Goal: Task Accomplishment & Management: Manage account settings

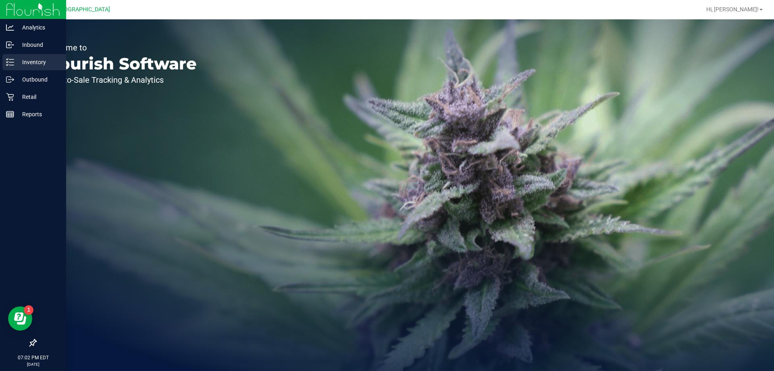
click at [24, 60] on p "Inventory" at bounding box center [38, 62] width 48 height 10
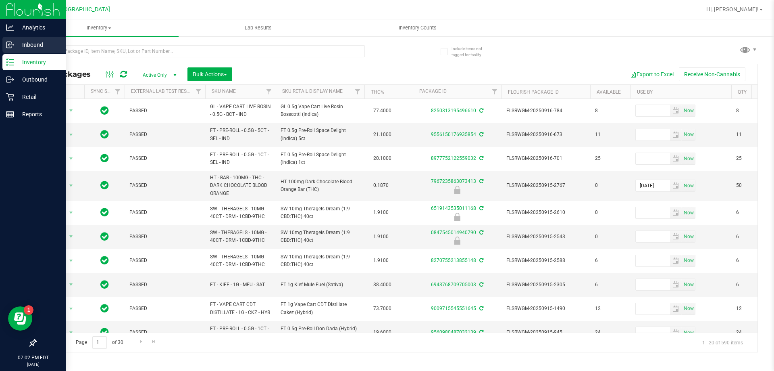
click at [32, 48] on p "Inbound" at bounding box center [38, 45] width 48 height 10
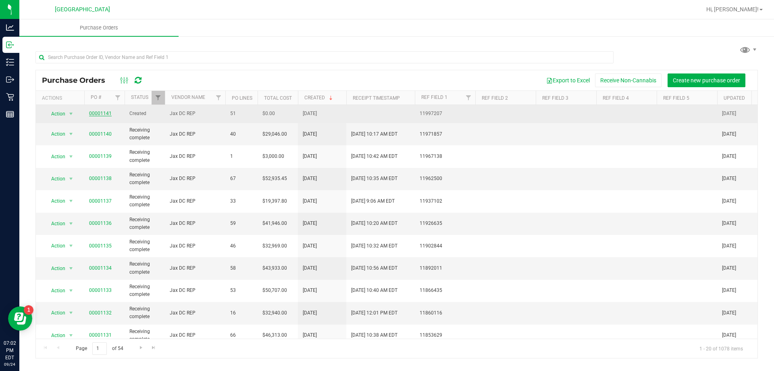
click at [106, 116] on link "00001141" at bounding box center [100, 113] width 23 height 6
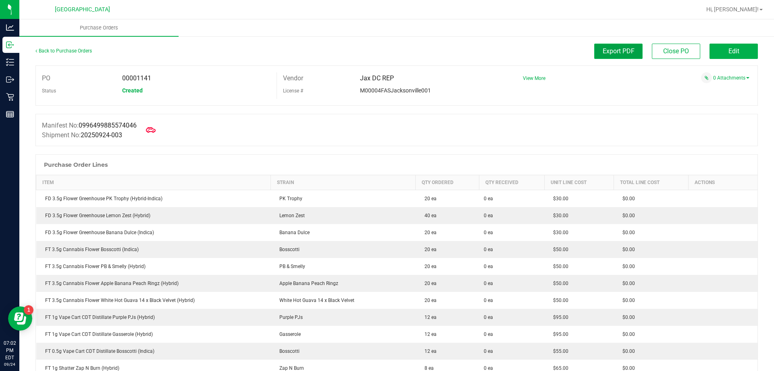
click at [612, 53] on span "Export PDF" at bounding box center [619, 51] width 32 height 8
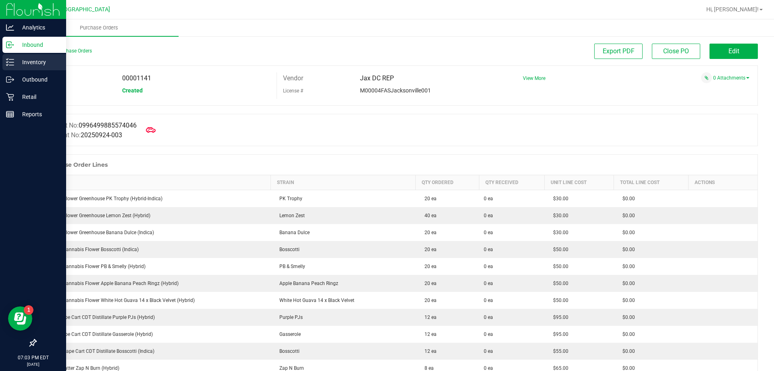
click at [27, 59] on p "Inventory" at bounding box center [38, 62] width 48 height 10
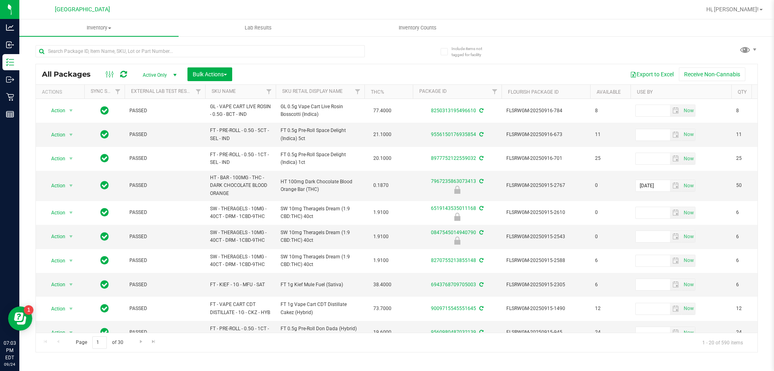
click at [253, 91] on th "SKU Name" at bounding box center [240, 92] width 71 height 14
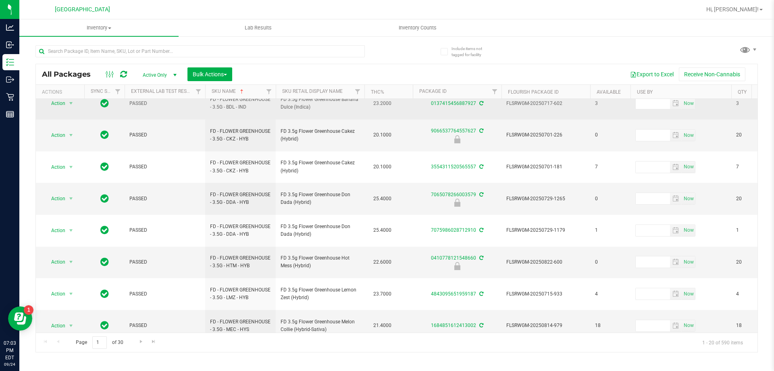
scroll to position [121, 0]
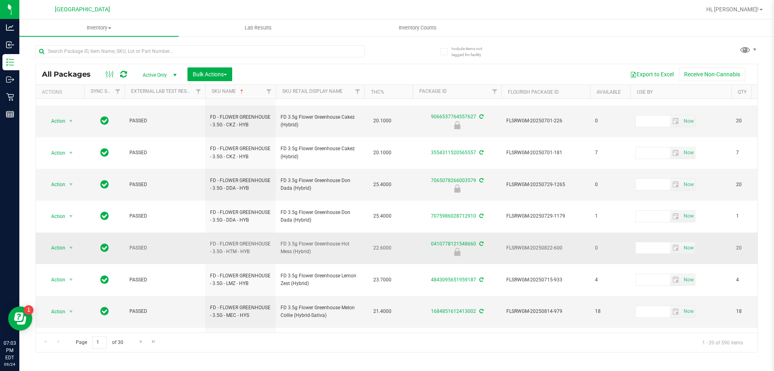
drag, startPoint x: 316, startPoint y: 209, endPoint x: 277, endPoint y: 204, distance: 39.4
click at [277, 232] on td "FD 3.5g Flower Greenhouse Hot Mess (Hybrid)" at bounding box center [320, 248] width 89 height 32
copy span "FD 3.5g Flower Greenhouse Hot Mess (Hybrid)"
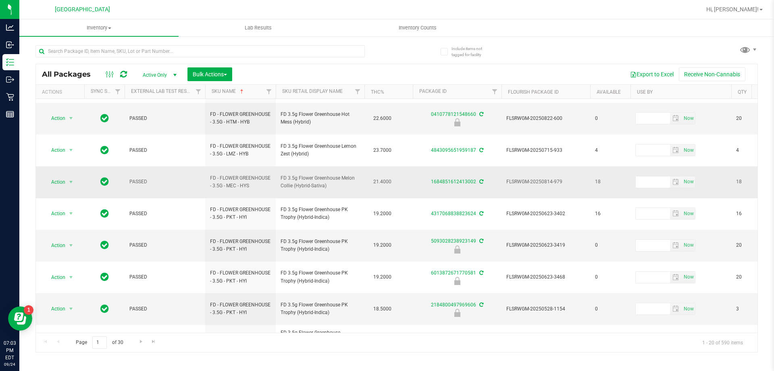
scroll to position [257, 0]
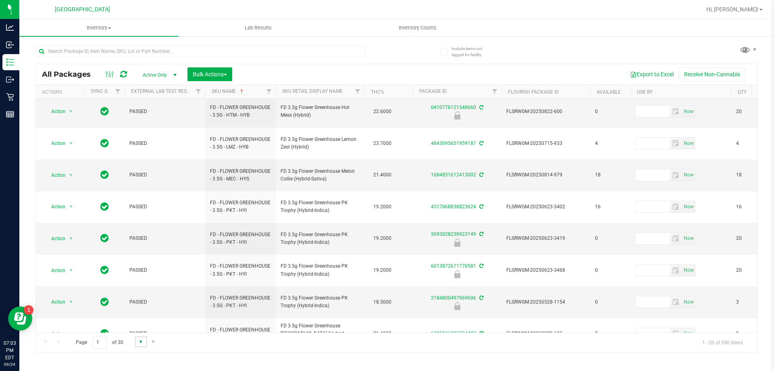
click at [138, 341] on span "Go to the next page" at bounding box center [141, 341] width 6 height 6
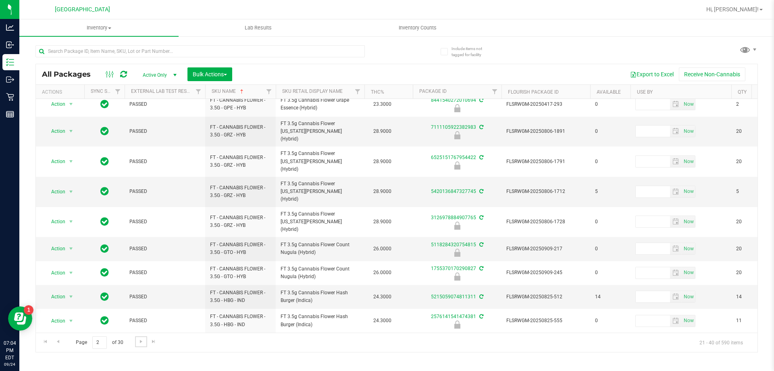
scroll to position [257, 0]
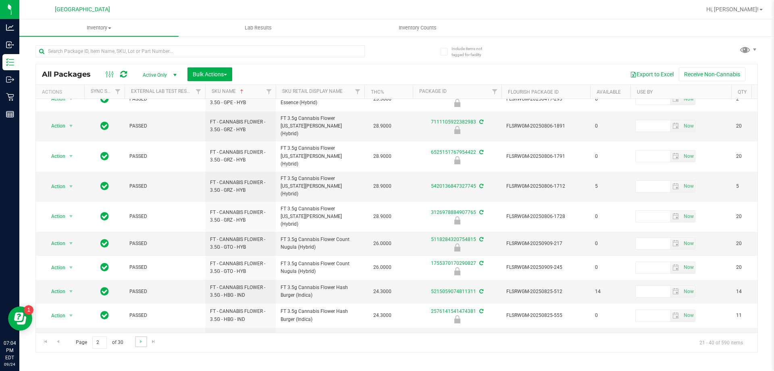
click at [145, 343] on link "Go to the next page" at bounding box center [141, 341] width 12 height 11
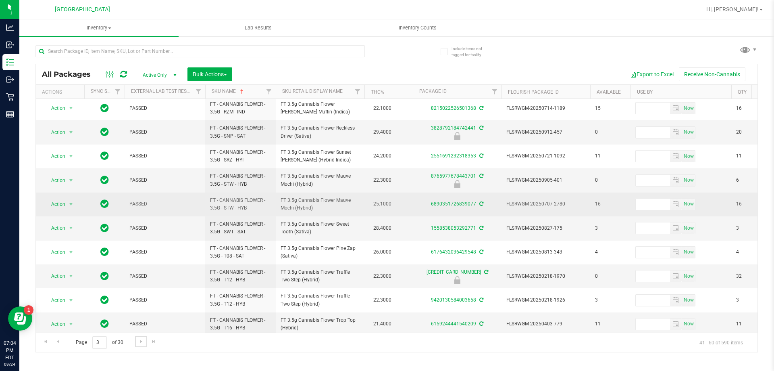
scroll to position [251, 0]
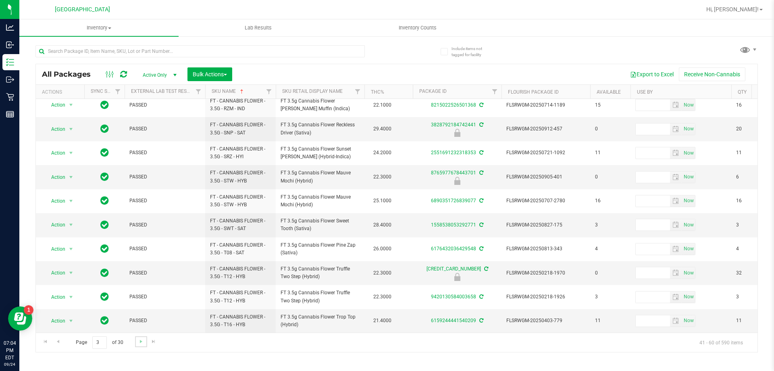
click at [144, 344] on link "Go to the next page" at bounding box center [141, 341] width 12 height 11
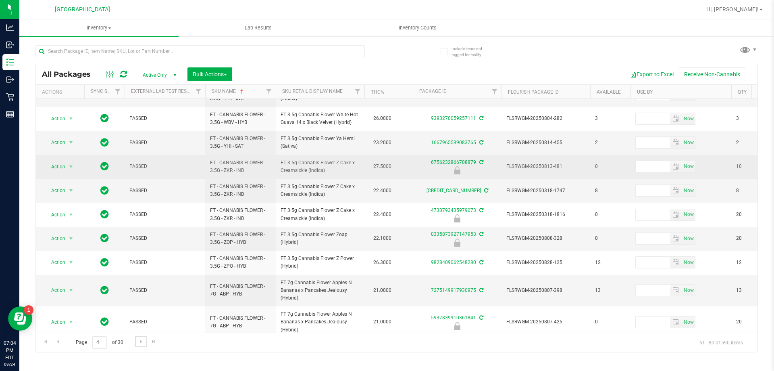
scroll to position [40, 0]
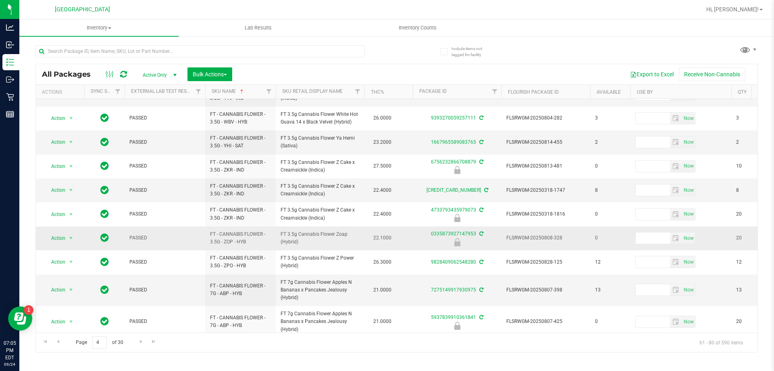
drag, startPoint x: 319, startPoint y: 244, endPoint x: 281, endPoint y: 234, distance: 40.1
click at [281, 234] on span "FT 3.5g Cannabis Flower Zoap (Hybrid)" at bounding box center [320, 237] width 79 height 15
copy span "FT 3.5g Cannabis Flower Zoap (Hybrid)"
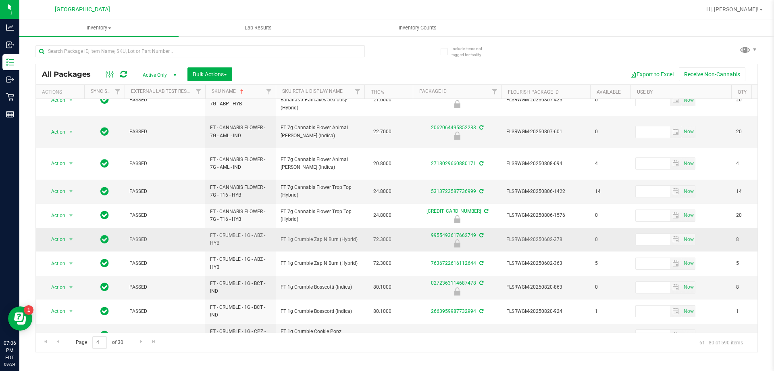
scroll to position [264, 0]
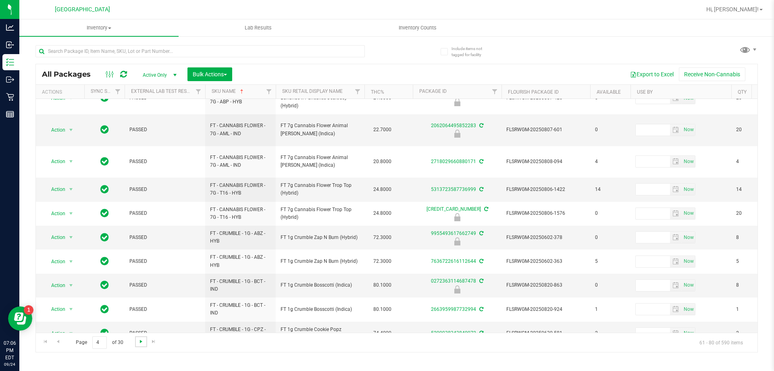
click at [140, 343] on span "Go to the next page" at bounding box center [141, 341] width 6 height 6
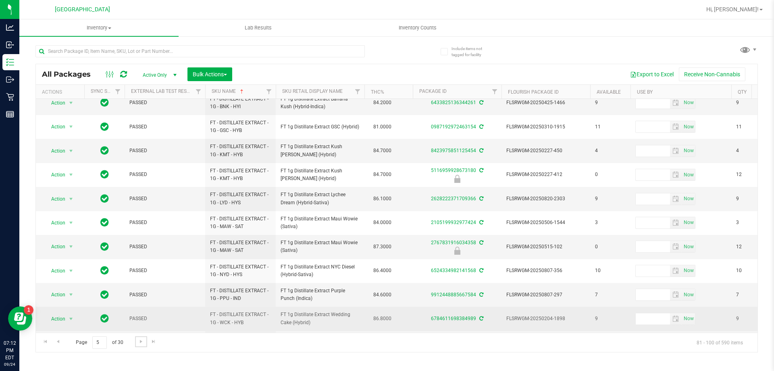
scroll to position [251, 0]
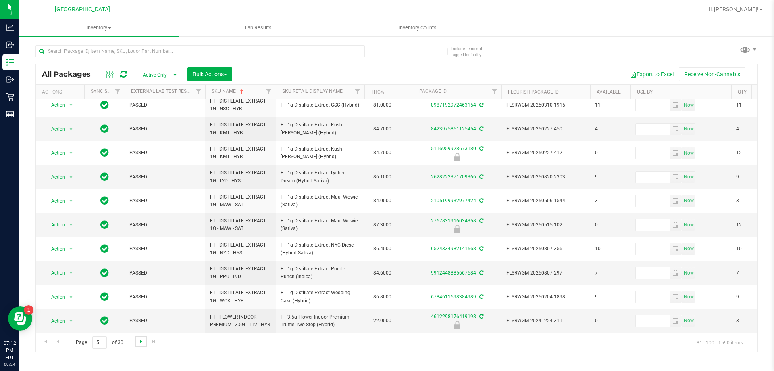
click at [140, 339] on span "Go to the next page" at bounding box center [141, 341] width 6 height 6
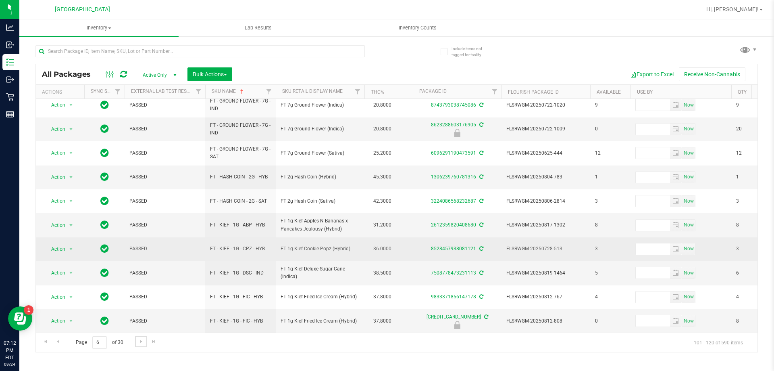
scroll to position [259, 0]
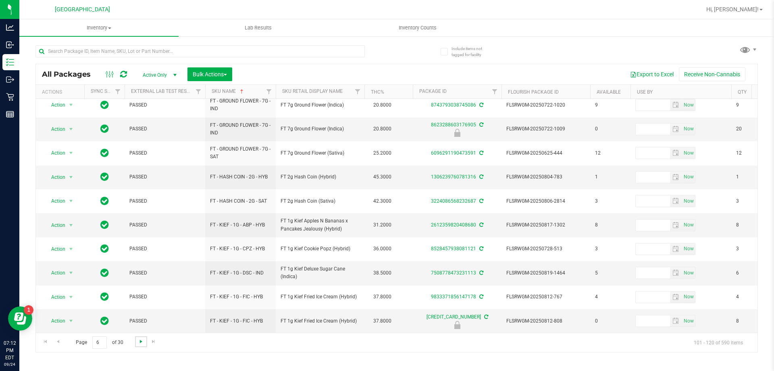
click at [141, 341] on span "Go to the next page" at bounding box center [141, 341] width 6 height 6
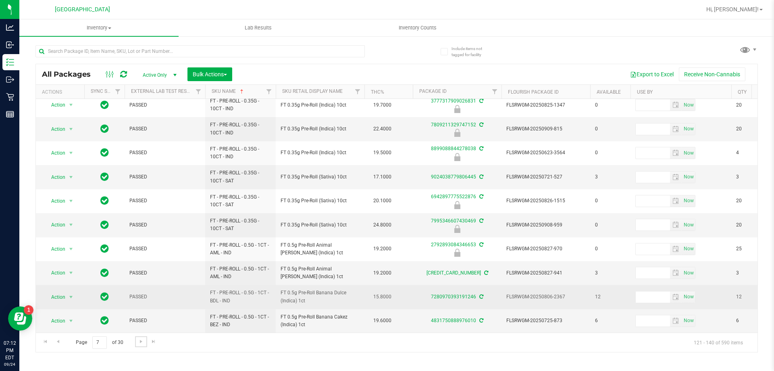
scroll to position [251, 0]
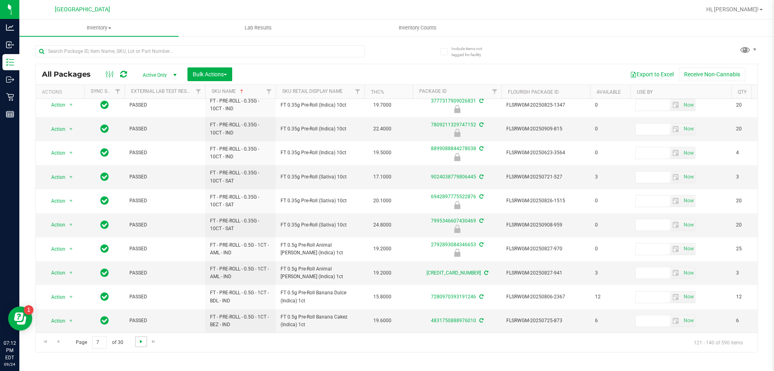
click at [139, 340] on span "Go to the next page" at bounding box center [141, 341] width 6 height 6
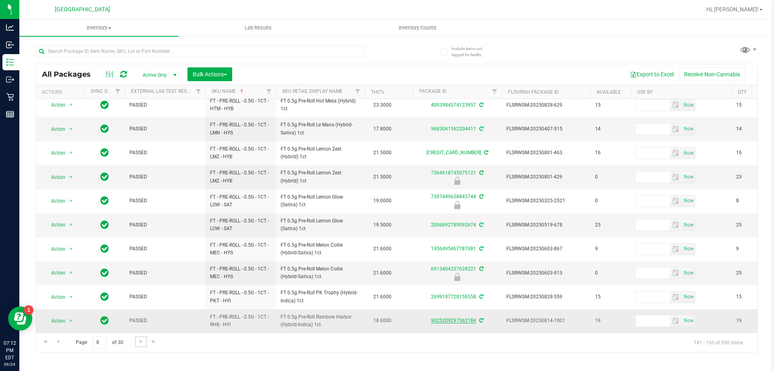
scroll to position [251, 0]
click at [140, 340] on span "Go to the next page" at bounding box center [141, 341] width 6 height 6
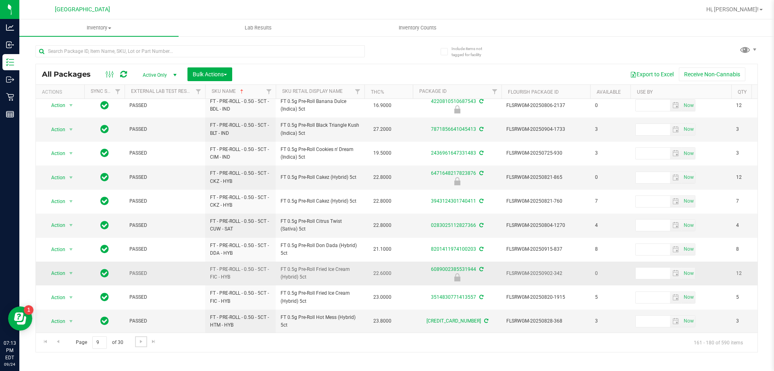
scroll to position [251, 0]
click at [139, 337] on link "Go to the next page" at bounding box center [141, 341] width 12 height 11
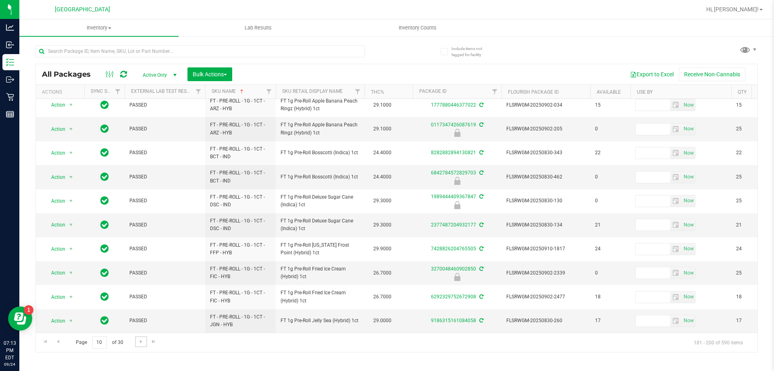
scroll to position [251, 0]
click at [141, 341] on span "Go to the next page" at bounding box center [141, 341] width 6 height 6
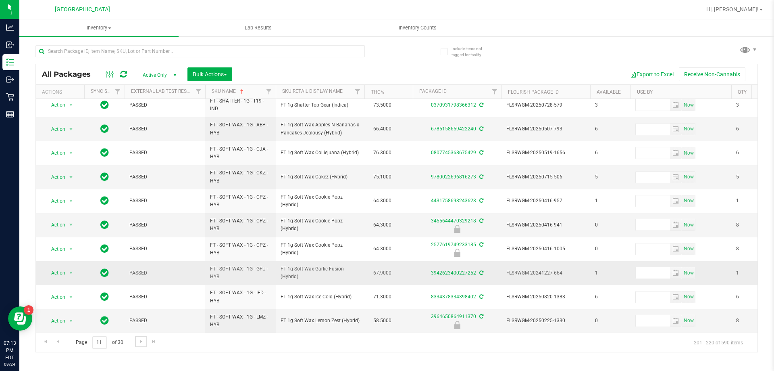
scroll to position [251, 0]
click at [139, 345] on link "Go to the next page" at bounding box center [141, 341] width 12 height 11
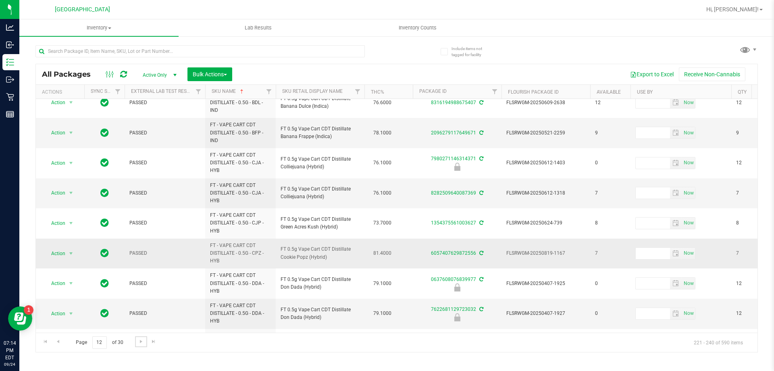
scroll to position [331, 0]
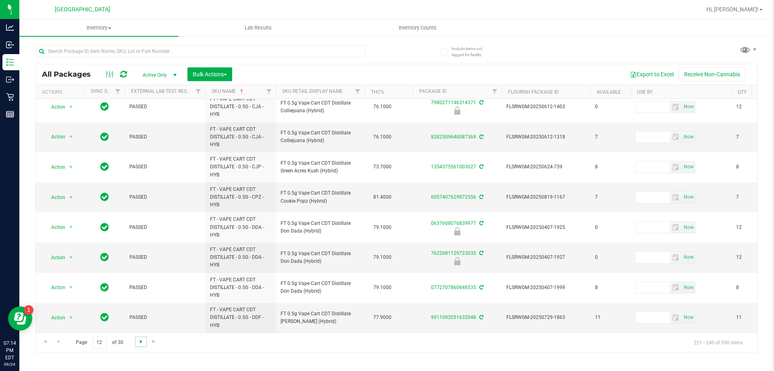
click at [140, 343] on span "Go to the next page" at bounding box center [141, 341] width 6 height 6
click at [139, 339] on span "Go to the next page" at bounding box center [141, 341] width 6 height 6
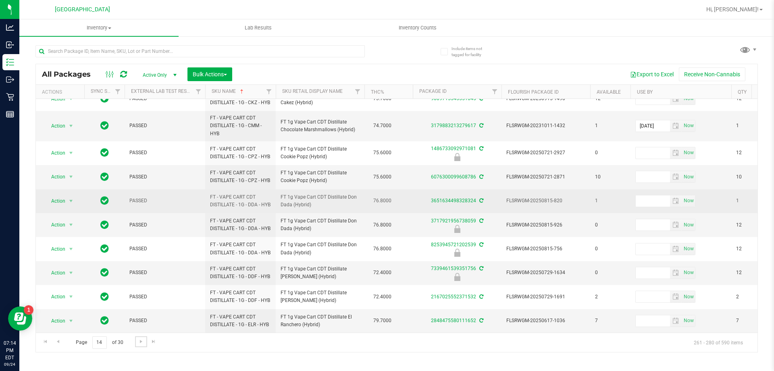
scroll to position [313, 0]
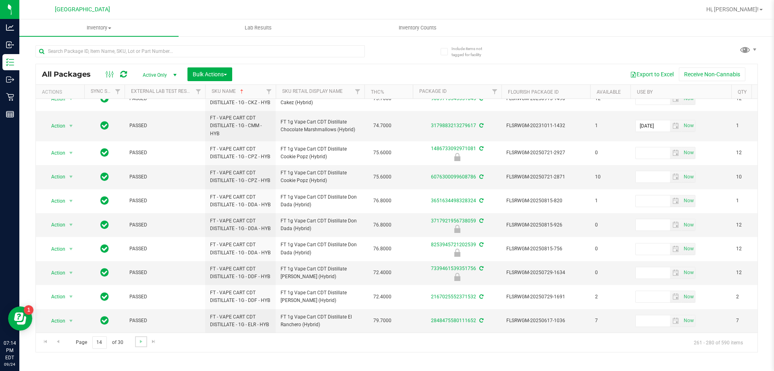
click at [136, 341] on link "Go to the next page" at bounding box center [141, 341] width 12 height 11
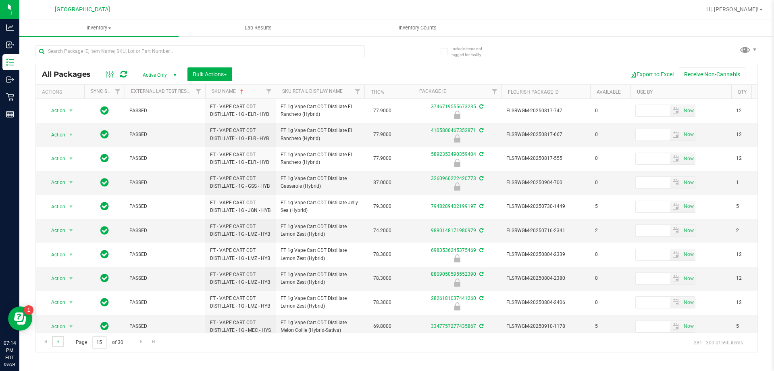
click at [59, 336] on link "Go to the previous page" at bounding box center [58, 341] width 12 height 11
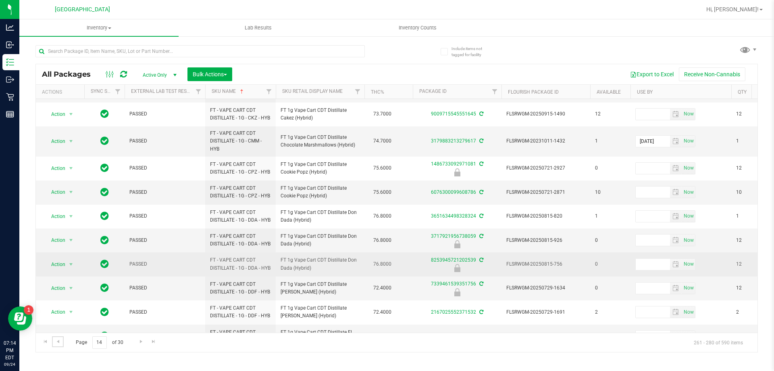
scroll to position [313, 0]
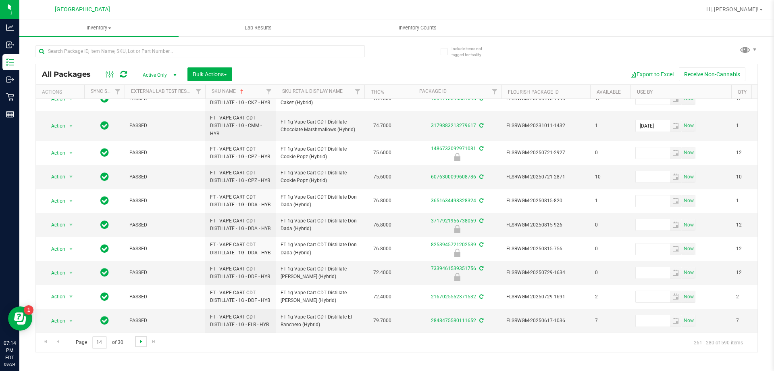
click at [141, 342] on span "Go to the next page" at bounding box center [141, 341] width 6 height 6
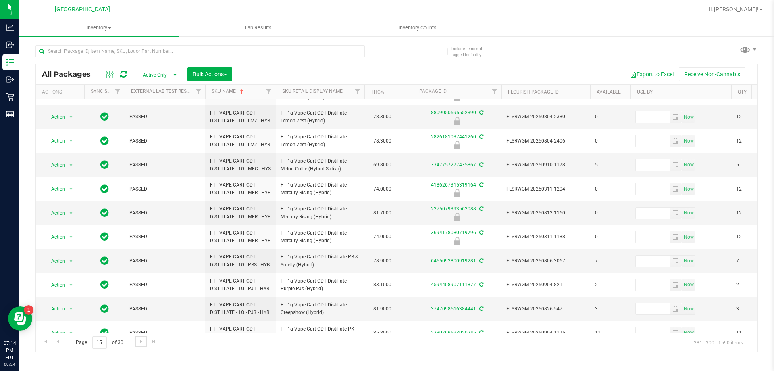
scroll to position [202, 0]
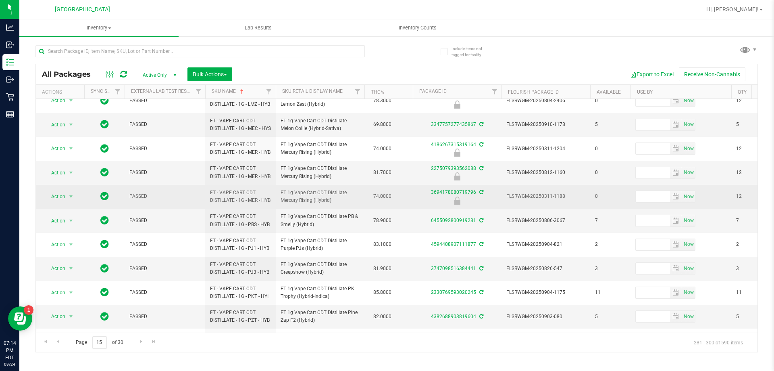
drag, startPoint x: 333, startPoint y: 252, endPoint x: 281, endPoint y: 246, distance: 52.0
click at [281, 204] on span "FT 1g Vape Cart CDT Distillate Mercury Rising (Hybrid)" at bounding box center [320, 196] width 79 height 15
copy span "FT 1g Vape Cart CDT Distillate Mercury Rising (Hybrid)"
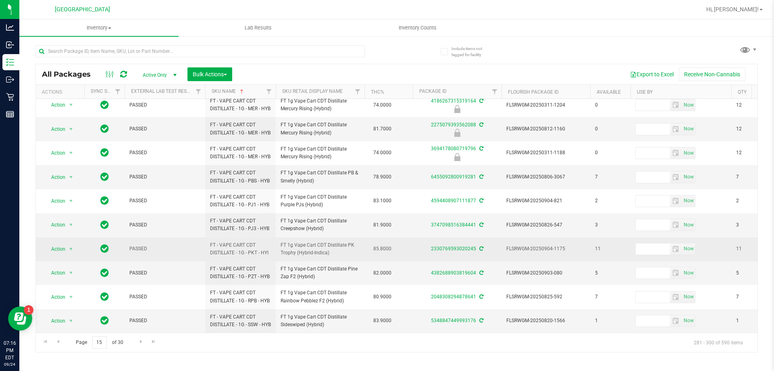
scroll to position [319, 0]
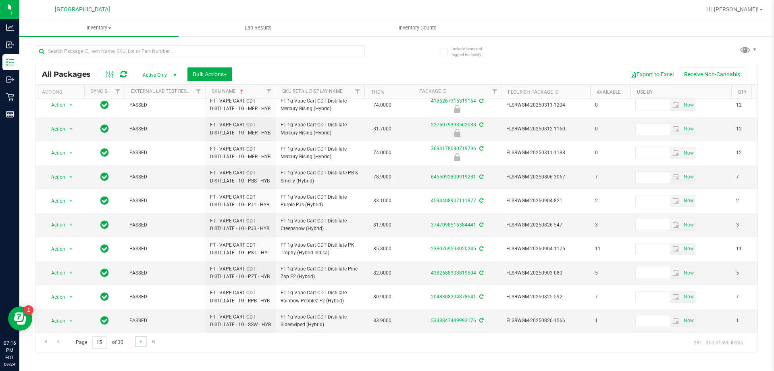
click at [136, 342] on link "Go to the next page" at bounding box center [141, 341] width 12 height 11
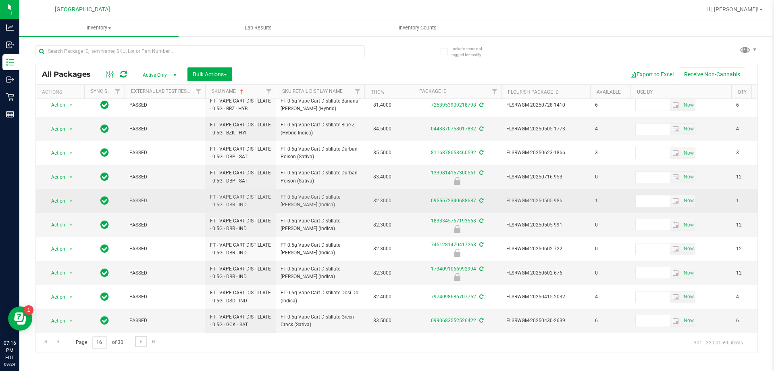
scroll to position [254, 0]
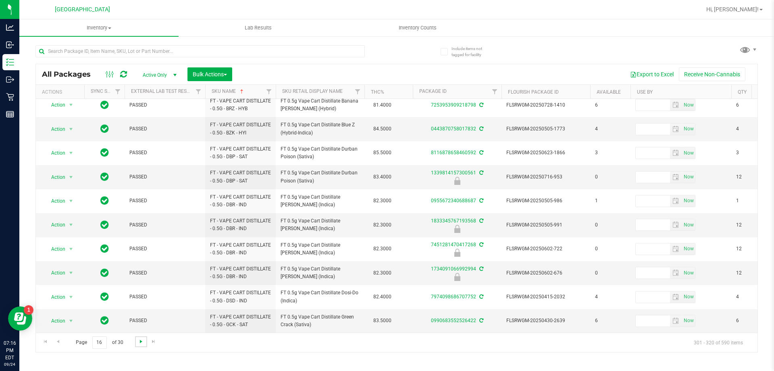
click at [138, 342] on span "Go to the next page" at bounding box center [141, 341] width 6 height 6
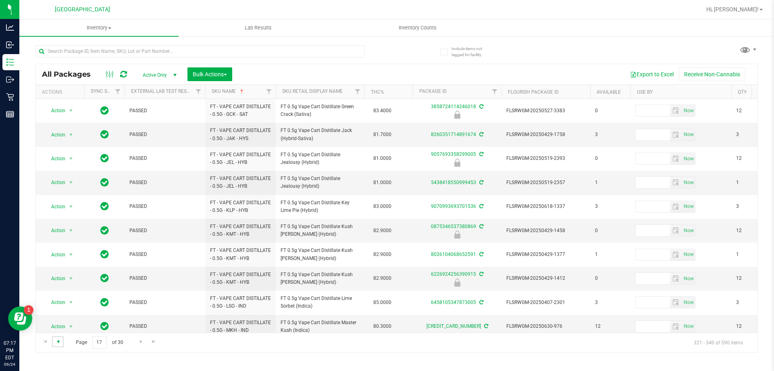
click at [56, 342] on span "Go to the previous page" at bounding box center [58, 341] width 6 height 6
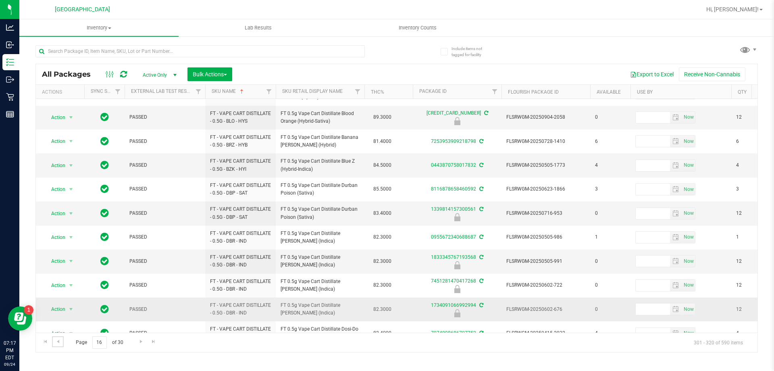
scroll to position [254, 0]
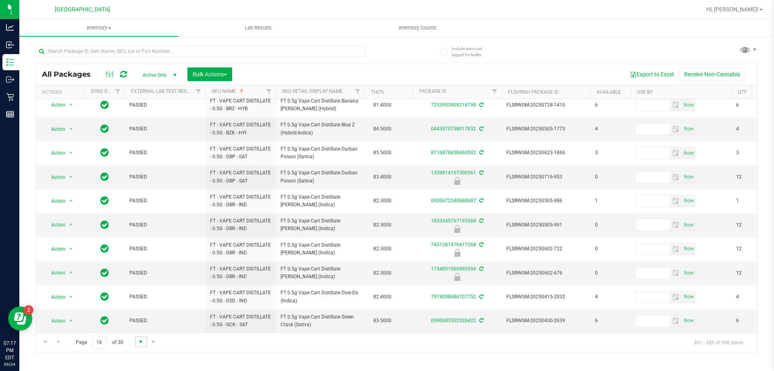
click at [141, 338] on span "Go to the next page" at bounding box center [141, 341] width 6 height 6
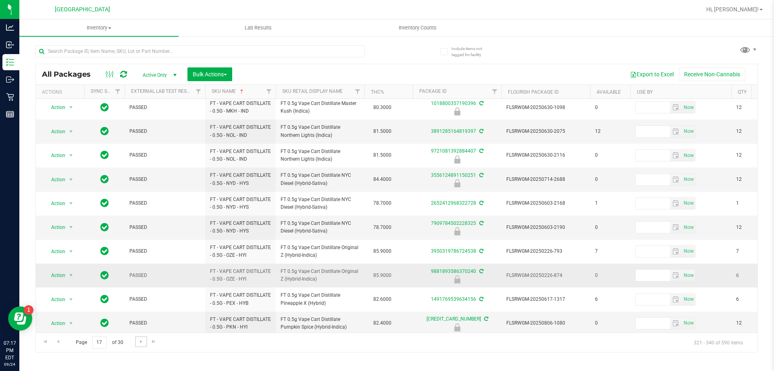
scroll to position [251, 0]
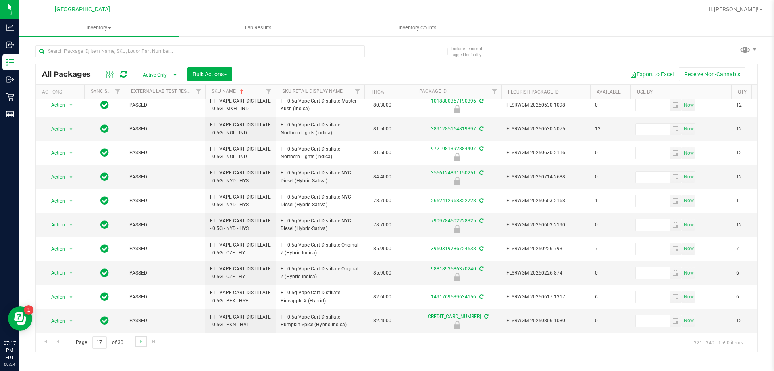
click at [136, 338] on link "Go to the next page" at bounding box center [141, 341] width 12 height 11
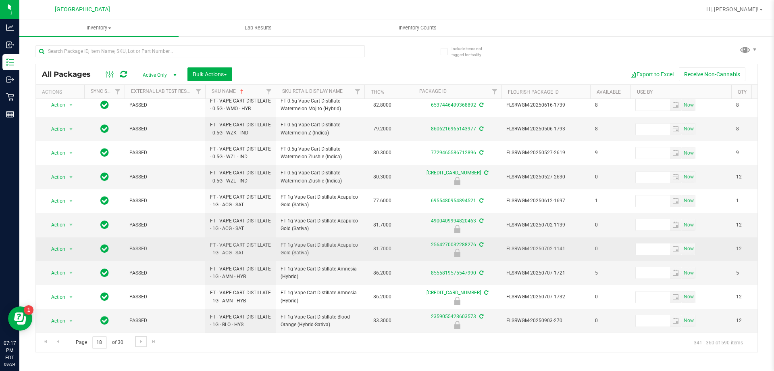
scroll to position [259, 0]
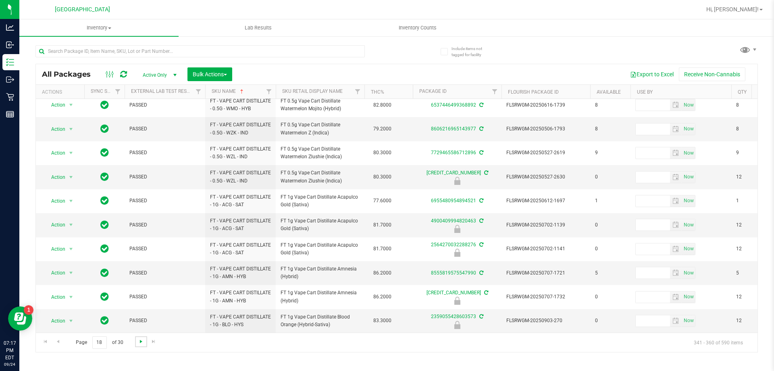
click at [138, 341] on span "Go to the next page" at bounding box center [141, 341] width 6 height 6
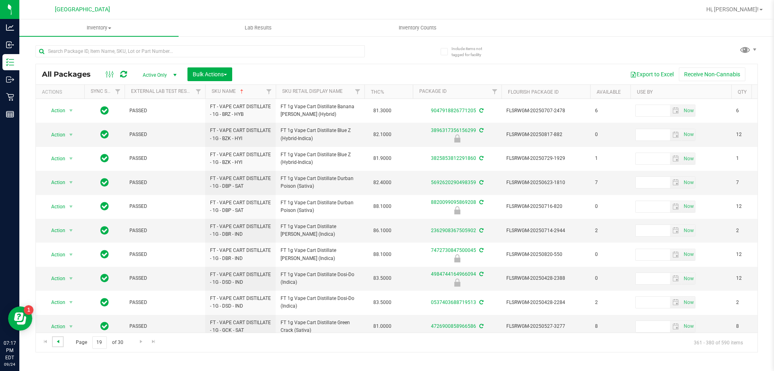
click at [60, 342] on span "Go to the previous page" at bounding box center [58, 341] width 6 height 6
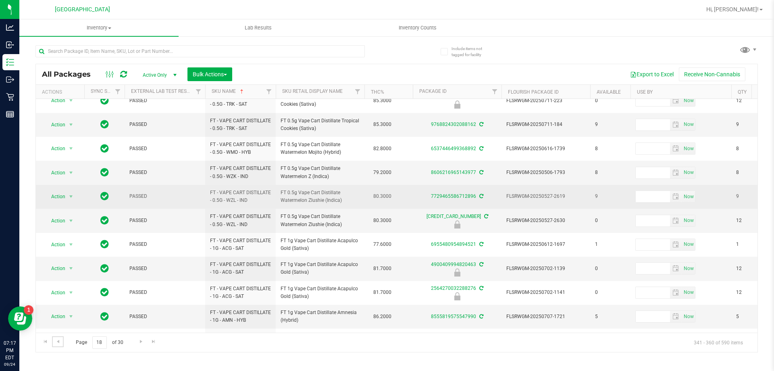
scroll to position [259, 0]
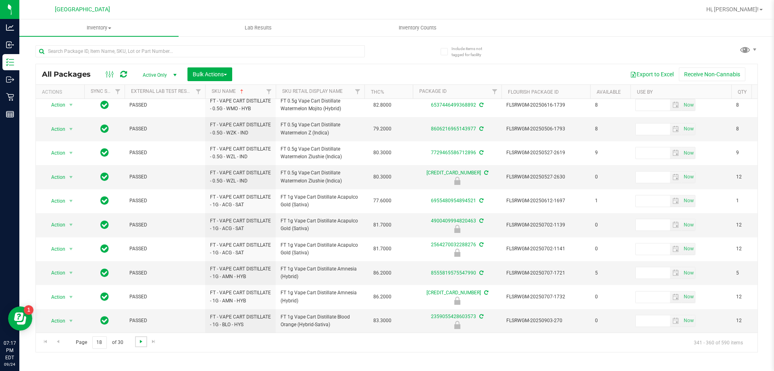
click at [140, 338] on span "Go to the next page" at bounding box center [141, 341] width 6 height 6
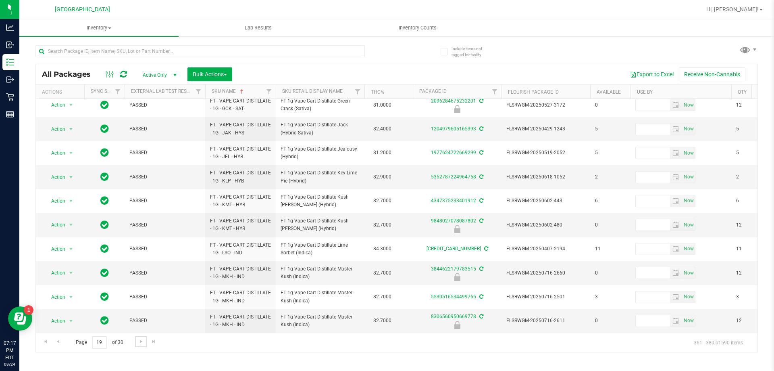
scroll to position [251, 0]
click at [138, 340] on span "Go to the next page" at bounding box center [141, 341] width 6 height 6
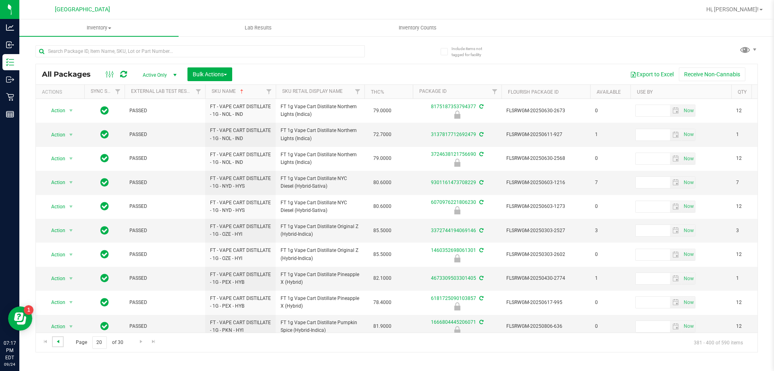
click at [58, 340] on span "Go to the previous page" at bounding box center [58, 341] width 6 height 6
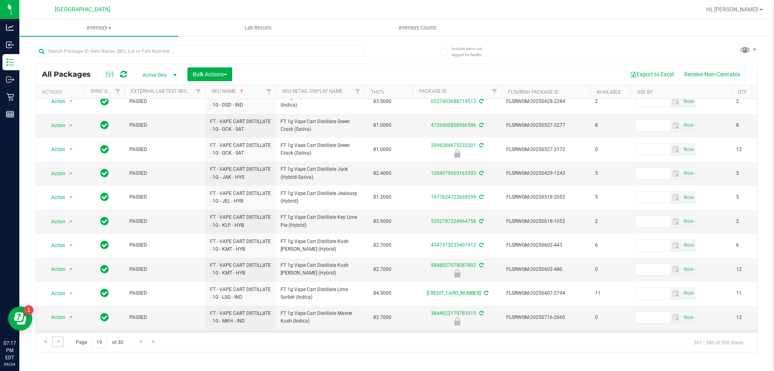
scroll to position [251, 0]
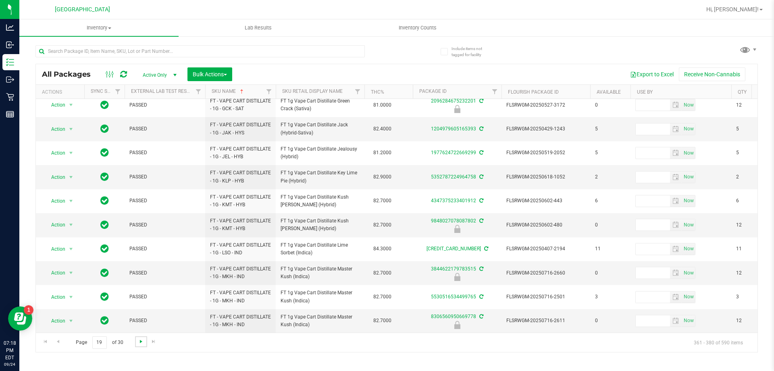
click at [139, 341] on span "Go to the next page" at bounding box center [141, 341] width 6 height 6
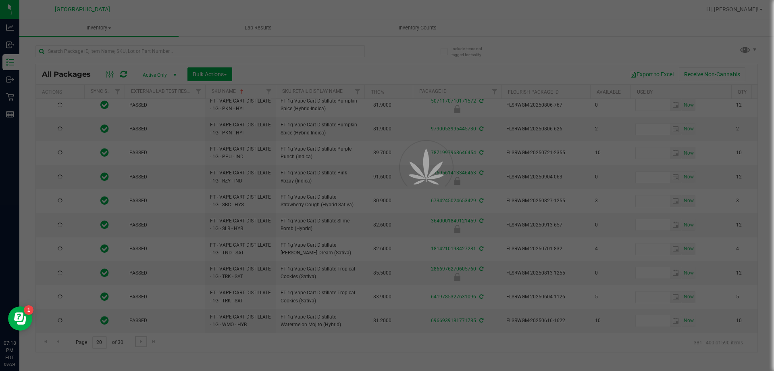
scroll to position [0, 0]
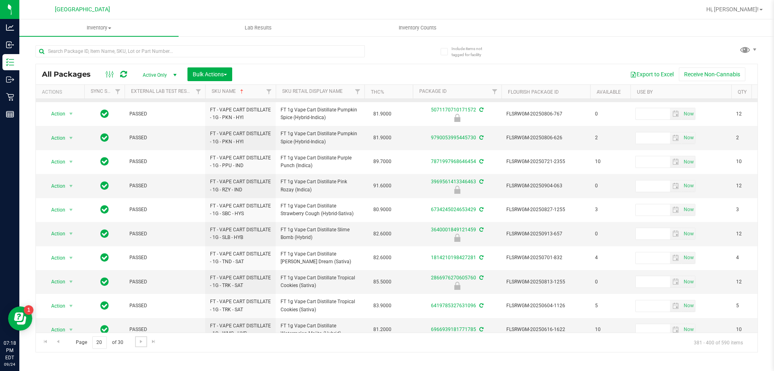
scroll to position [251, 0]
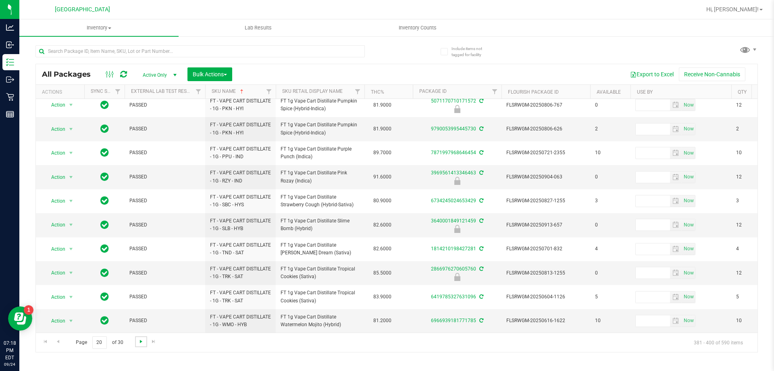
click at [140, 342] on span "Go to the next page" at bounding box center [141, 341] width 6 height 6
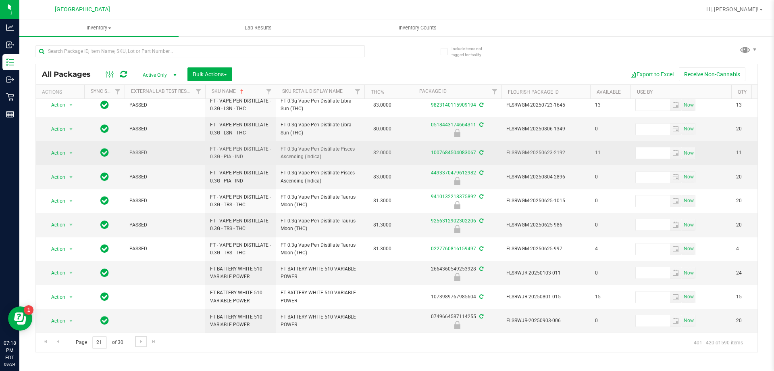
scroll to position [251, 0]
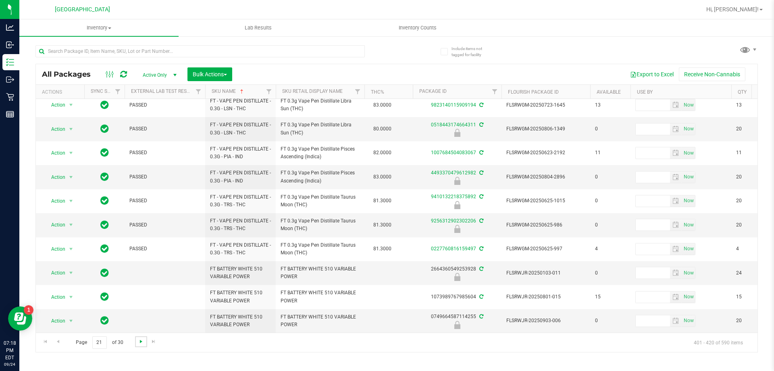
click at [140, 338] on span "Go to the next page" at bounding box center [141, 341] width 6 height 6
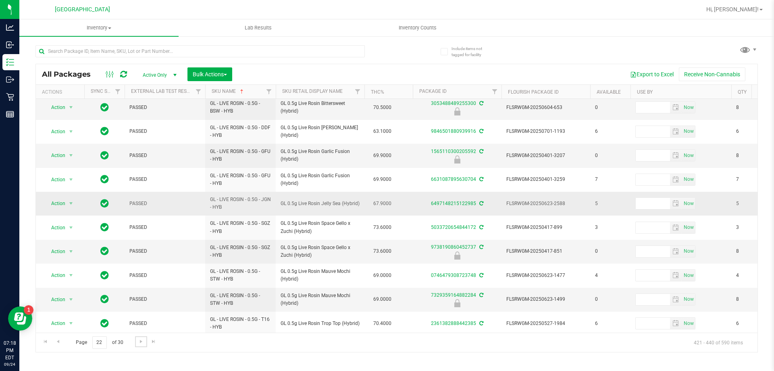
scroll to position [251, 0]
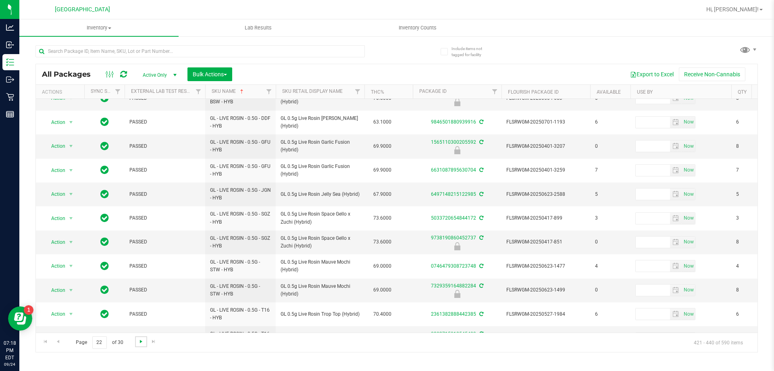
click at [140, 339] on span "Go to the next page" at bounding box center [141, 341] width 6 height 6
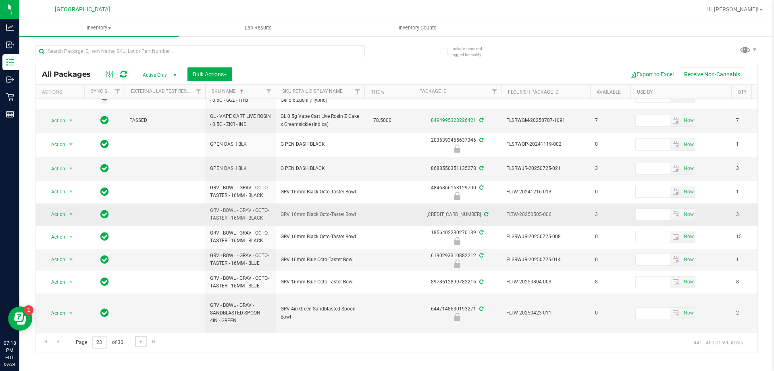
scroll to position [260, 0]
click at [142, 341] on span "Go to the next page" at bounding box center [141, 341] width 6 height 6
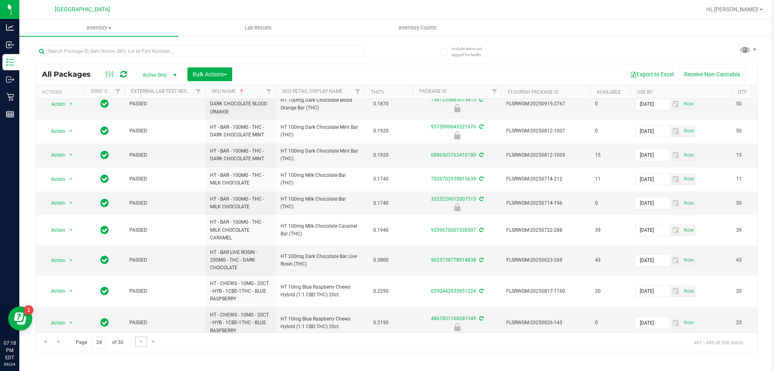
scroll to position [425, 0]
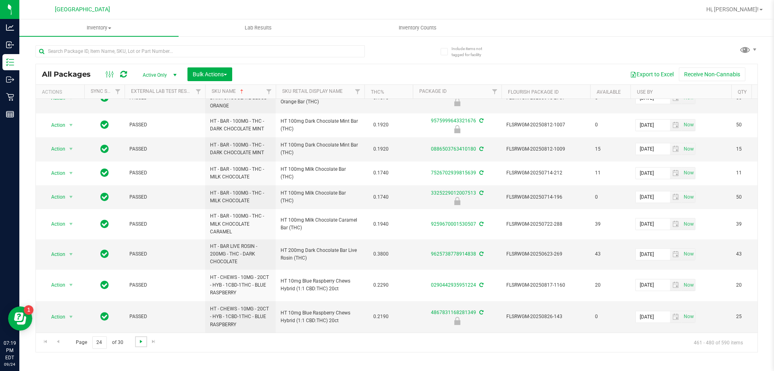
click at [143, 341] on span "Go to the next page" at bounding box center [141, 341] width 6 height 6
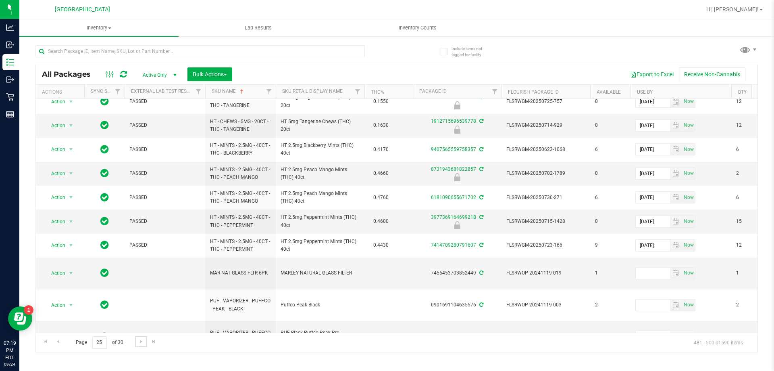
scroll to position [288, 0]
click at [142, 342] on span "Go to the next page" at bounding box center [141, 341] width 6 height 6
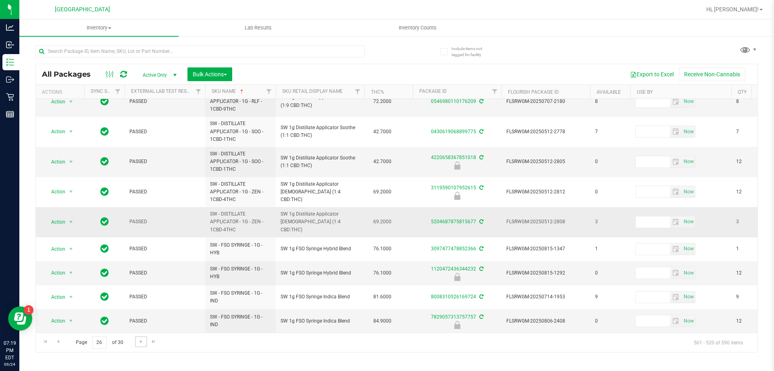
scroll to position [328, 0]
click at [138, 345] on link "Go to the next page" at bounding box center [141, 341] width 12 height 11
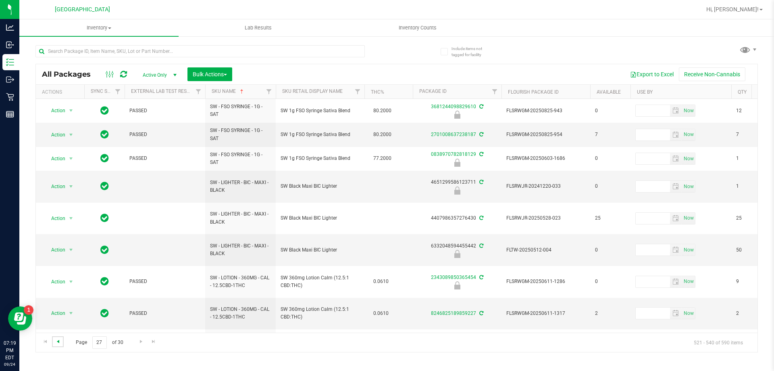
click at [58, 344] on span "Go to the previous page" at bounding box center [58, 341] width 6 height 6
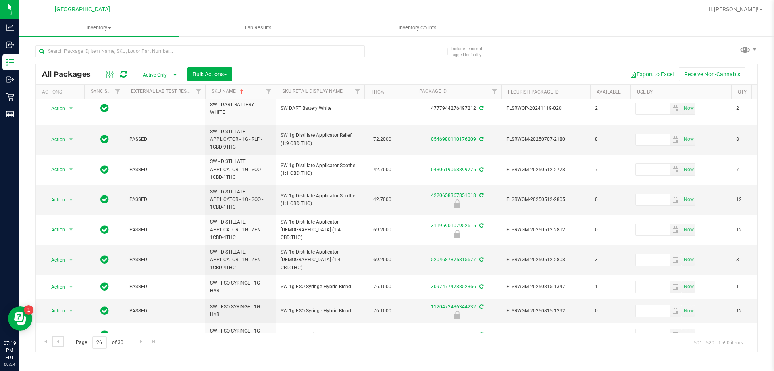
scroll to position [328, 0]
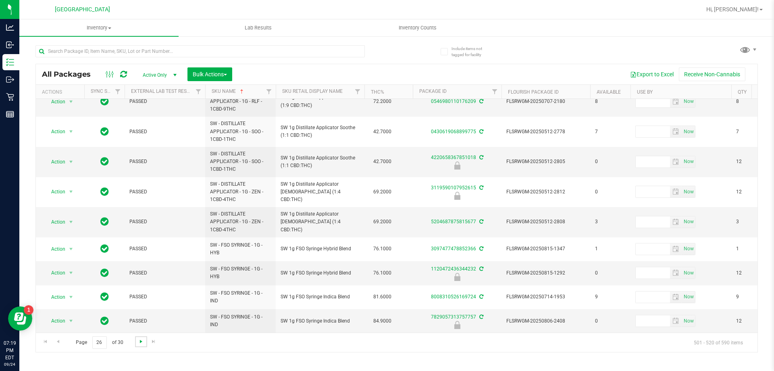
click at [139, 341] on span "Go to the next page" at bounding box center [141, 341] width 6 height 6
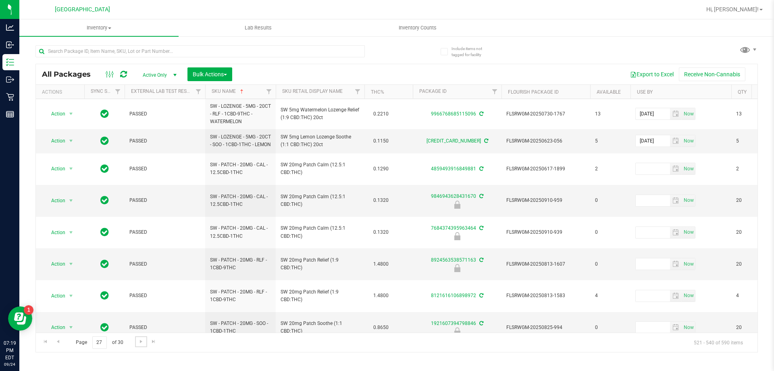
scroll to position [293, 0]
click at [139, 344] on span "Go to the next page" at bounding box center [141, 341] width 6 height 6
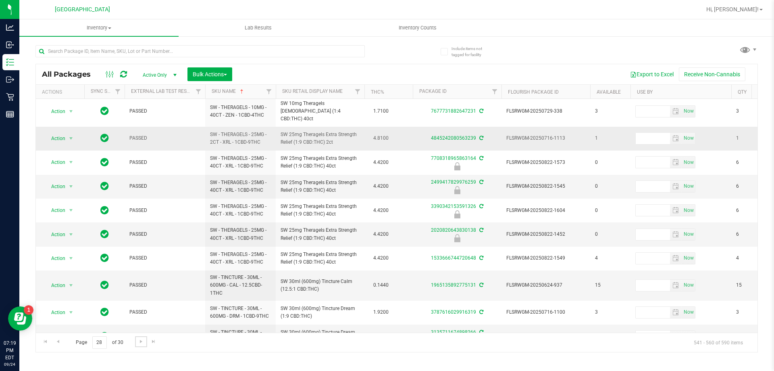
scroll to position [257, 0]
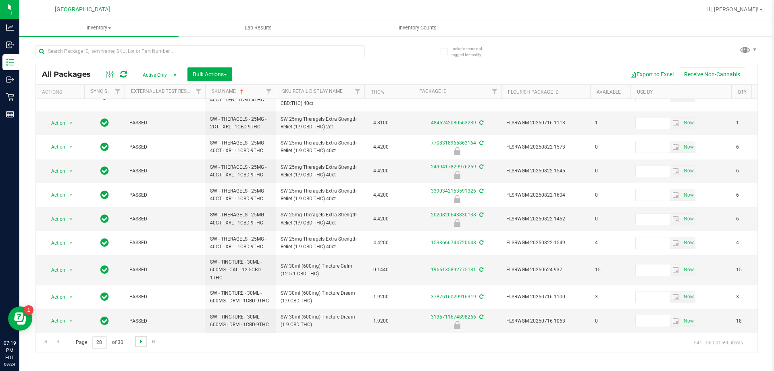
click at [143, 339] on span "Go to the next page" at bounding box center [141, 341] width 6 height 6
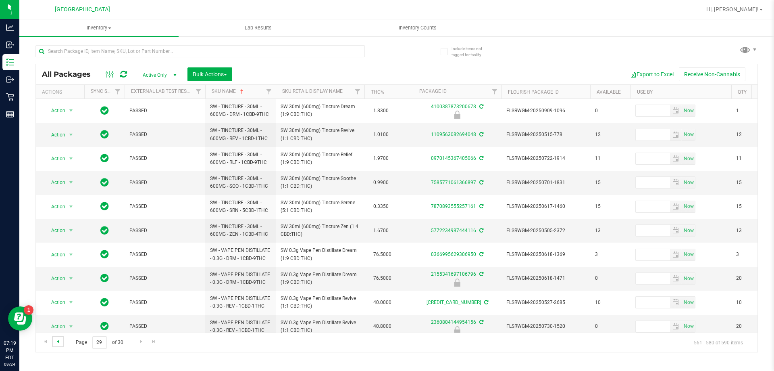
click at [57, 341] on span "Go to the previous page" at bounding box center [58, 341] width 6 height 6
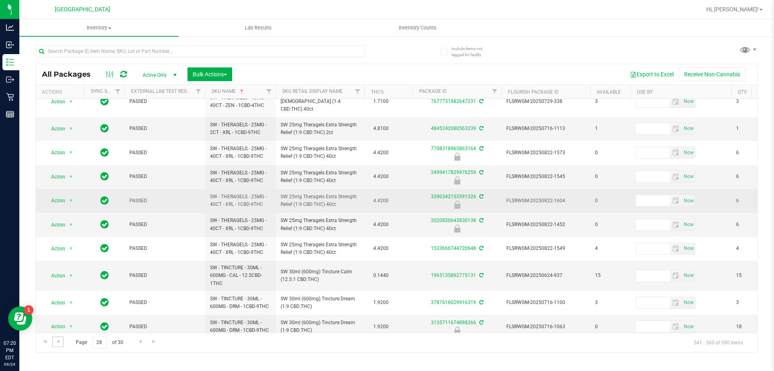
scroll to position [257, 0]
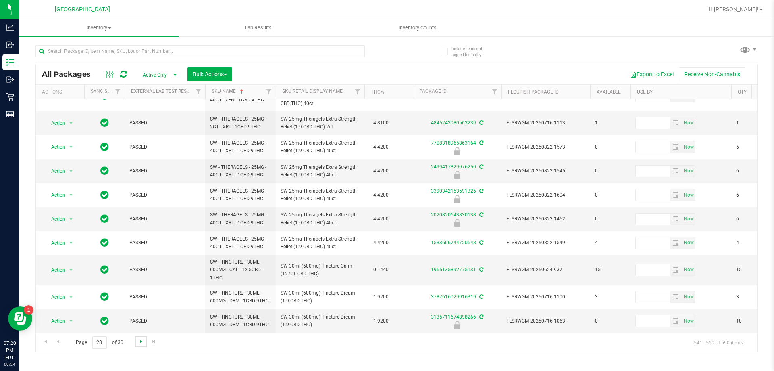
click at [140, 338] on span "Go to the next page" at bounding box center [141, 341] width 6 height 6
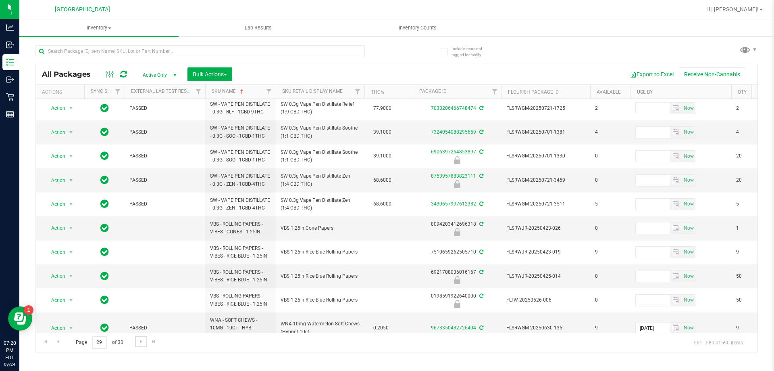
scroll to position [259, 0]
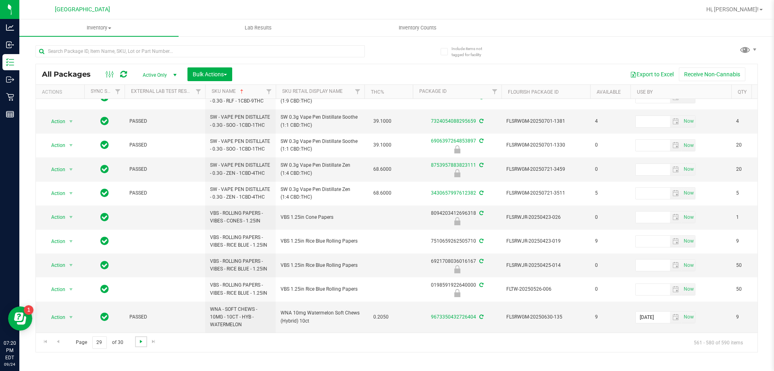
click at [139, 342] on span "Go to the next page" at bounding box center [141, 341] width 6 height 6
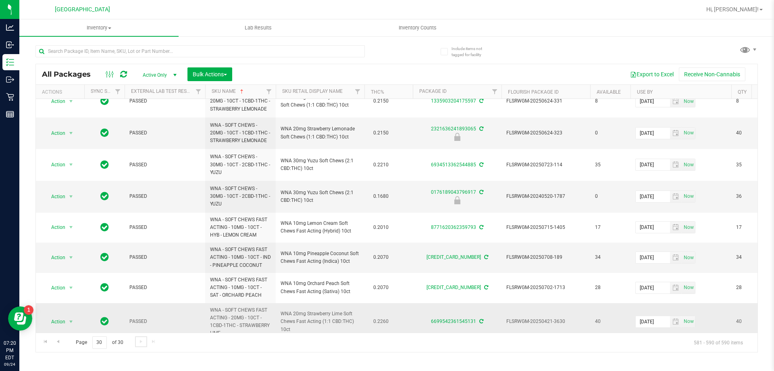
scroll to position [90, 0]
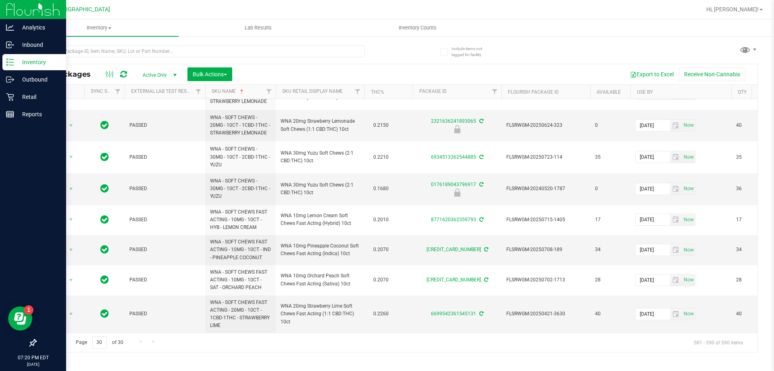
click at [23, 6] on img at bounding box center [33, 9] width 54 height 19
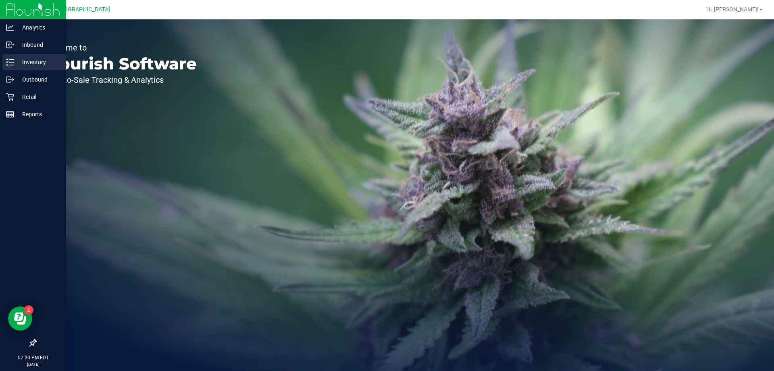
click at [21, 60] on p "Inventory" at bounding box center [38, 62] width 48 height 10
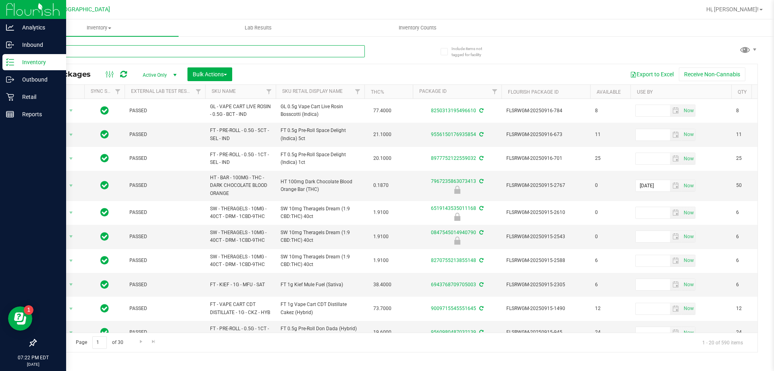
click at [125, 48] on input "text" at bounding box center [199, 51] width 329 height 12
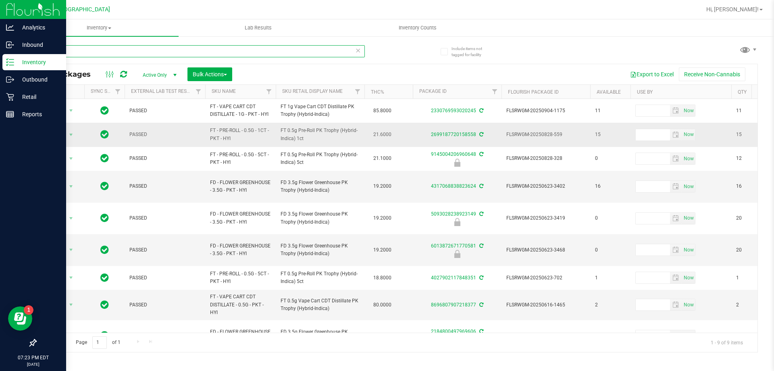
type input "P"
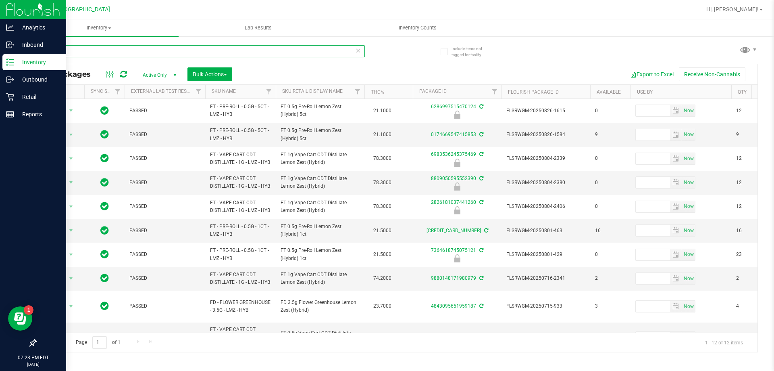
type input "L"
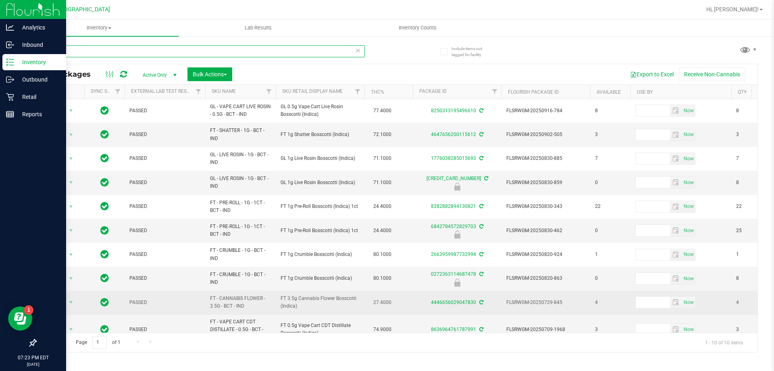
type input "B"
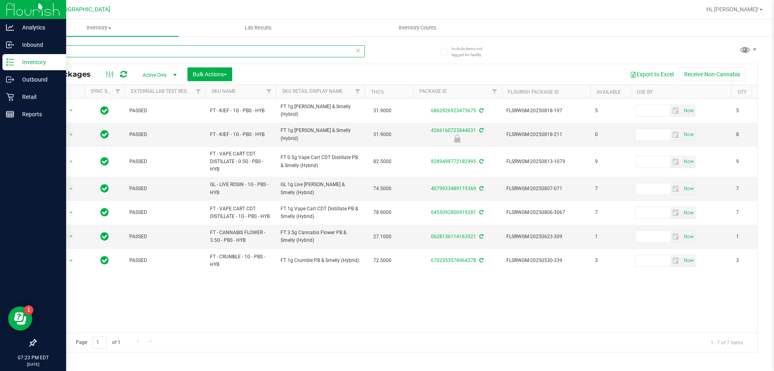
type input "P"
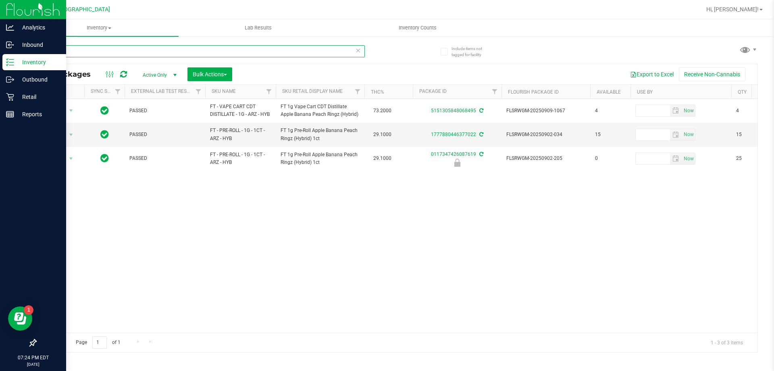
type input "A"
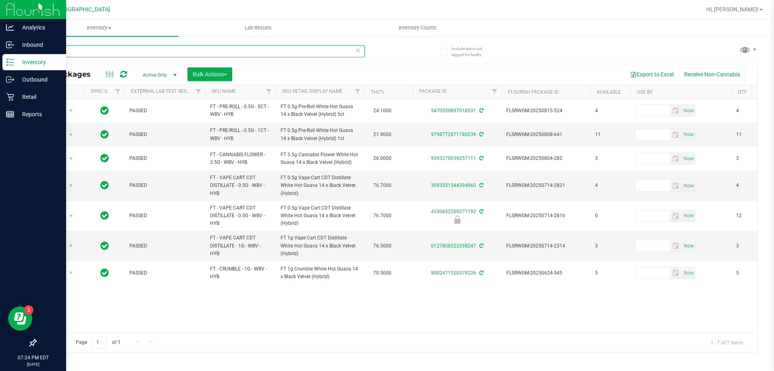
type input "W"
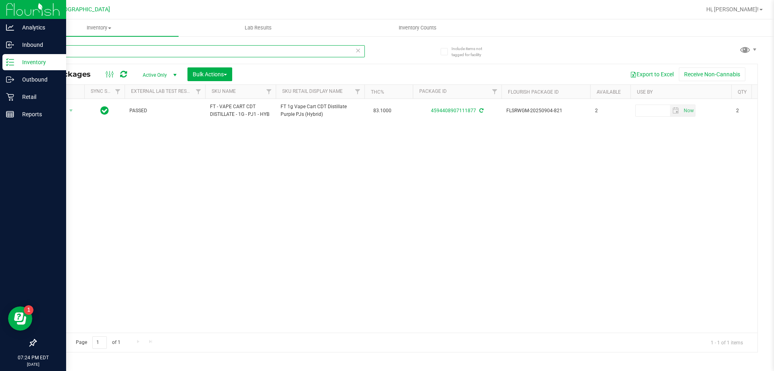
type input "P"
type input "G"
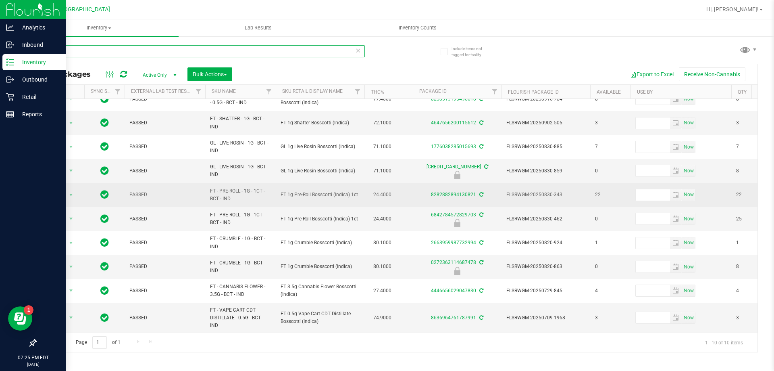
scroll to position [18, 0]
type input "b"
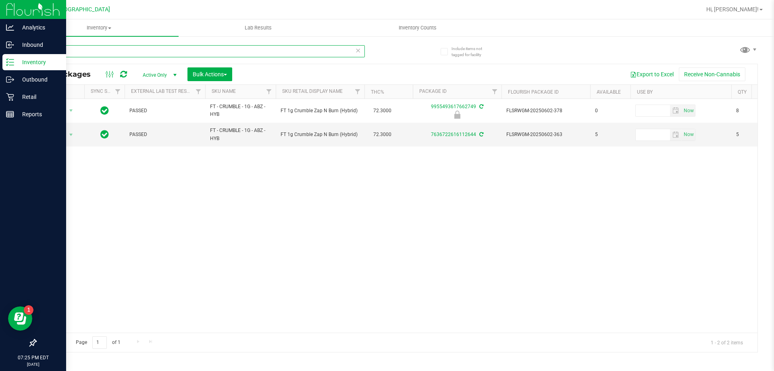
type input "a"
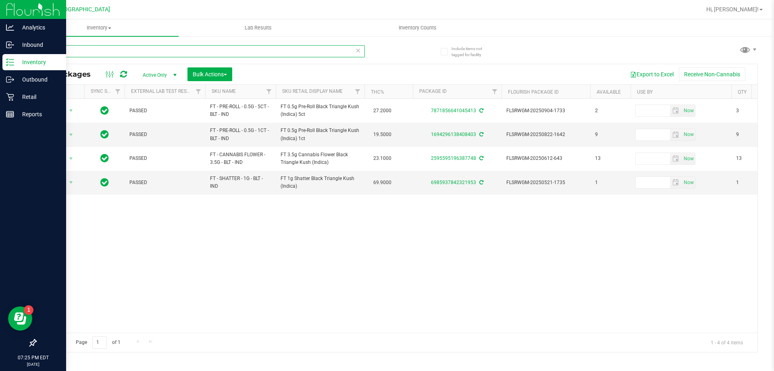
type input "b"
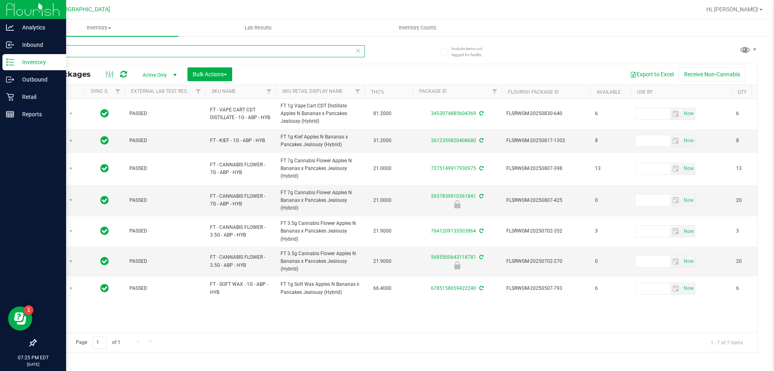
type input "a"
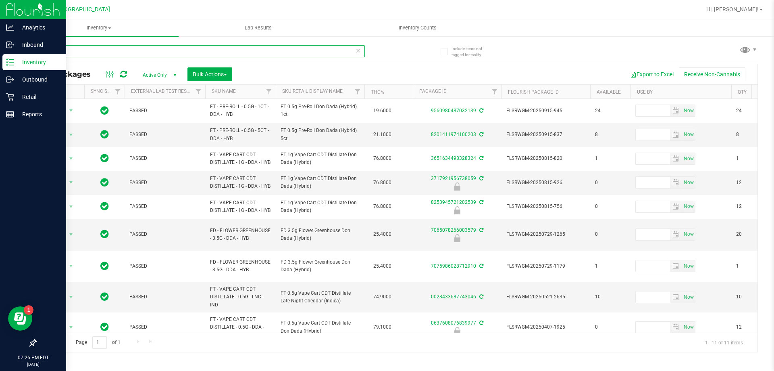
type input "D"
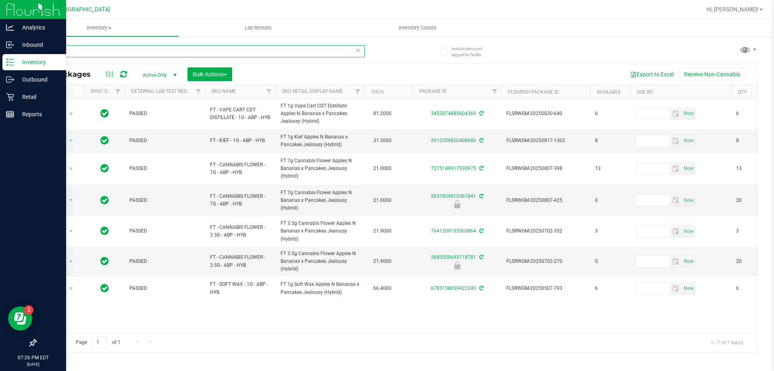
type input "A"
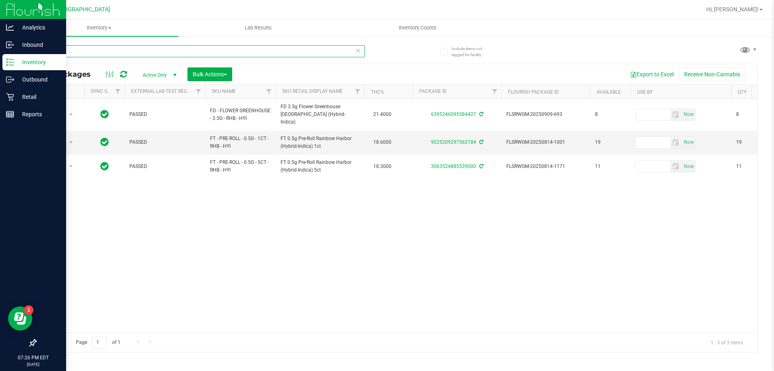
type input "r"
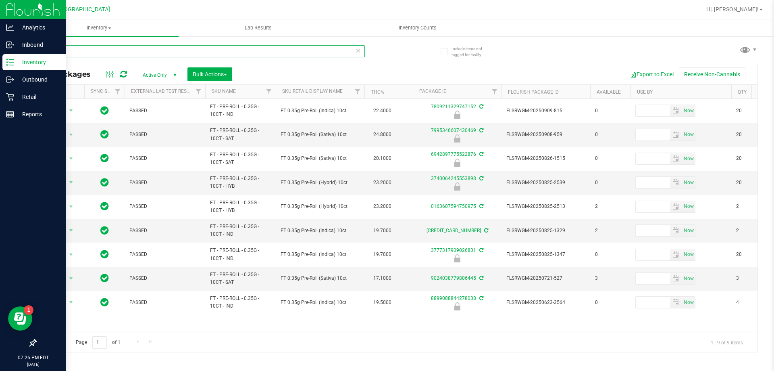
type input "0"
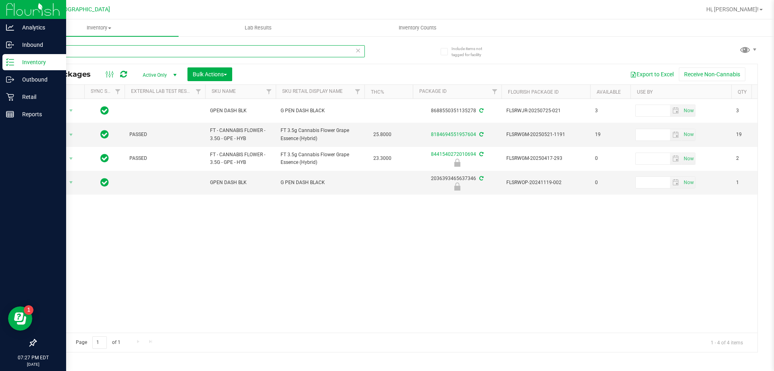
type input "G"
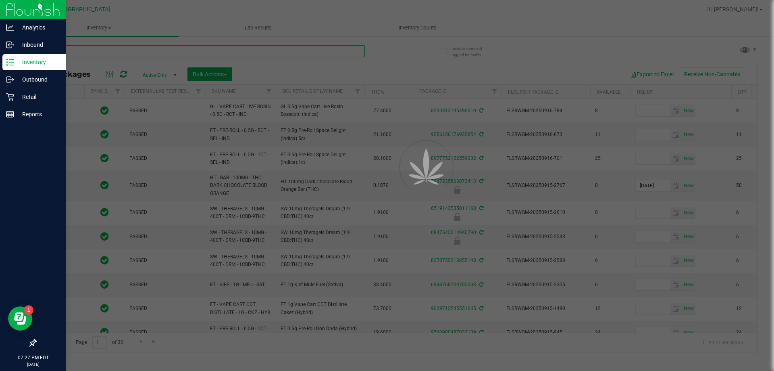
type input "L"
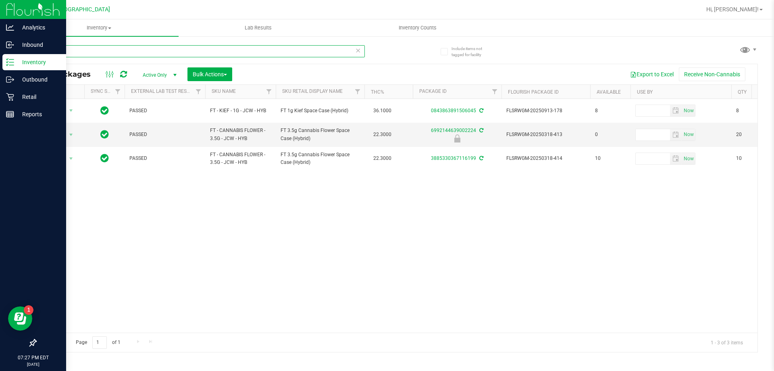
type input "J"
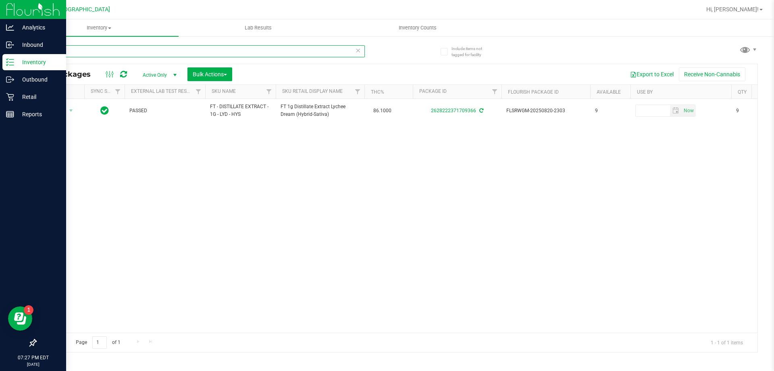
type input "L"
type input "B"
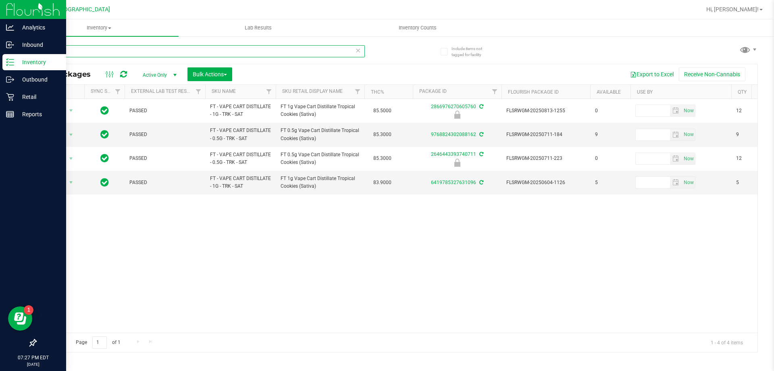
type input "t"
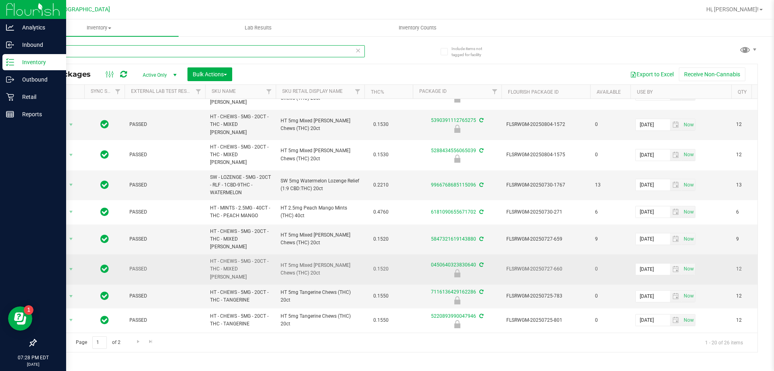
scroll to position [271, 0]
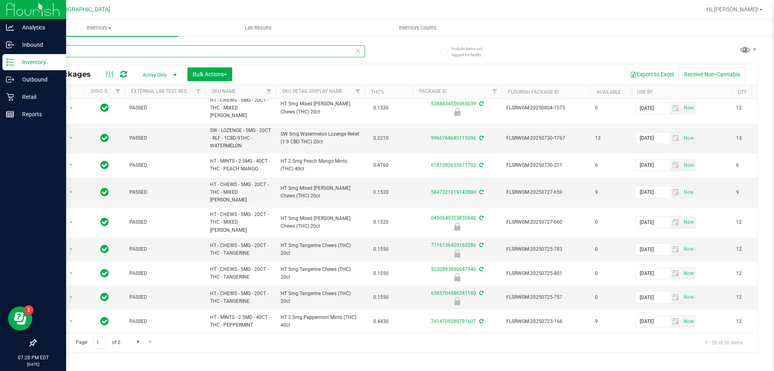
type input "5mg"
click at [138, 342] on span "Go to the next page" at bounding box center [138, 341] width 6 height 6
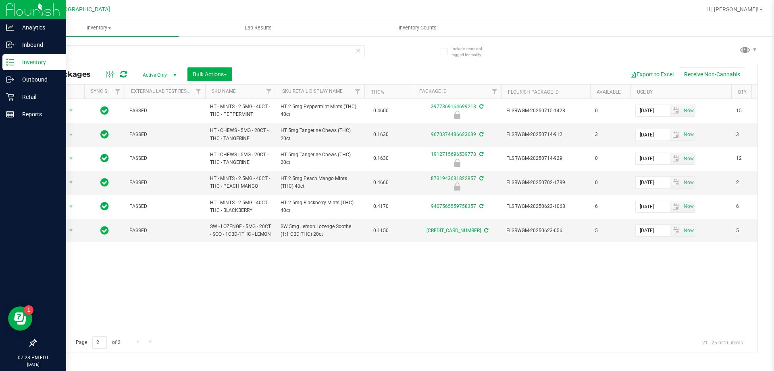
click at [56, 340] on span "Go to the previous page" at bounding box center [58, 341] width 6 height 6
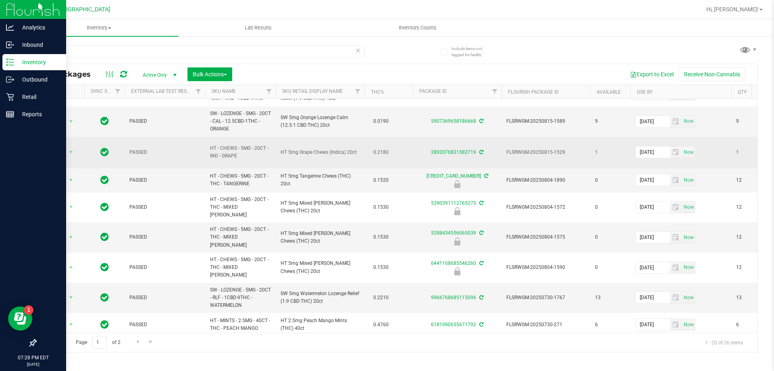
scroll to position [121, 0]
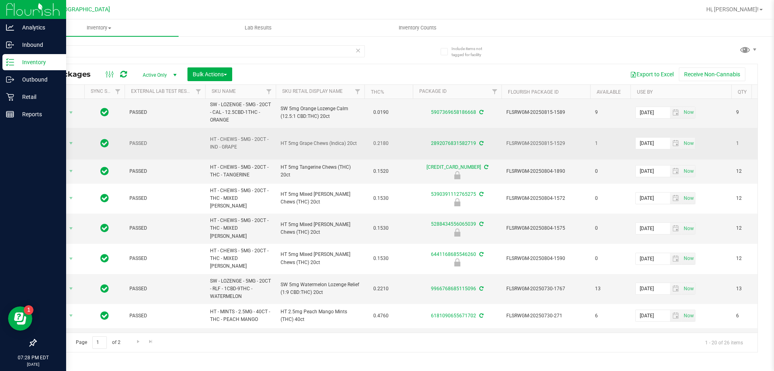
drag, startPoint x: 356, startPoint y: 146, endPoint x: 280, endPoint y: 146, distance: 76.2
click at [280, 146] on td "HT 5mg Grape Chews (Indica) 20ct" at bounding box center [320, 144] width 89 height 32
copy span "HT 5mg Grape Chews (Indica) 20ct"
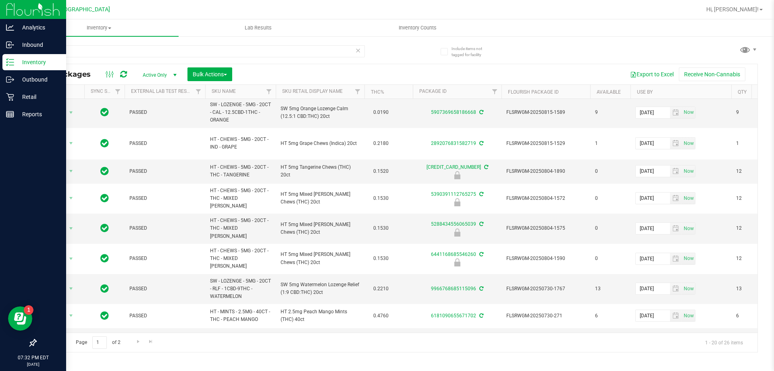
click at [39, 13] on img at bounding box center [33, 9] width 54 height 19
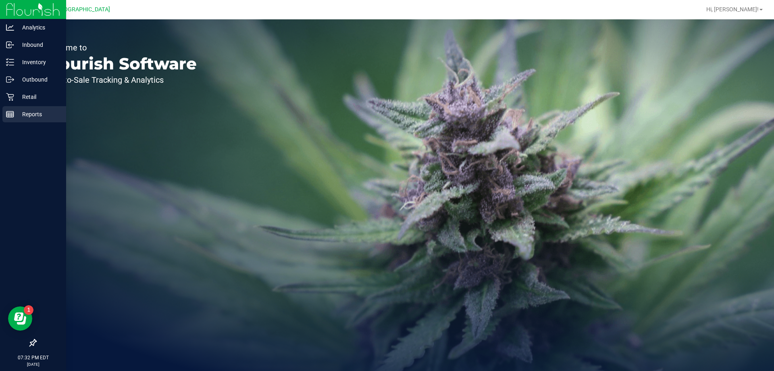
click at [33, 110] on p "Reports" at bounding box center [38, 114] width 48 height 10
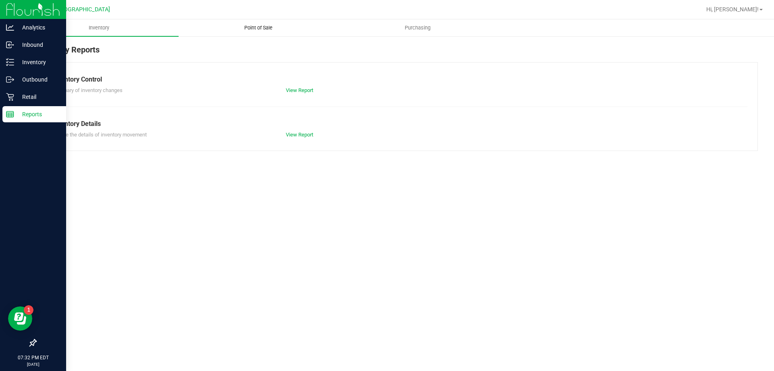
click at [261, 25] on span "Point of Sale" at bounding box center [258, 27] width 50 height 7
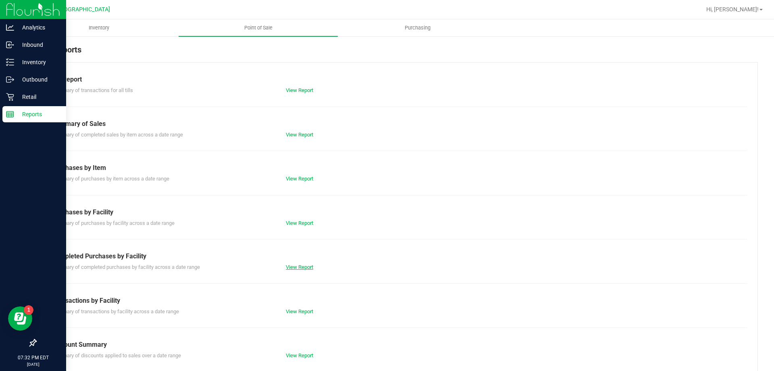
click at [296, 265] on link "View Report" at bounding box center [299, 267] width 27 height 6
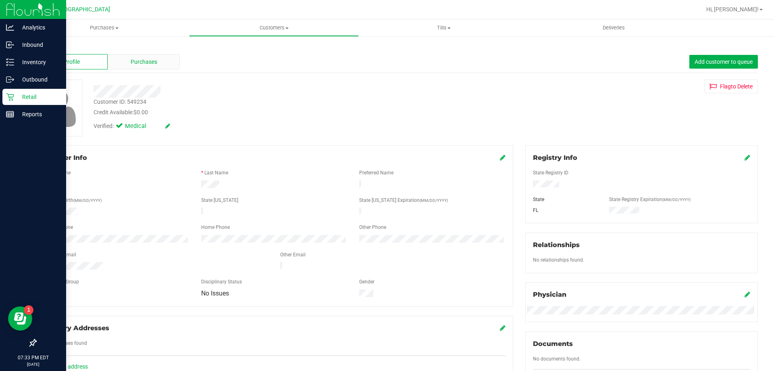
click at [136, 58] on span "Purchases" at bounding box center [144, 62] width 27 height 8
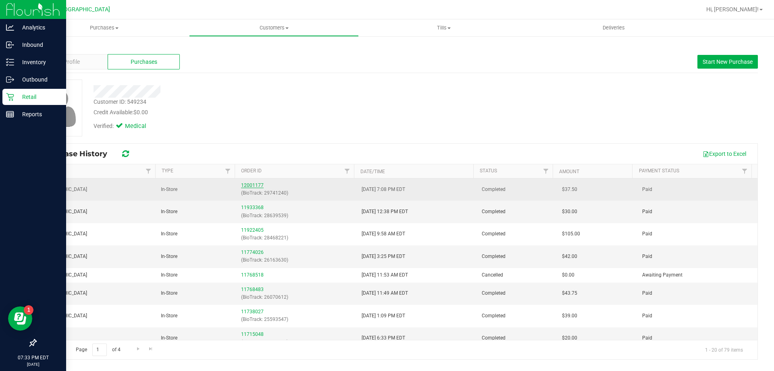
click at [244, 183] on link "12001177" at bounding box center [252, 185] width 23 height 6
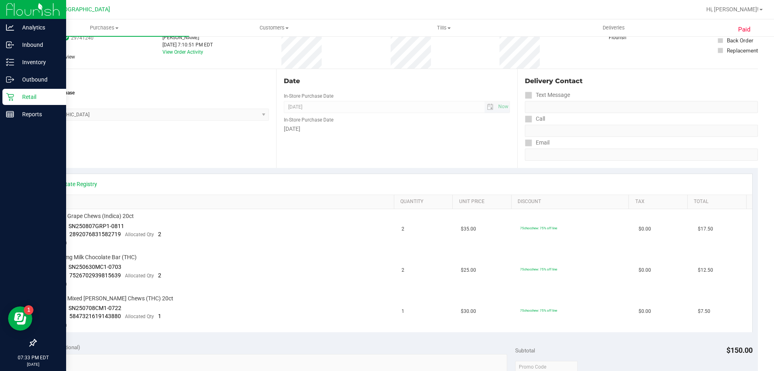
scroll to position [81, 0]
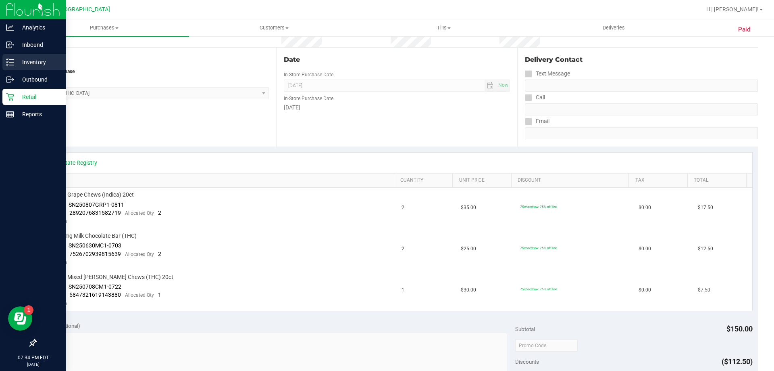
click at [29, 60] on p "Inventory" at bounding box center [38, 62] width 48 height 10
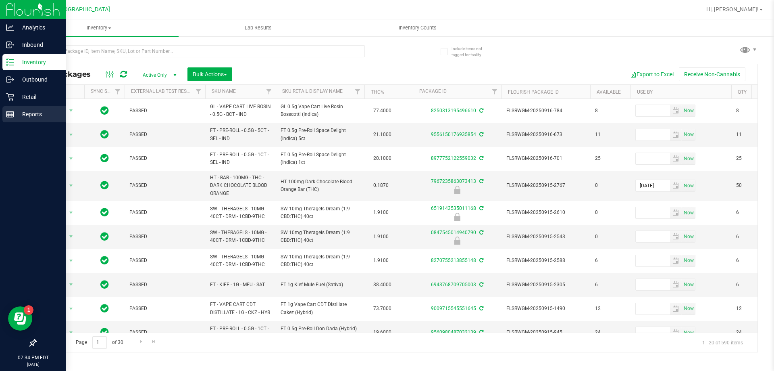
click at [15, 107] on div "Reports" at bounding box center [34, 114] width 64 height 16
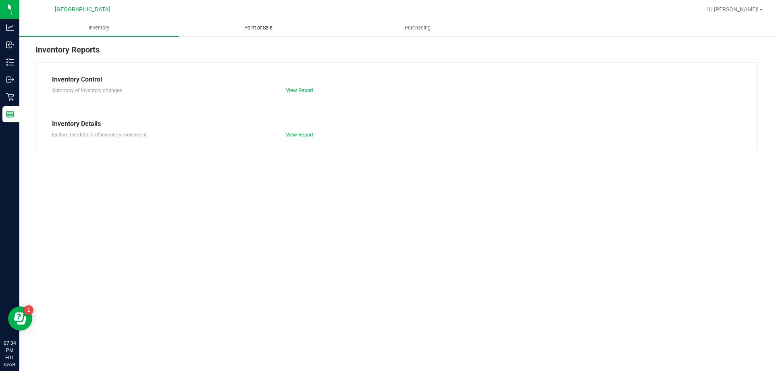
click at [262, 26] on span "Point of Sale" at bounding box center [258, 27] width 50 height 7
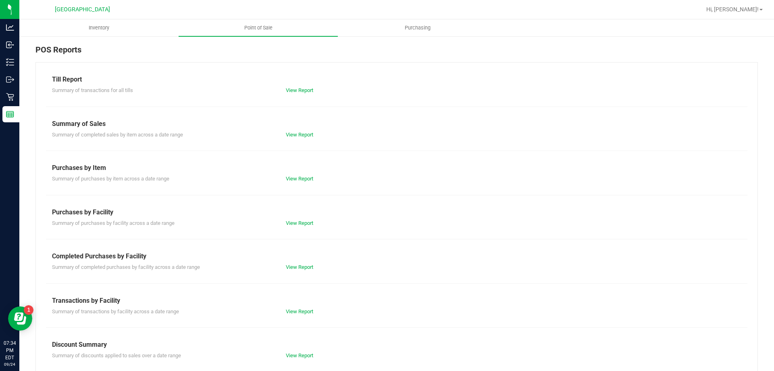
click at [288, 271] on div "View Report" at bounding box center [338, 267] width 117 height 8
click at [291, 265] on link "View Report" at bounding box center [299, 267] width 27 height 6
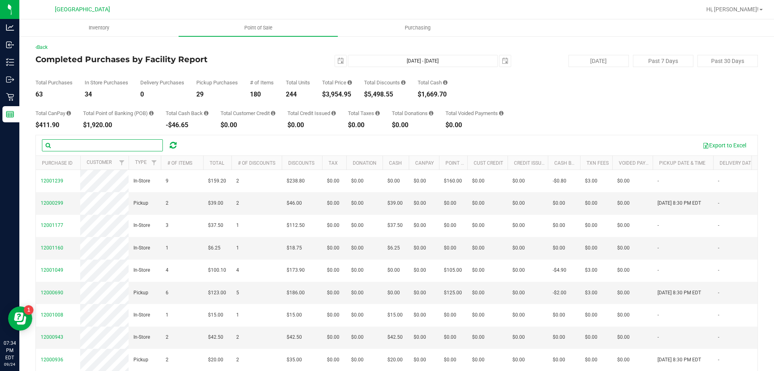
click at [129, 147] on input "text" at bounding box center [102, 145] width 121 height 12
paste input "12000302"
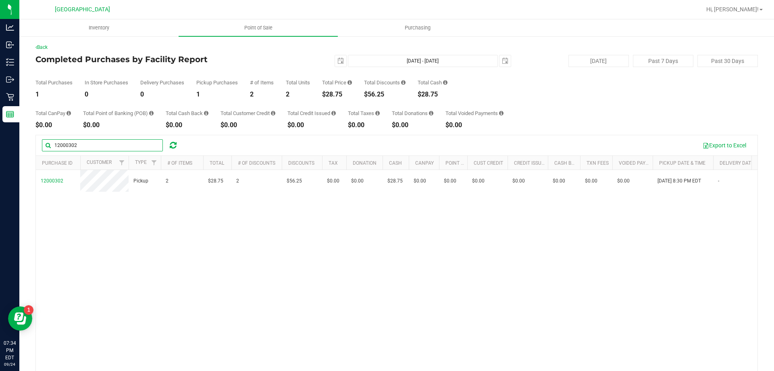
type input "12000302"
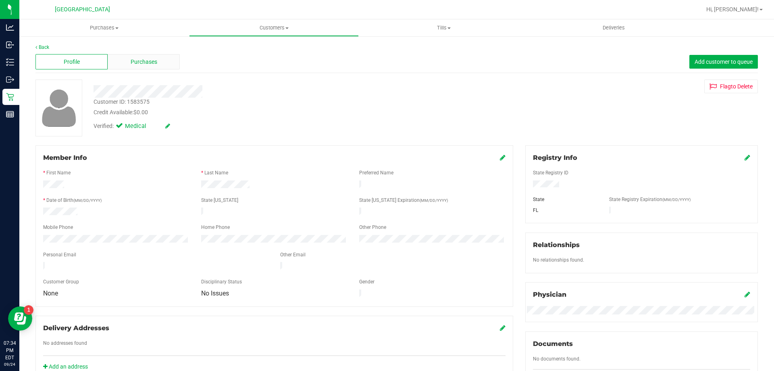
click at [142, 58] on span "Purchases" at bounding box center [144, 62] width 27 height 8
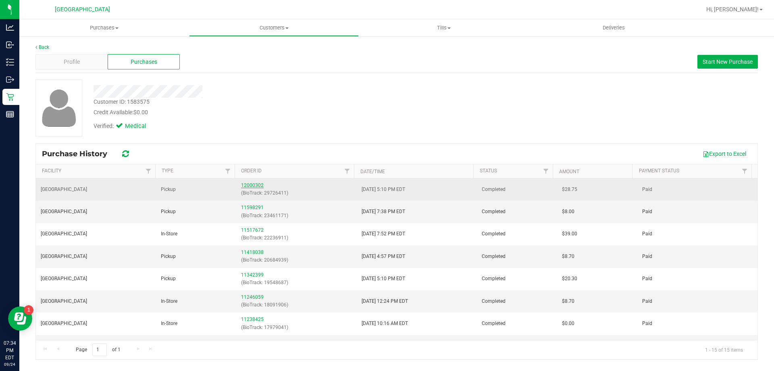
click at [255, 186] on link "12000302" at bounding box center [252, 185] width 23 height 6
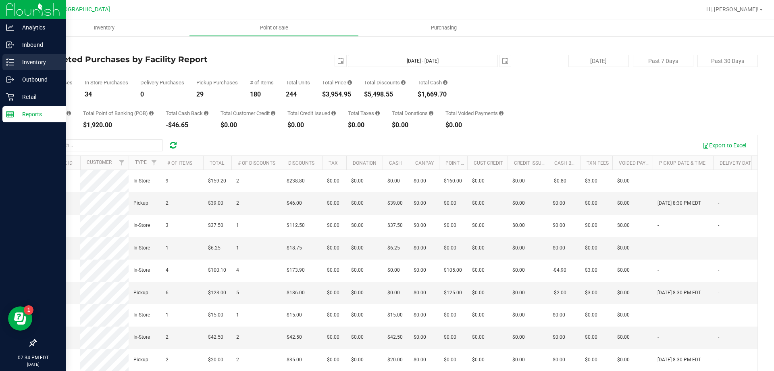
click at [32, 67] on div "Inventory" at bounding box center [34, 62] width 64 height 16
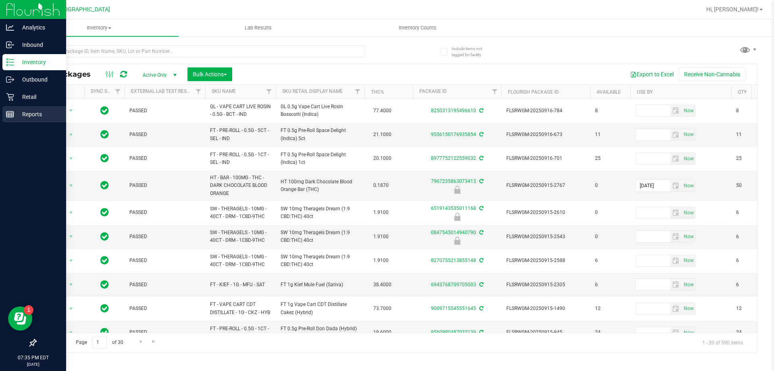
click at [21, 116] on p "Reports" at bounding box center [38, 114] width 48 height 10
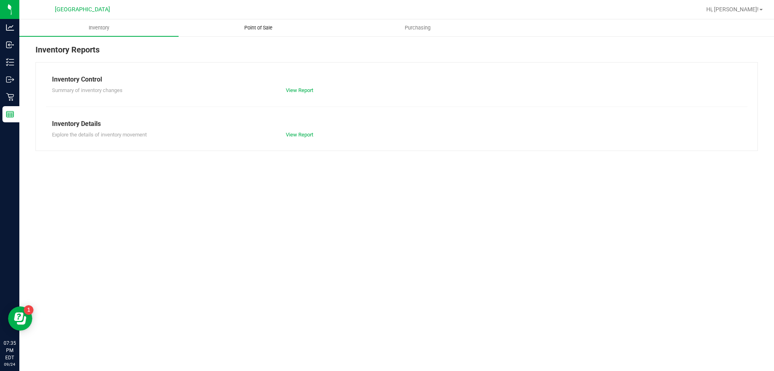
click at [254, 25] on span "Point of Sale" at bounding box center [258, 27] width 50 height 7
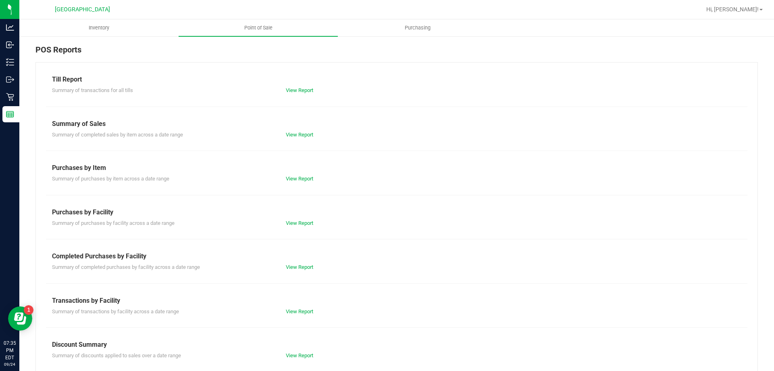
click at [289, 263] on div "Summary of completed purchases by facility across a date range View Report" at bounding box center [397, 266] width 702 height 10
click at [290, 265] on link "View Report" at bounding box center [299, 267] width 27 height 6
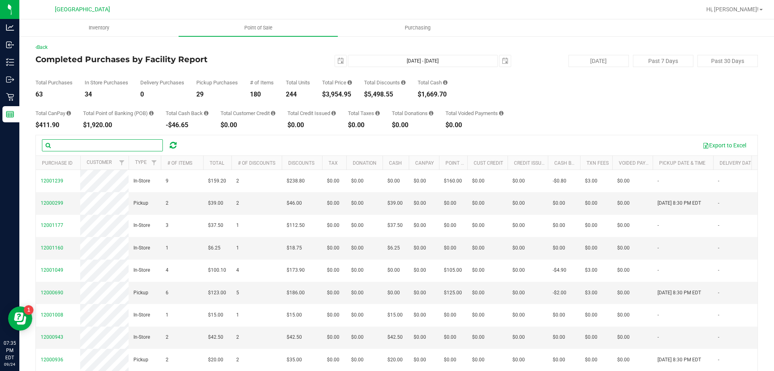
click at [132, 140] on input "text" at bounding box center [102, 145] width 121 height 12
paste input "11998116"
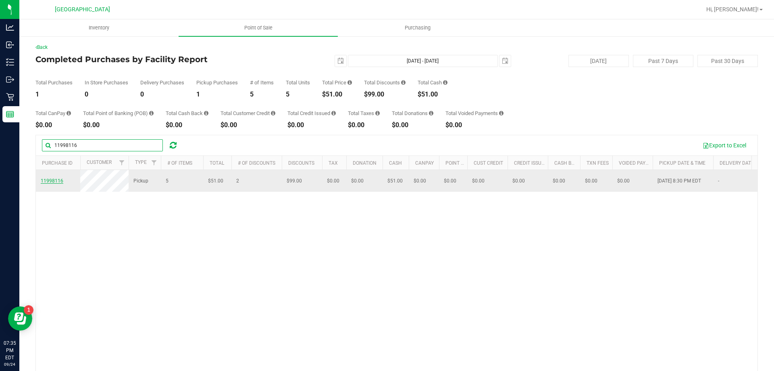
type input "11998116"
click at [43, 182] on span "11998116" at bounding box center [52, 181] width 23 height 6
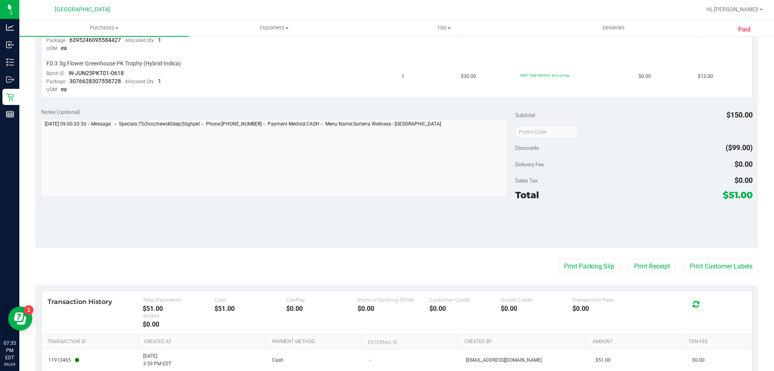
scroll to position [457, 0]
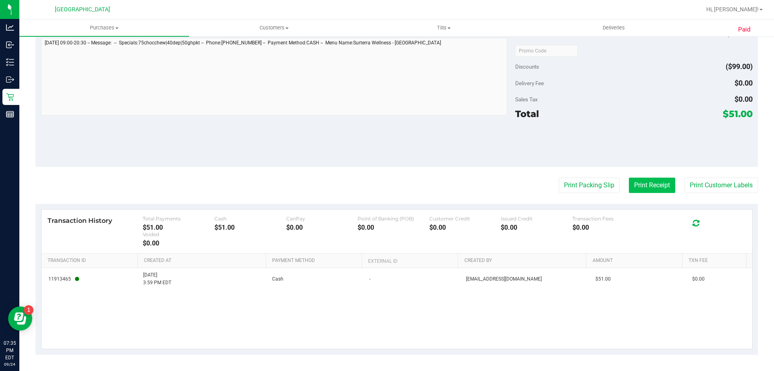
click at [637, 184] on button "Print Receipt" at bounding box center [652, 184] width 46 height 15
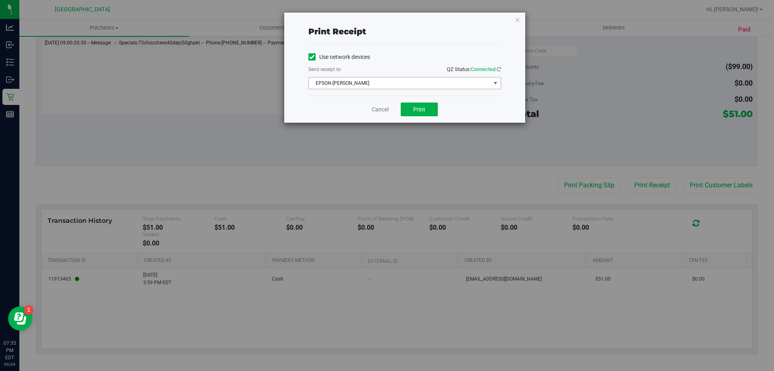
click at [384, 82] on span "EPSON-AUDREY-KITCHING" at bounding box center [400, 82] width 182 height 11
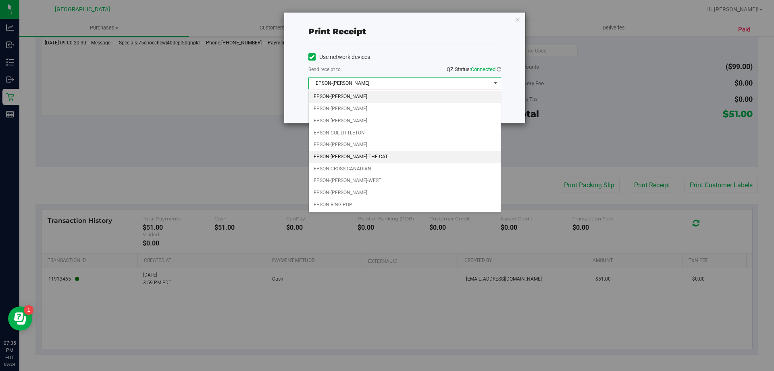
click at [351, 156] on li "EPSON-CONRAD-THE-CAT" at bounding box center [405, 157] width 192 height 12
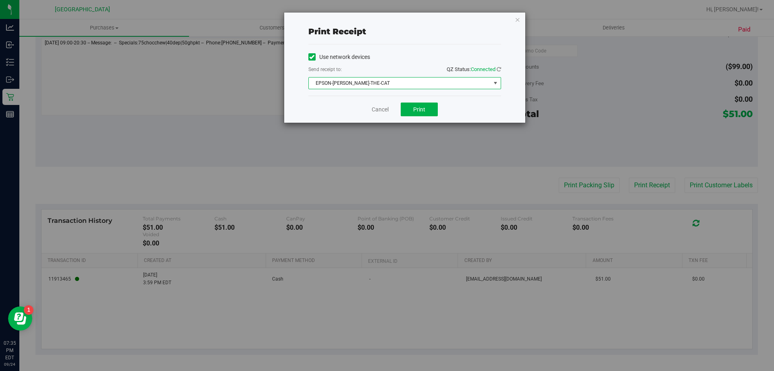
click at [418, 117] on div "Cancel Print" at bounding box center [404, 109] width 193 height 27
click at [420, 108] on span "Print" at bounding box center [419, 109] width 12 height 6
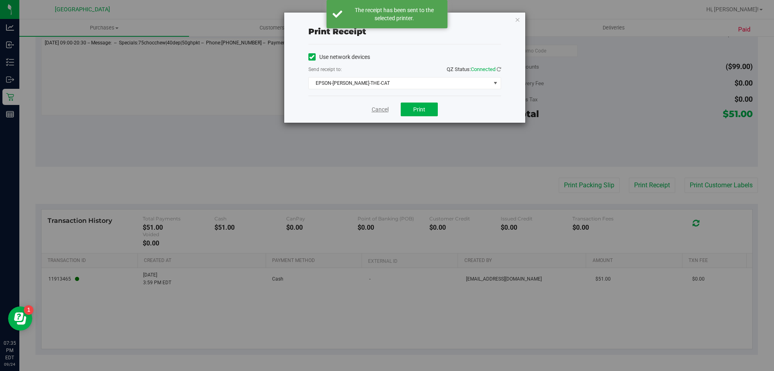
click at [379, 109] on link "Cancel" at bounding box center [380, 109] width 17 height 8
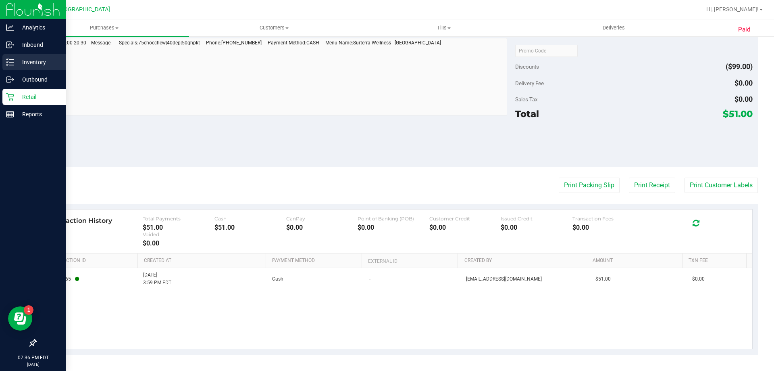
click at [31, 63] on p "Inventory" at bounding box center [38, 62] width 48 height 10
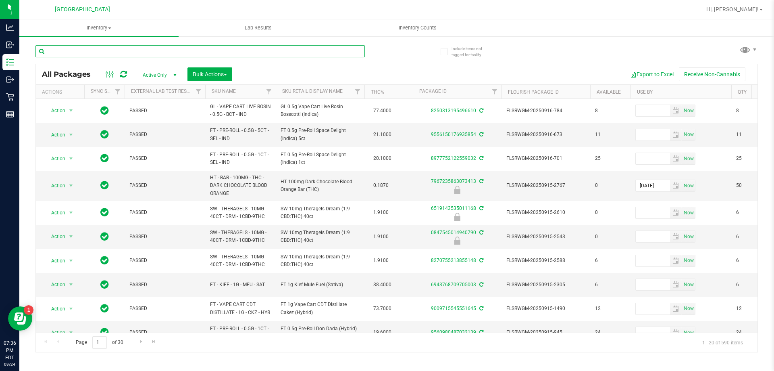
click at [205, 47] on input "text" at bounding box center [199, 51] width 329 height 12
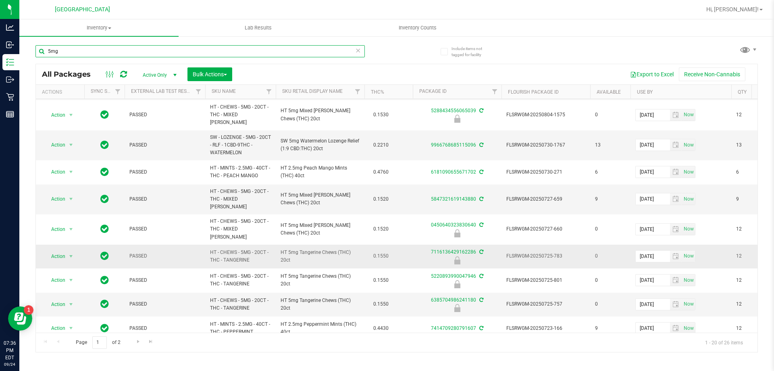
scroll to position [271, 0]
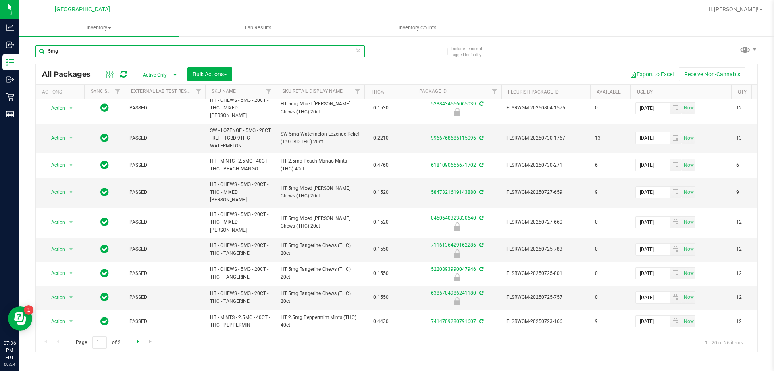
type input "5mg"
click at [136, 341] on span "Go to the next page" at bounding box center [138, 341] width 6 height 6
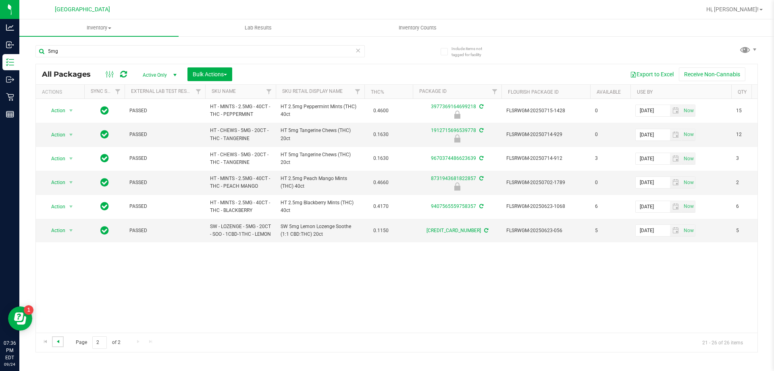
click at [60, 341] on span "Go to the previous page" at bounding box center [58, 341] width 6 height 6
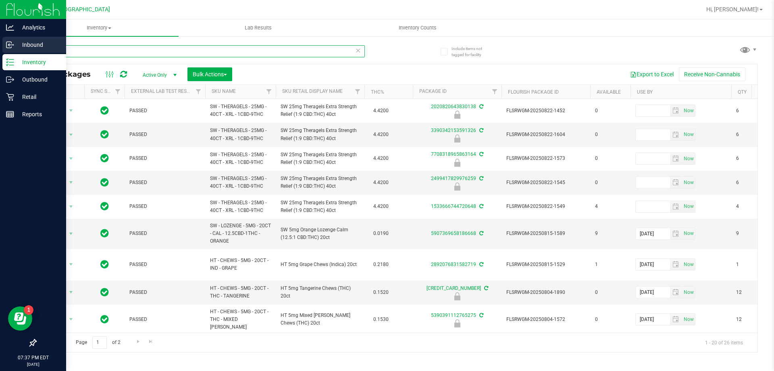
drag, startPoint x: 15, startPoint y: 50, endPoint x: 7, endPoint y: 38, distance: 14.8
click at [13, 47] on div "Analytics Inbound Inventory Outbound Retail Reports 07:37 PM EDT 09/24/2025 09/…" at bounding box center [387, 185] width 774 height 371
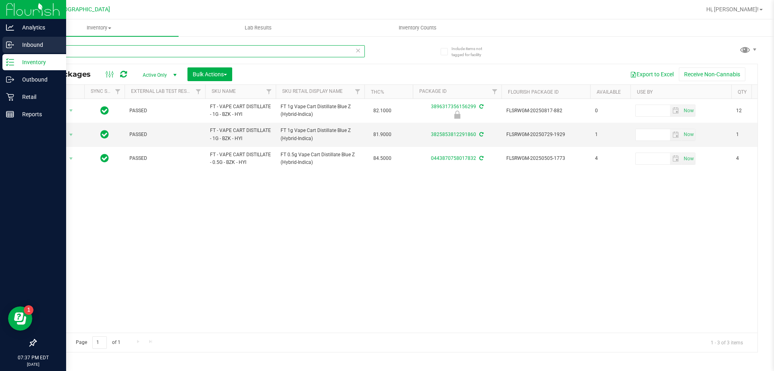
type input "B"
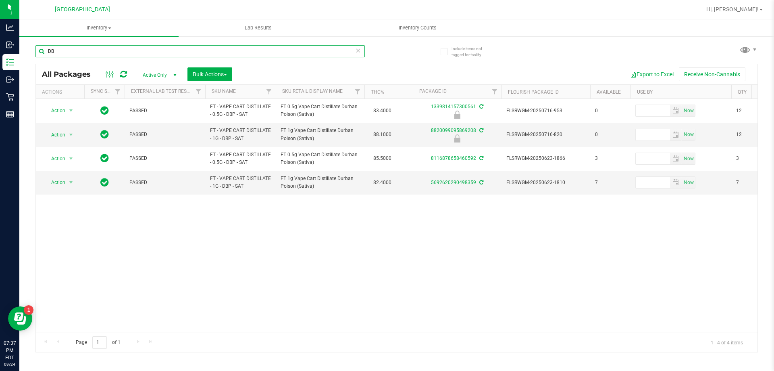
type input "D"
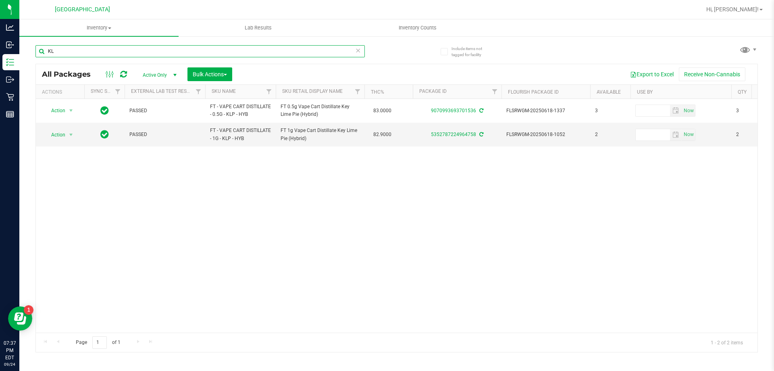
type input "K"
type input "S"
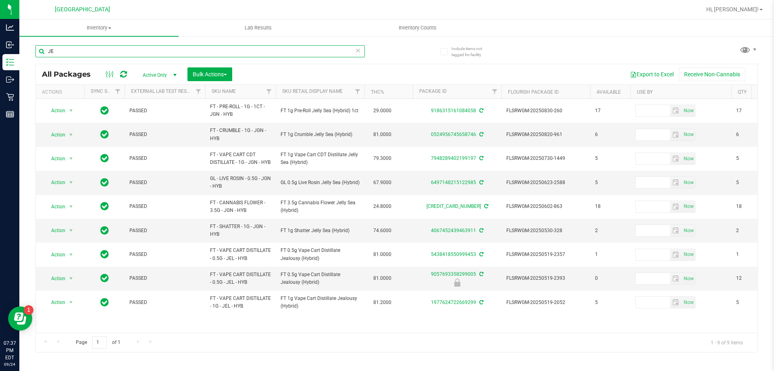
type input "J"
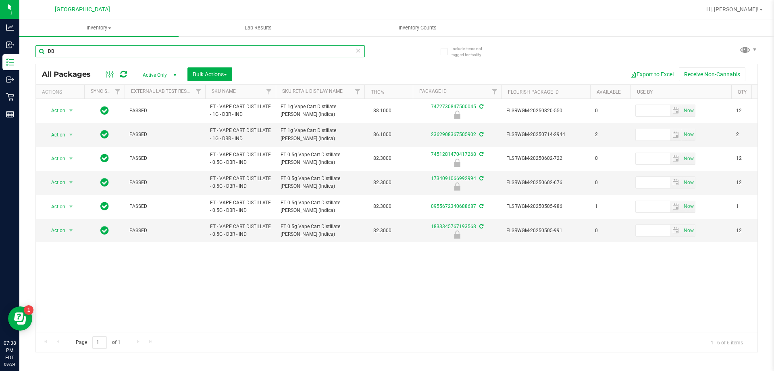
type input "D"
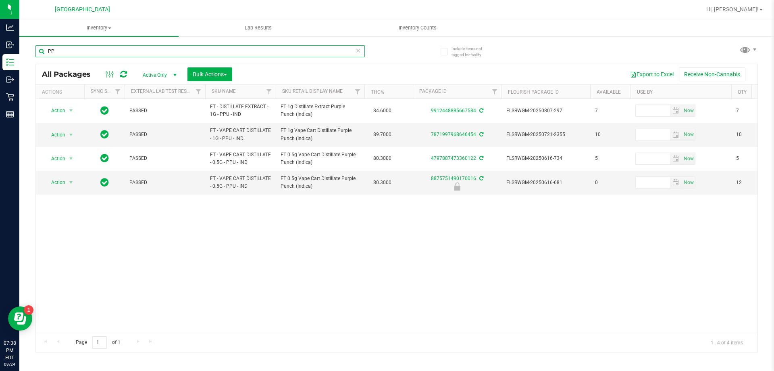
type input "P"
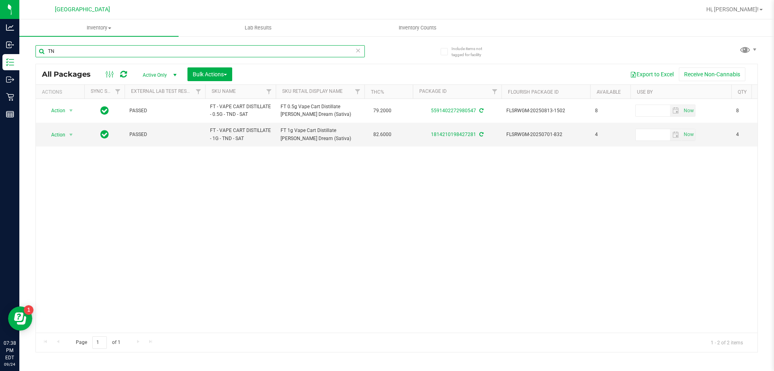
type input "T"
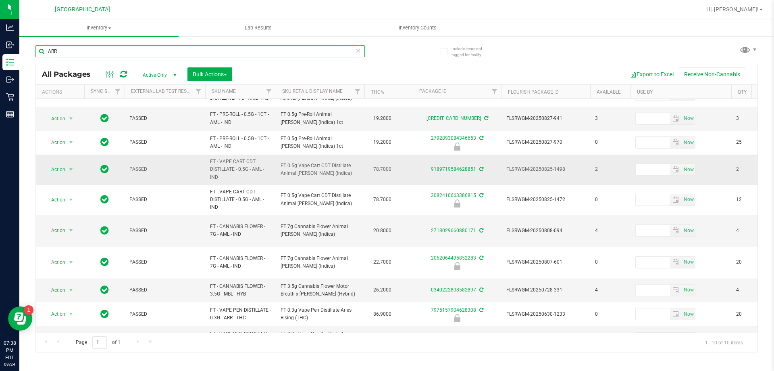
scroll to position [24, 0]
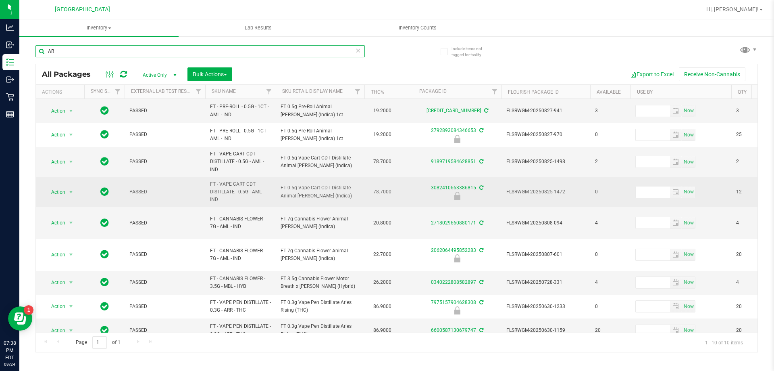
type input "A"
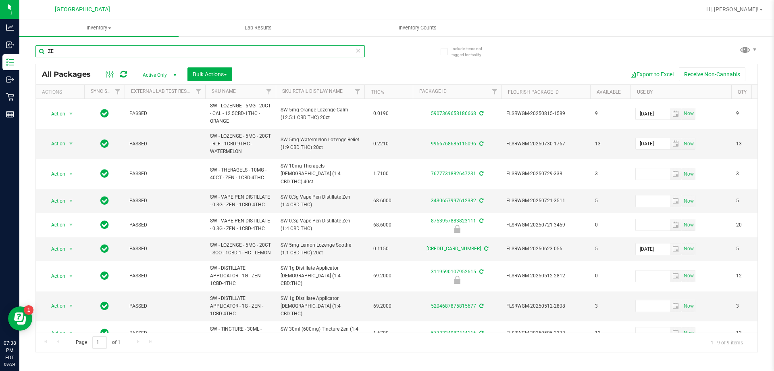
type input "Z"
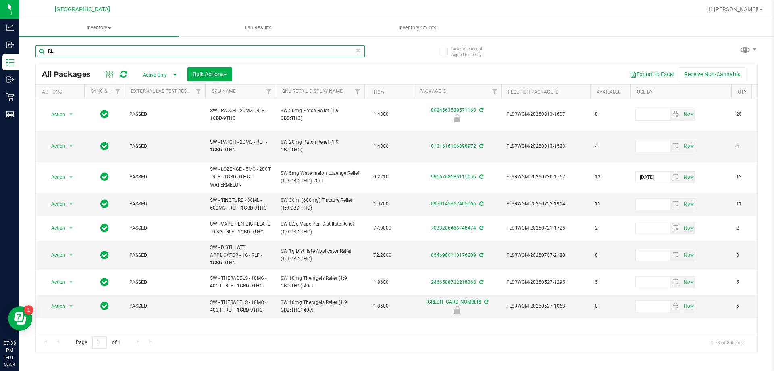
type input "R"
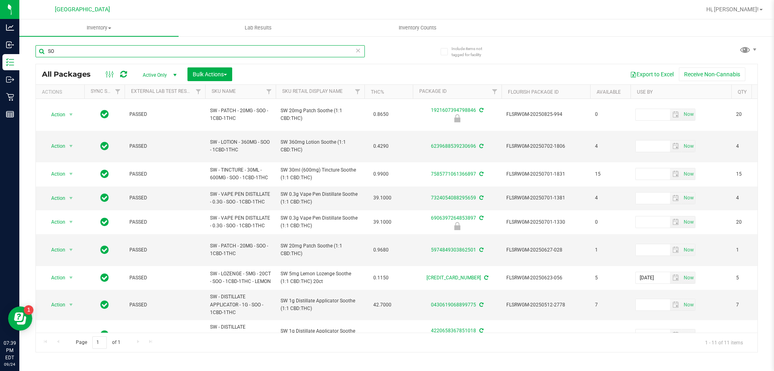
type input "S"
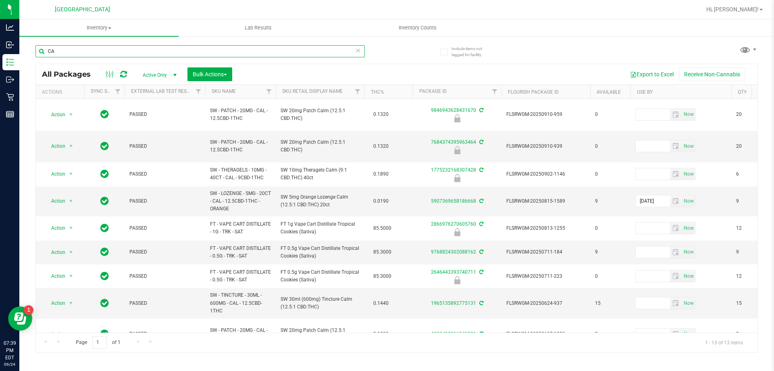
type input "C"
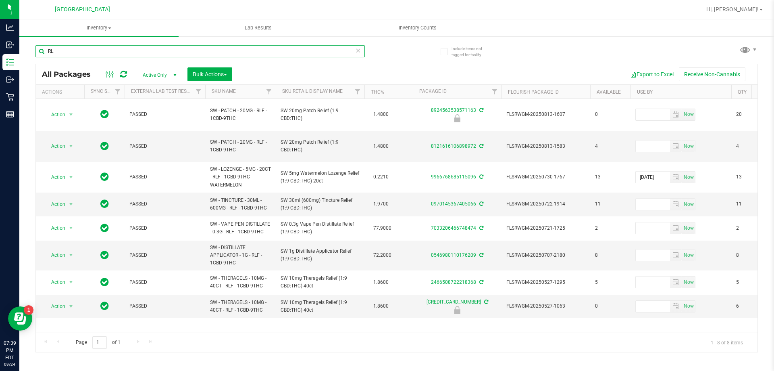
type input "R"
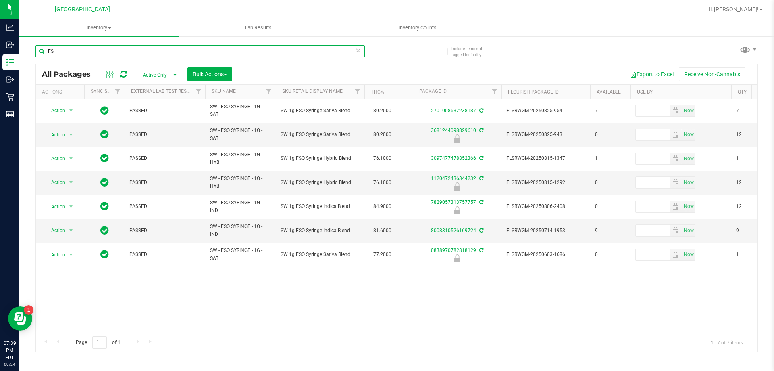
type input "F"
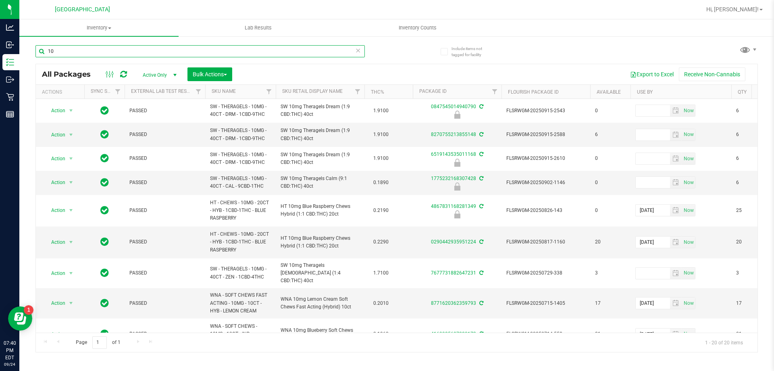
type input "1"
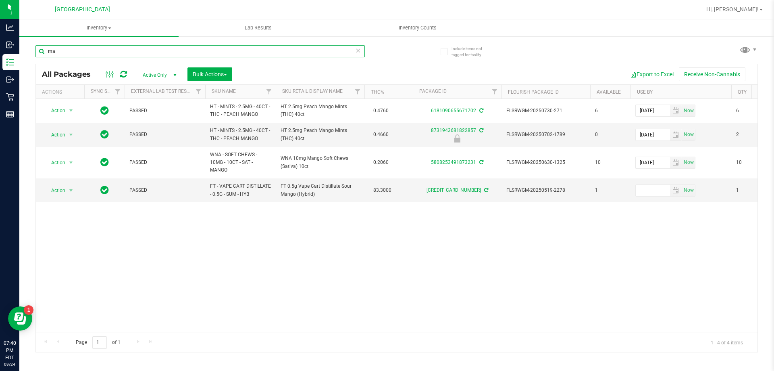
type input "m"
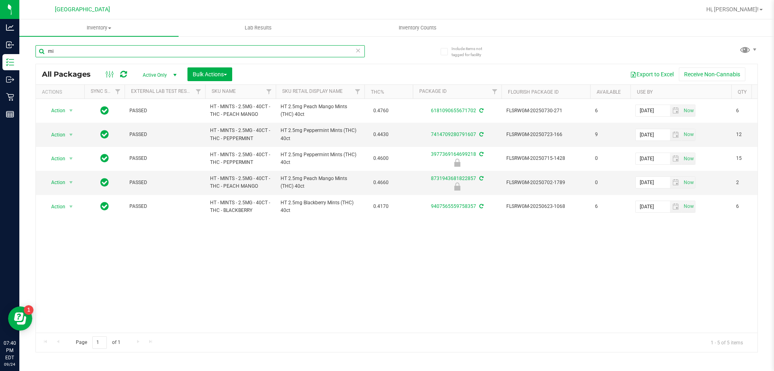
type input "m"
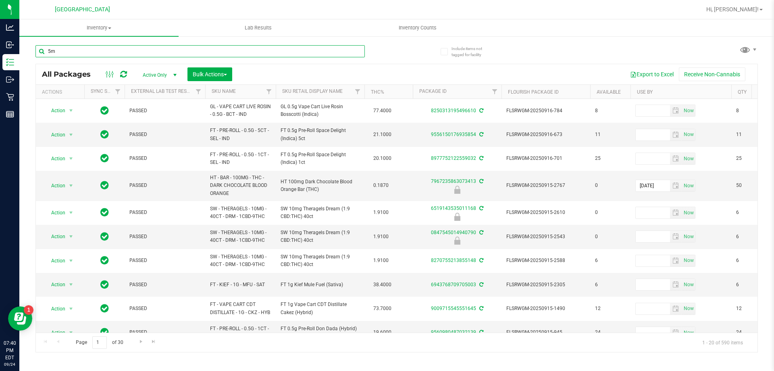
type input "5mg"
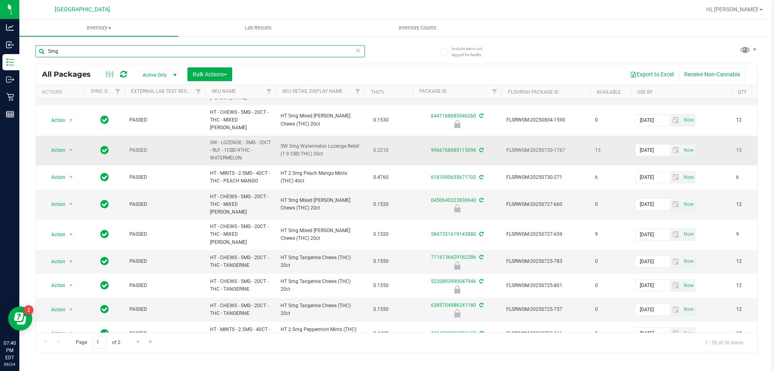
scroll to position [271, 0]
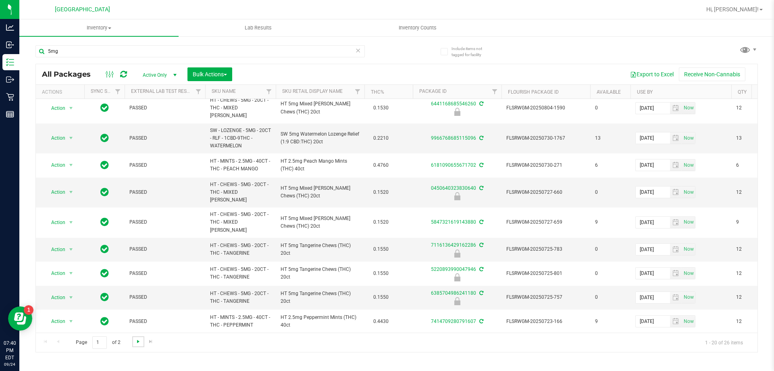
click at [137, 342] on span "Go to the next page" at bounding box center [138, 341] width 6 height 6
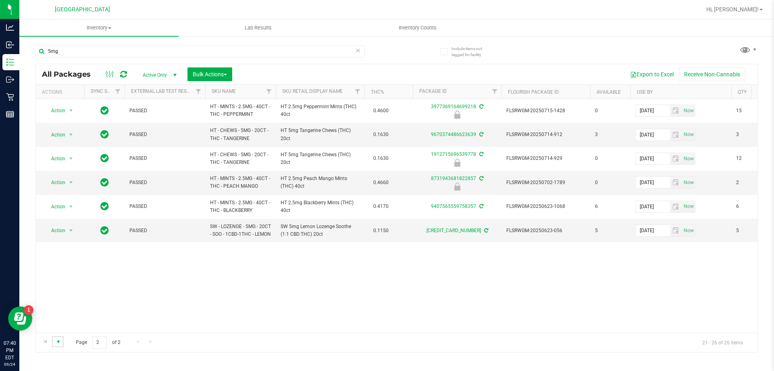
click at [58, 340] on span "Go to the previous page" at bounding box center [58, 341] width 6 height 6
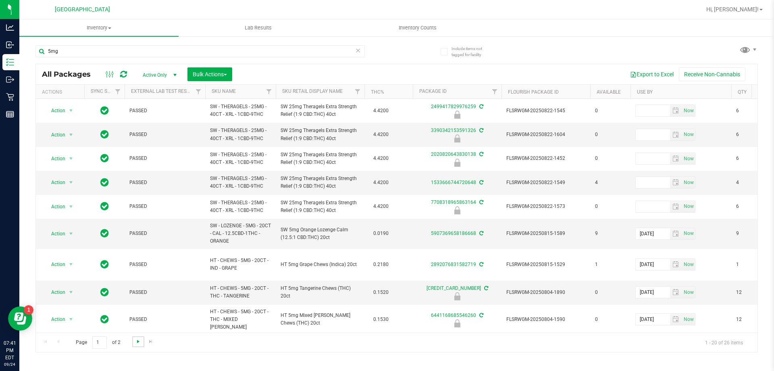
click at [141, 339] on span "Go to the next page" at bounding box center [138, 341] width 6 height 6
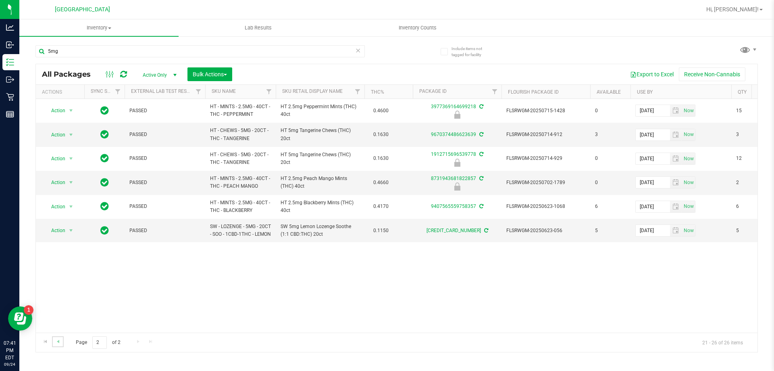
click at [61, 345] on link "Go to the previous page" at bounding box center [58, 341] width 12 height 11
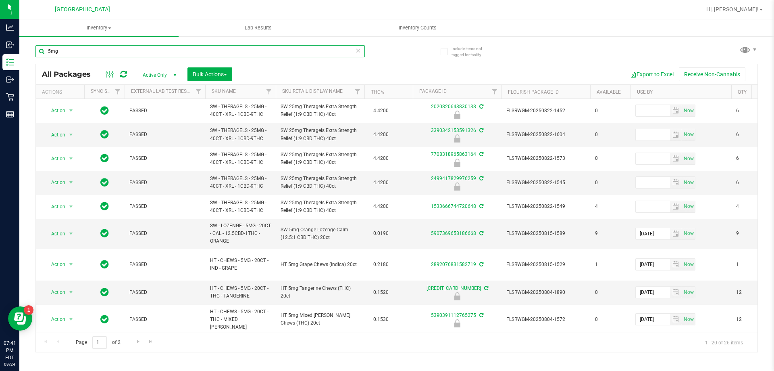
drag, startPoint x: 40, startPoint y: 54, endPoint x: 22, endPoint y: 54, distance: 18.2
click at [22, 54] on div "Include items not tagged for facility 5mg All Packages Active Only Active Only …" at bounding box center [396, 158] width 755 height 246
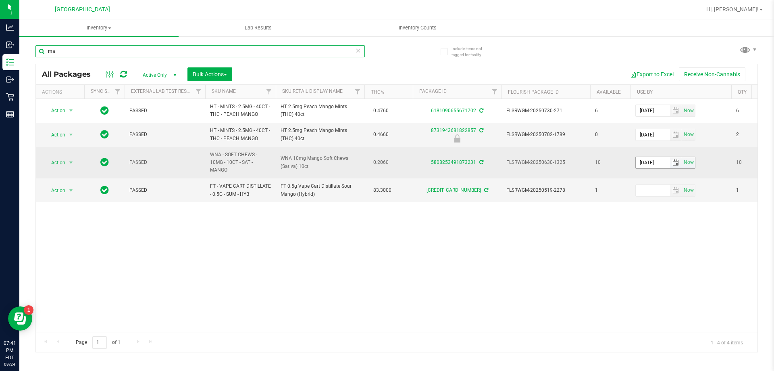
type input "m"
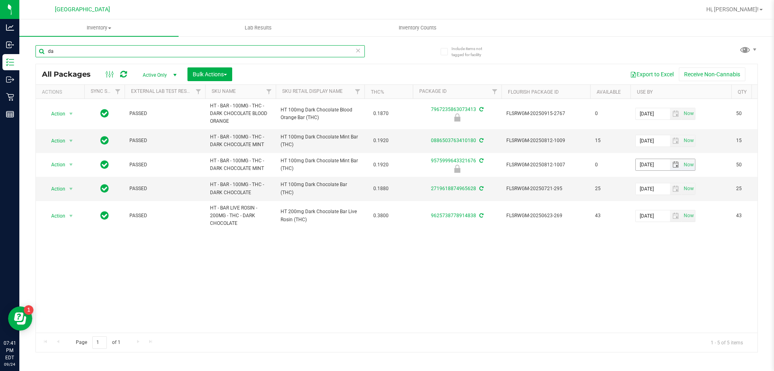
type input "d"
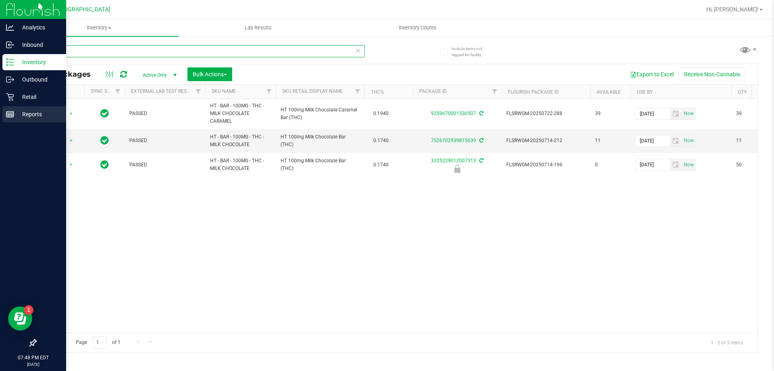
type input "milk"
click at [33, 119] on p "Reports" at bounding box center [38, 114] width 48 height 10
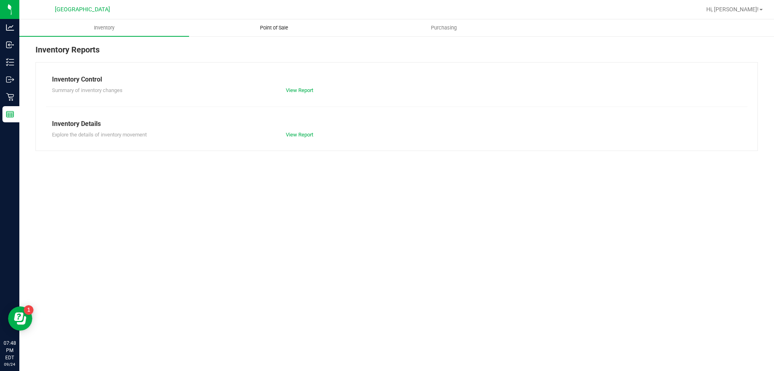
click at [276, 32] on uib-tab-heading "Point of Sale" at bounding box center [274, 28] width 169 height 16
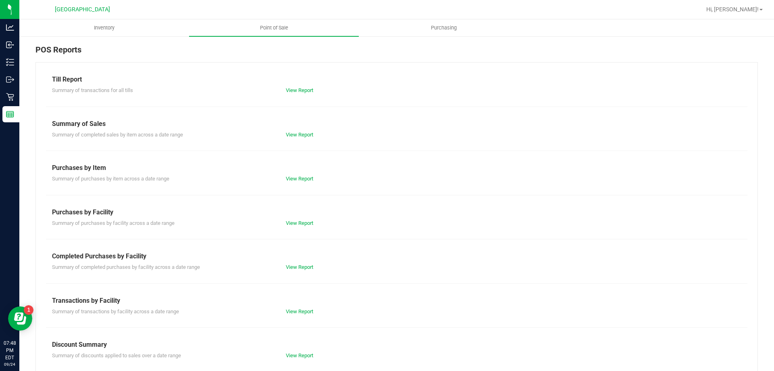
click at [308, 275] on div "Till Report Summary of transactions for all tills View Report Summary of Sales …" at bounding box center [396, 239] width 723 height 354
click at [303, 269] on link "View Report" at bounding box center [299, 267] width 27 height 6
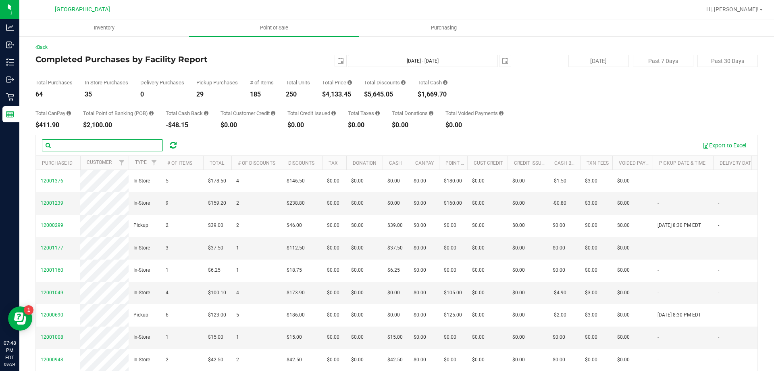
click at [68, 145] on input "text" at bounding box center [102, 145] width 121 height 12
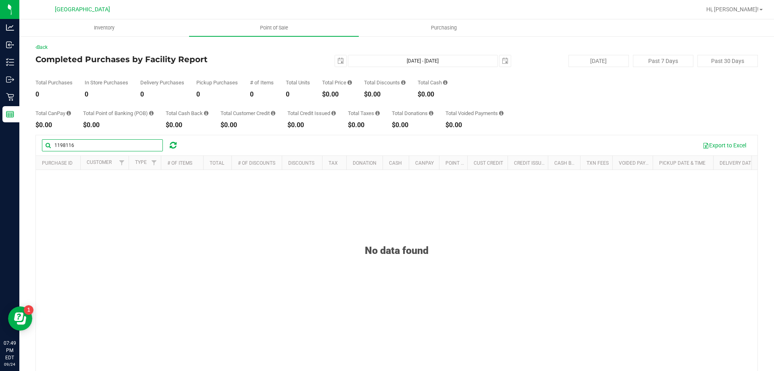
click at [61, 147] on input "1198116" at bounding box center [102, 145] width 121 height 12
type input "11998116"
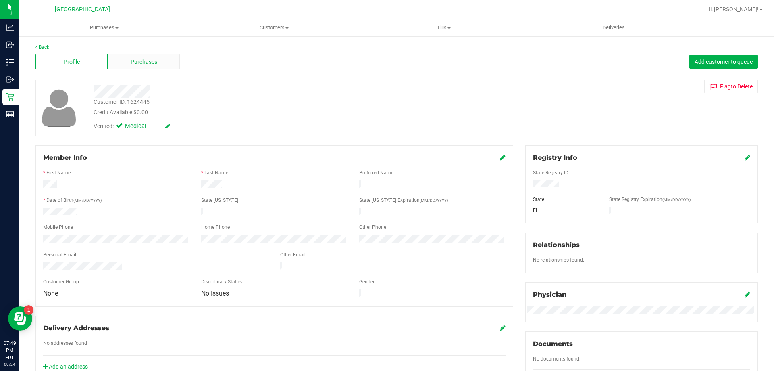
click at [128, 58] on div "Purchases" at bounding box center [144, 61] width 72 height 15
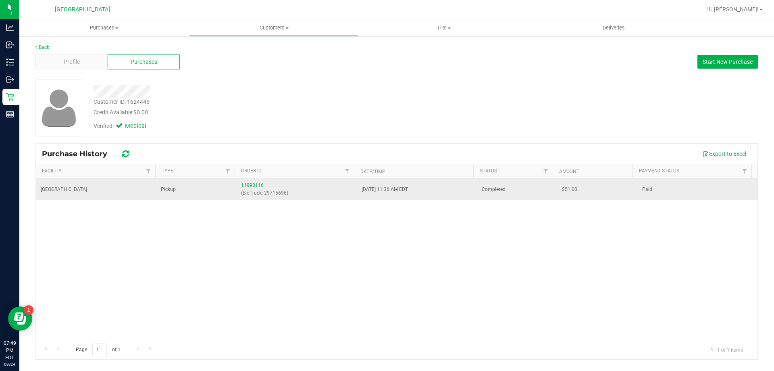
click at [257, 185] on link "11998116" at bounding box center [252, 185] width 23 height 6
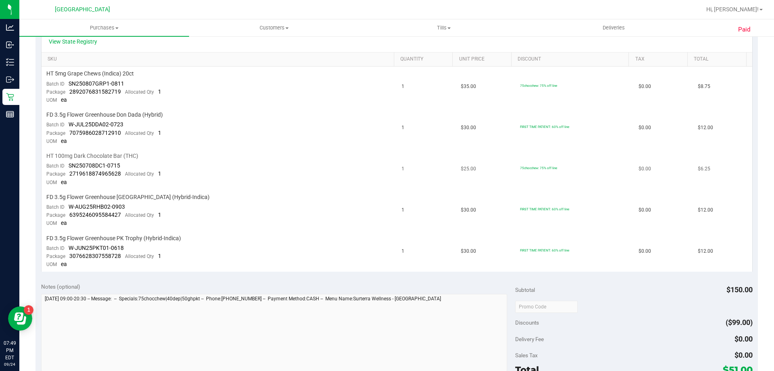
scroll to position [403, 0]
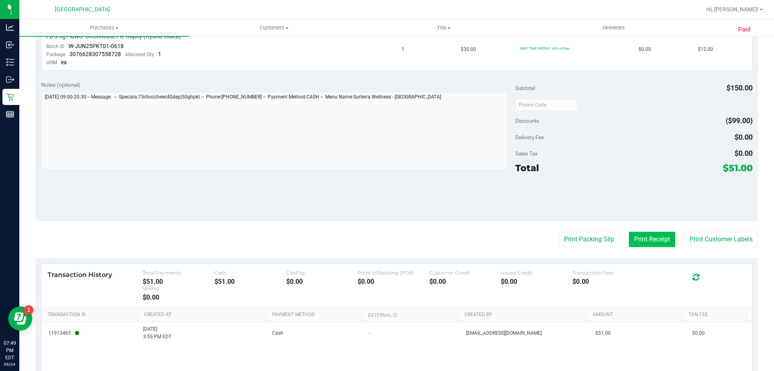
click at [636, 240] on button "Print Receipt" at bounding box center [652, 238] width 46 height 15
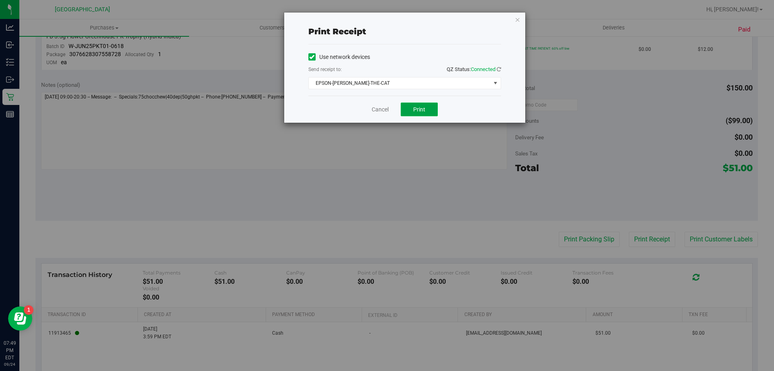
click at [418, 113] on button "Print" at bounding box center [419, 109] width 37 height 14
click at [380, 110] on link "Cancel" at bounding box center [380, 109] width 17 height 8
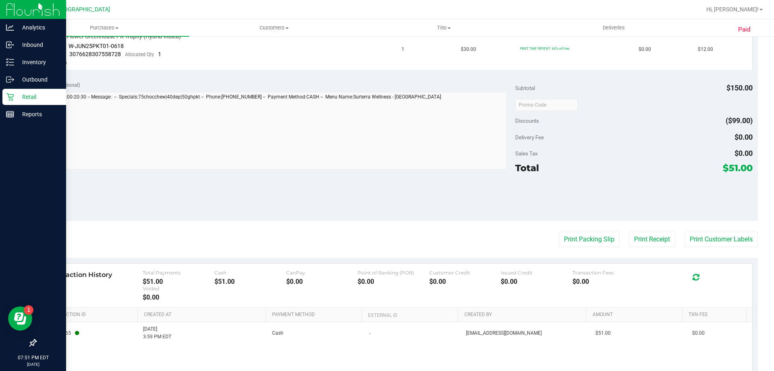
click at [35, 5] on img at bounding box center [33, 9] width 54 height 19
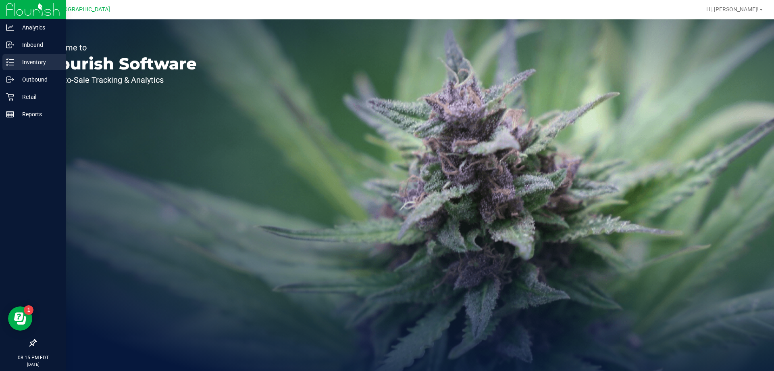
click at [28, 60] on p "Inventory" at bounding box center [38, 62] width 48 height 10
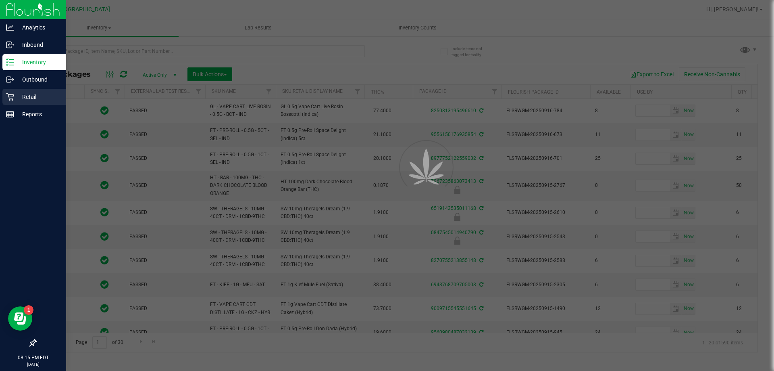
type input "2026-03-16"
click at [22, 94] on p "Retail" at bounding box center [38, 97] width 48 height 10
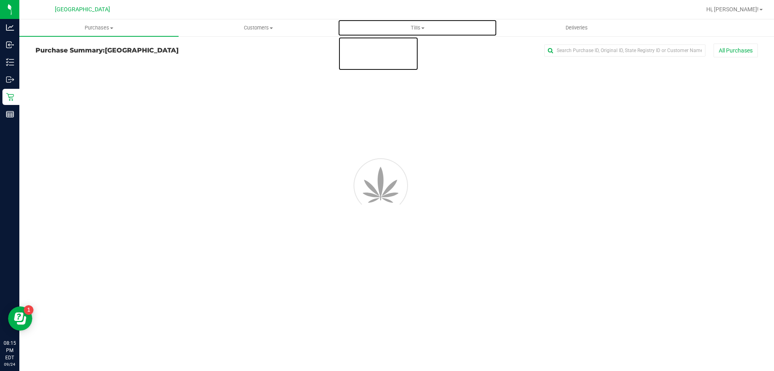
click at [413, 24] on span "Tills" at bounding box center [417, 27] width 158 height 7
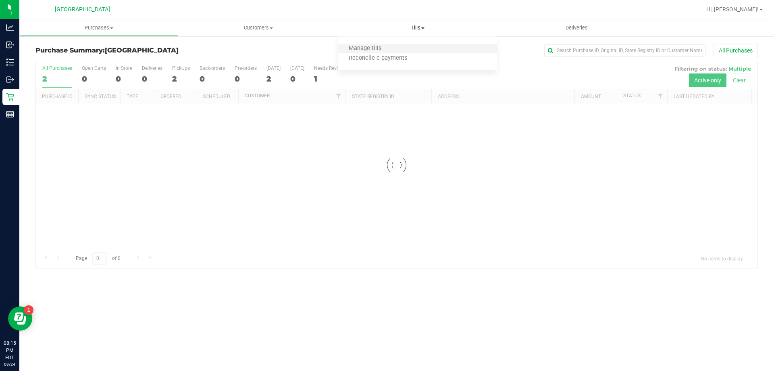
click at [369, 44] on li "Manage tills" at bounding box center [417, 49] width 159 height 10
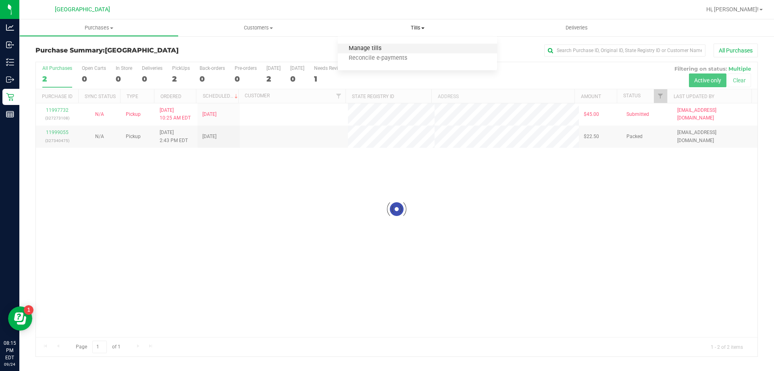
click at [367, 48] on span "Manage tills" at bounding box center [365, 48] width 54 height 7
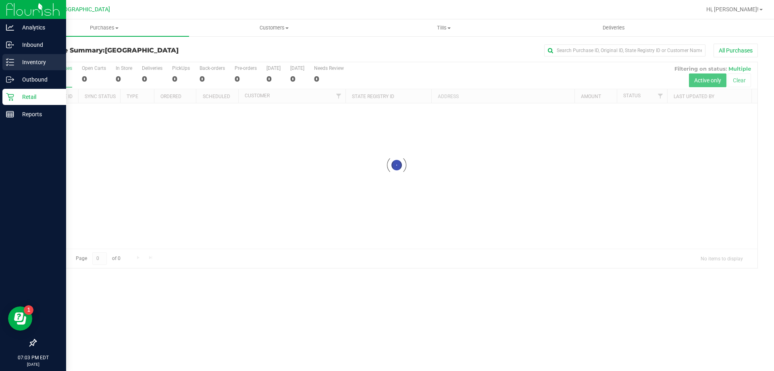
click at [6, 61] on icon at bounding box center [10, 62] width 8 height 8
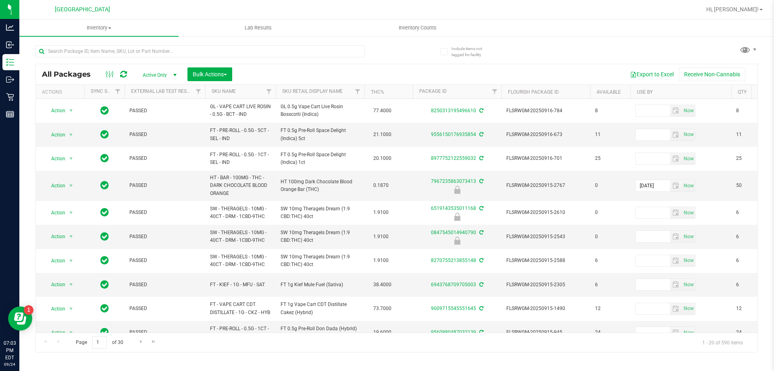
click at [88, 57] on div at bounding box center [199, 54] width 329 height 19
click at [91, 55] on input "text" at bounding box center [199, 51] width 329 height 12
paste input "FD 3.5g Flower Greenhouse Hot Mess (Hybrid)"
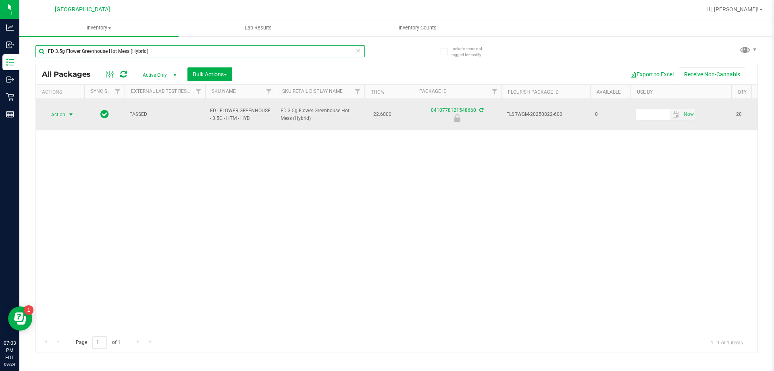
type input "FD 3.5g Flower Greenhouse Hot Mess (Hybrid)"
click at [57, 112] on span "Action" at bounding box center [55, 114] width 22 height 11
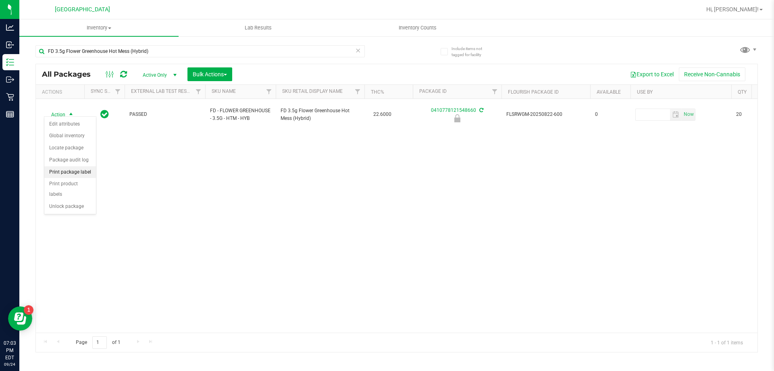
click at [71, 167] on li "Print package label" at bounding box center [70, 172] width 52 height 12
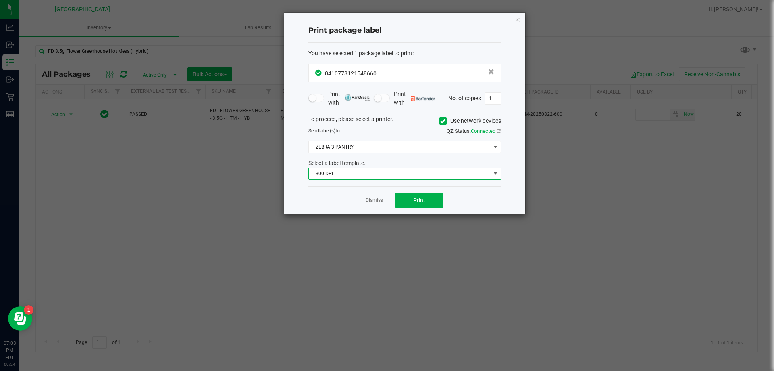
click at [329, 173] on span "300 DPI" at bounding box center [400, 173] width 182 height 11
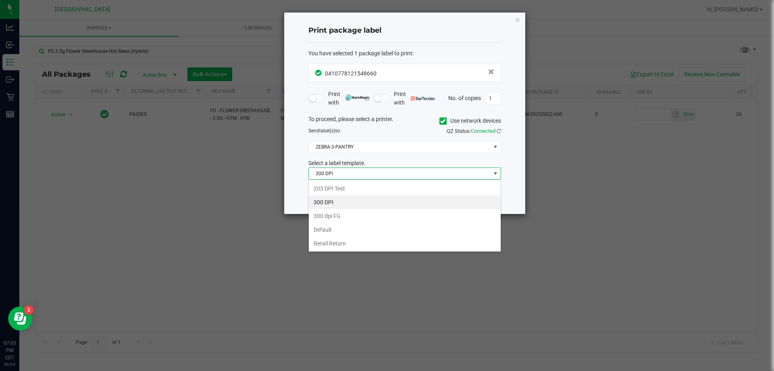
scroll to position [12, 193]
click at [327, 186] on li "203 DPI Test" at bounding box center [405, 188] width 192 height 14
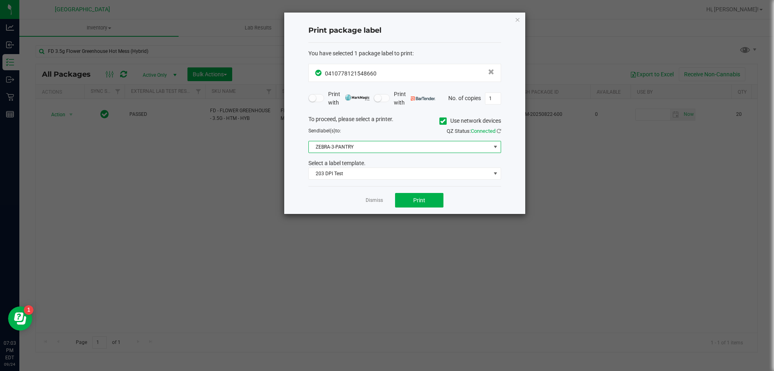
click at [337, 144] on span "ZEBRA-3-PANTRY" at bounding box center [400, 146] width 182 height 11
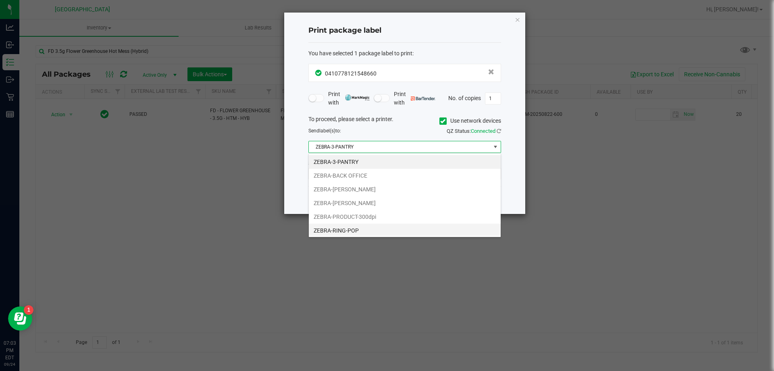
click at [321, 230] on li "ZEBRA-RING-POP" at bounding box center [405, 230] width 192 height 14
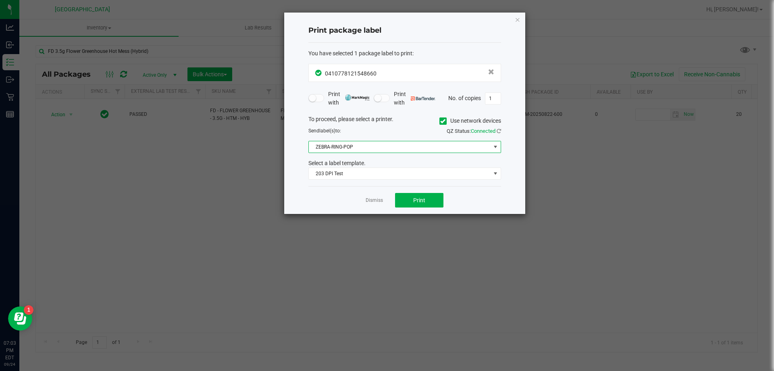
click at [337, 148] on span "ZEBRA-RING-POP" at bounding box center [400, 146] width 182 height 11
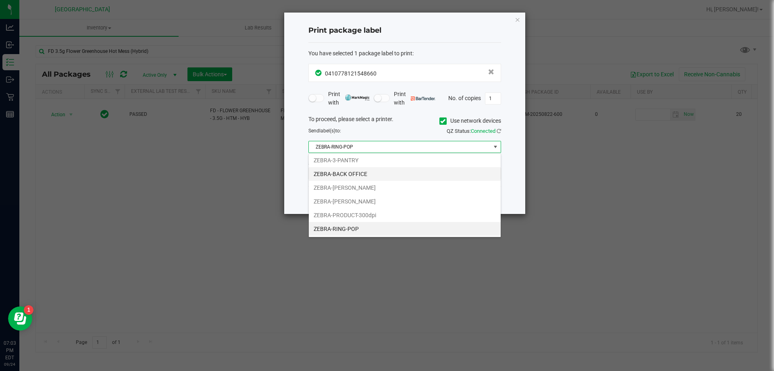
click at [337, 177] on li "ZEBRA-BACK OFFICE" at bounding box center [405, 174] width 192 height 14
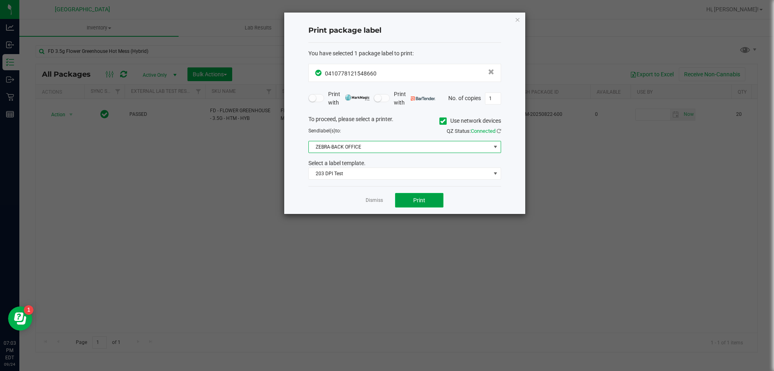
click at [416, 202] on span "Print" at bounding box center [419, 200] width 12 height 6
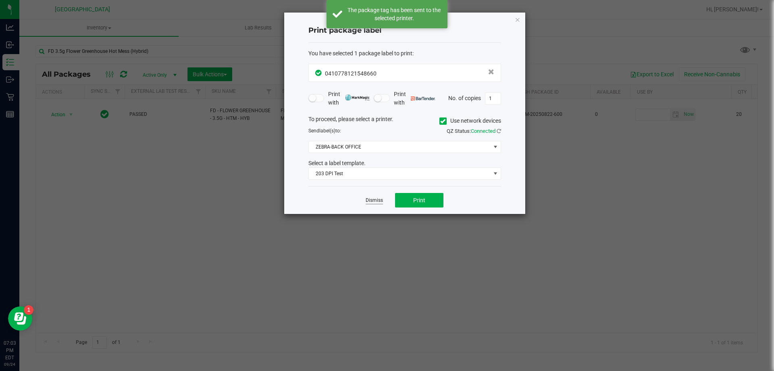
click at [371, 199] on link "Dismiss" at bounding box center [374, 200] width 17 height 7
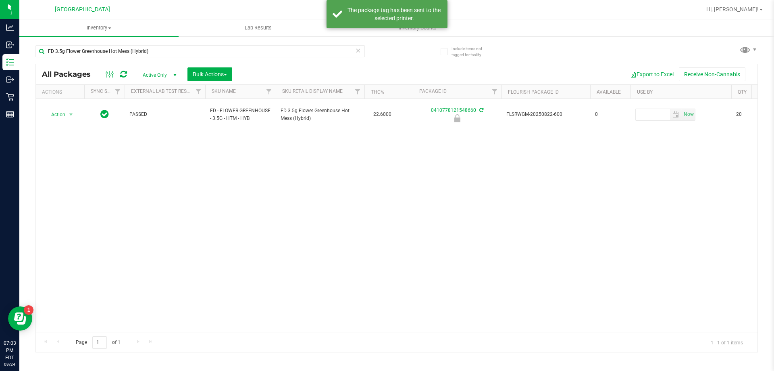
drag, startPoint x: 332, startPoint y: 230, endPoint x: 221, endPoint y: 202, distance: 114.4
click at [320, 231] on div "Action Action Edit attributes Global inventory Locate package Package audit log…" at bounding box center [397, 215] width 722 height 233
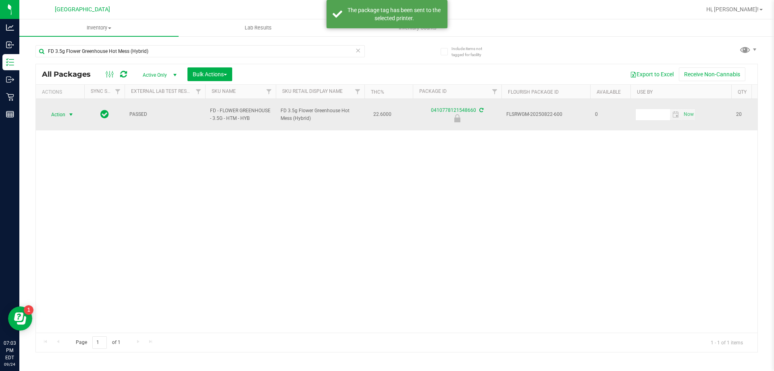
click at [54, 115] on span "Action" at bounding box center [55, 114] width 22 height 11
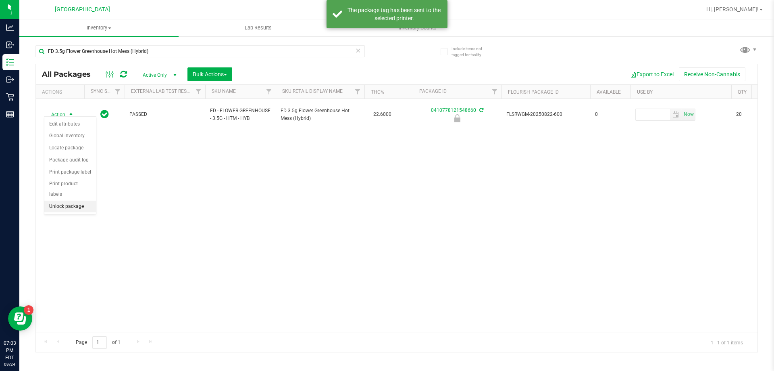
click at [61, 200] on li "Unlock package" at bounding box center [70, 206] width 52 height 12
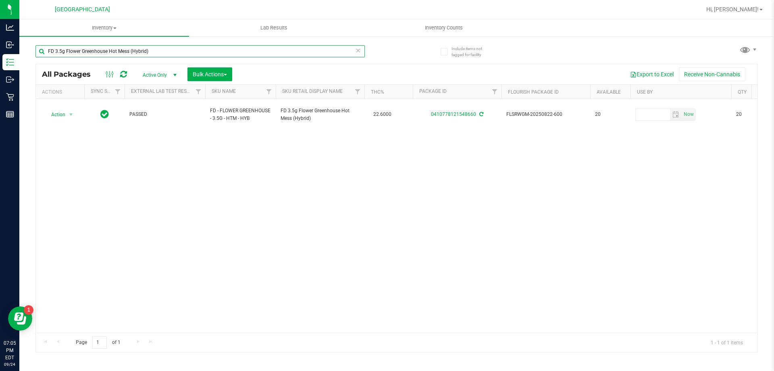
drag, startPoint x: 192, startPoint y: 49, endPoint x: 26, endPoint y: 69, distance: 167.3
click at [26, 69] on div "Include items not tagged for facility FD 3.5g Flower Greenhouse Hot Mess (Hybri…" at bounding box center [396, 158] width 755 height 246
paste input "FT 3.5g Cannabis Flower Zoap (Hybrid)"
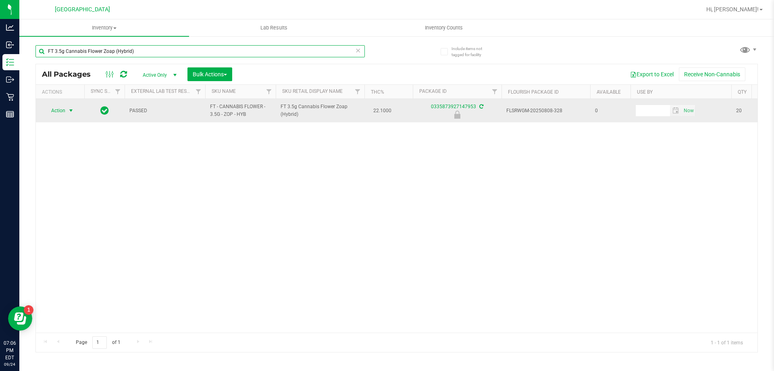
type input "FT 3.5g Cannabis Flower Zoap (Hybrid)"
click at [58, 113] on span "Action" at bounding box center [55, 110] width 22 height 11
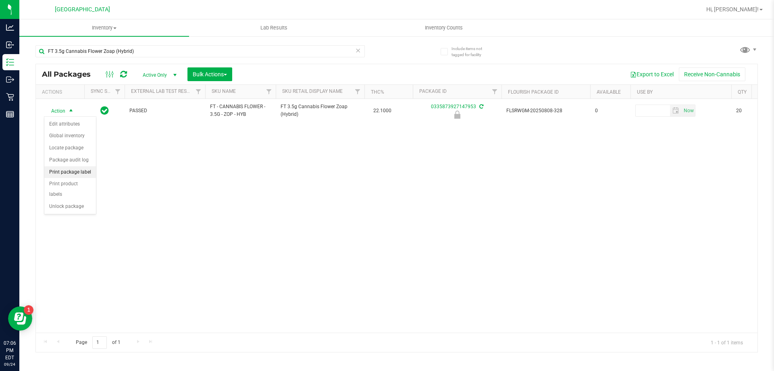
click at [74, 172] on li "Print package label" at bounding box center [70, 172] width 52 height 12
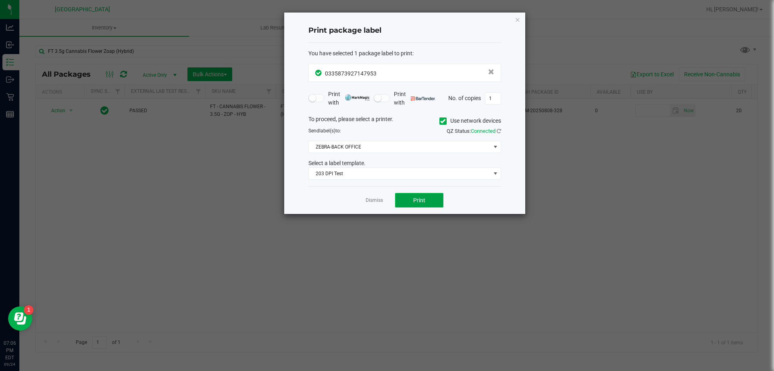
click at [410, 199] on button "Print" at bounding box center [419, 200] width 48 height 15
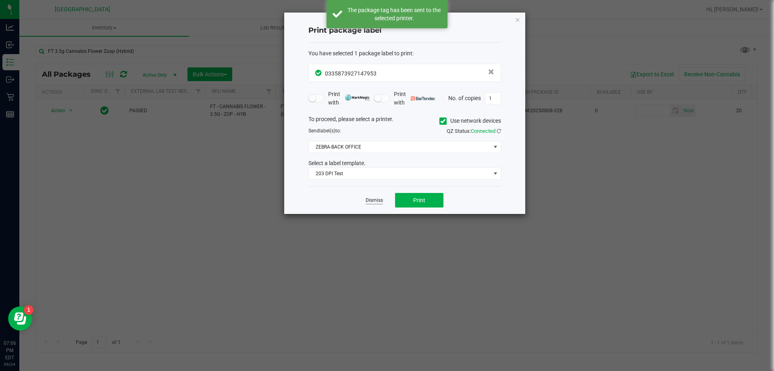
click at [372, 200] on link "Dismiss" at bounding box center [374, 200] width 17 height 7
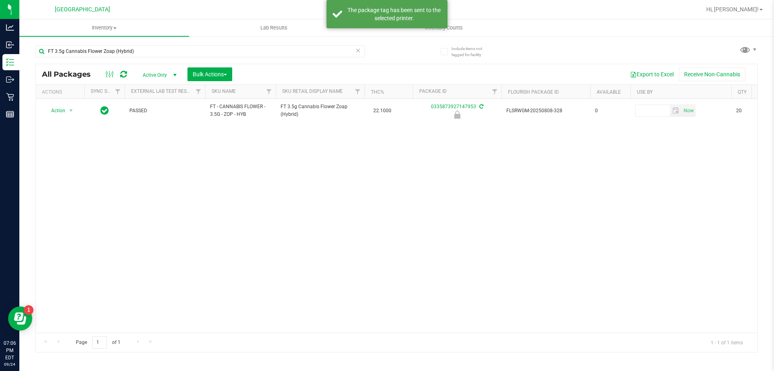
drag, startPoint x: 277, startPoint y: 218, endPoint x: 74, endPoint y: 168, distance: 209.3
click at [251, 218] on div "Action Action Edit attributes Global inventory Locate package Package audit log…" at bounding box center [397, 215] width 722 height 233
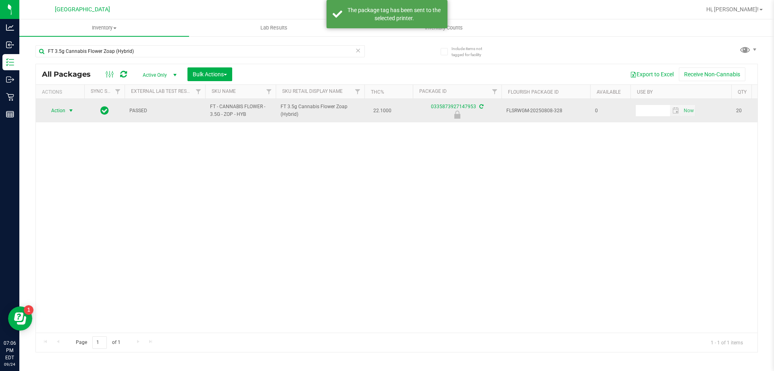
click at [65, 109] on span "Action" at bounding box center [55, 110] width 22 height 11
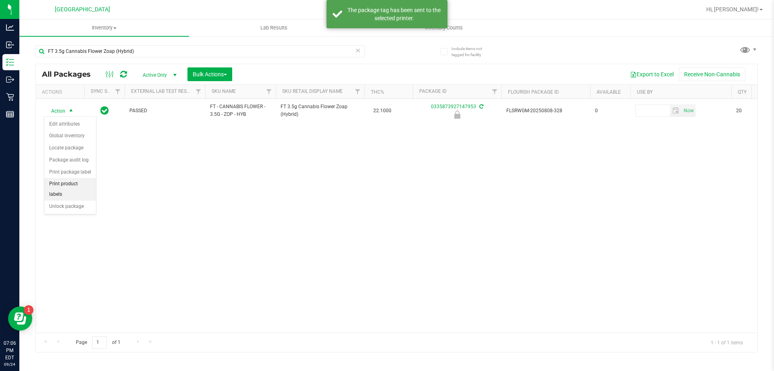
click at [66, 189] on li "Print product labels" at bounding box center [70, 189] width 52 height 22
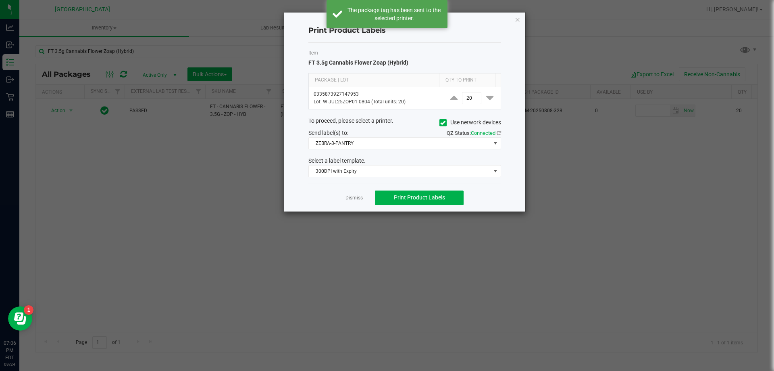
click at [350, 202] on div "Dismiss Print Product Labels" at bounding box center [404, 197] width 193 height 28
click at [351, 199] on link "Dismiss" at bounding box center [354, 197] width 17 height 7
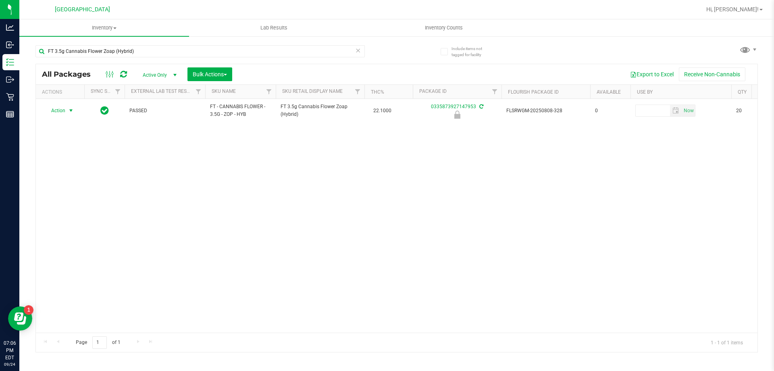
drag, startPoint x: 187, startPoint y: 192, endPoint x: 154, endPoint y: 171, distance: 39.4
click at [180, 189] on div "Action Action Edit attributes Global inventory Locate package Package audit log…" at bounding box center [397, 215] width 722 height 233
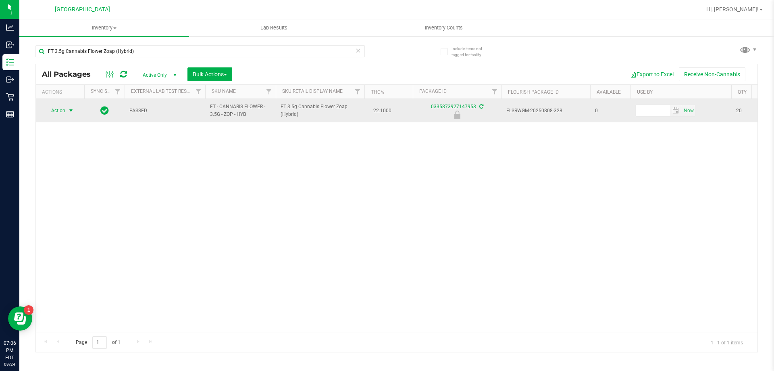
click at [68, 113] on span "select" at bounding box center [71, 110] width 6 height 6
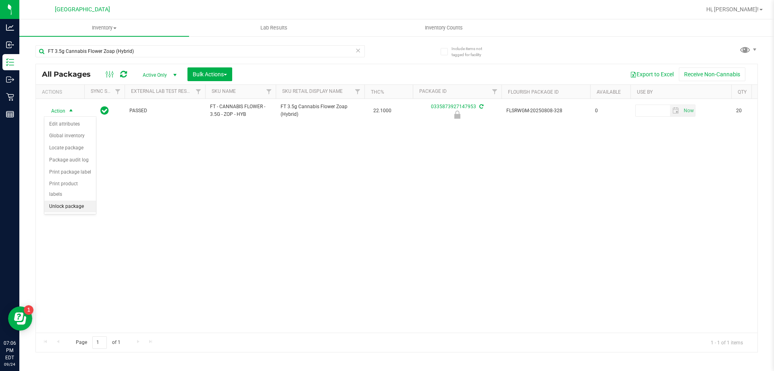
click at [67, 200] on li "Unlock package" at bounding box center [70, 206] width 52 height 12
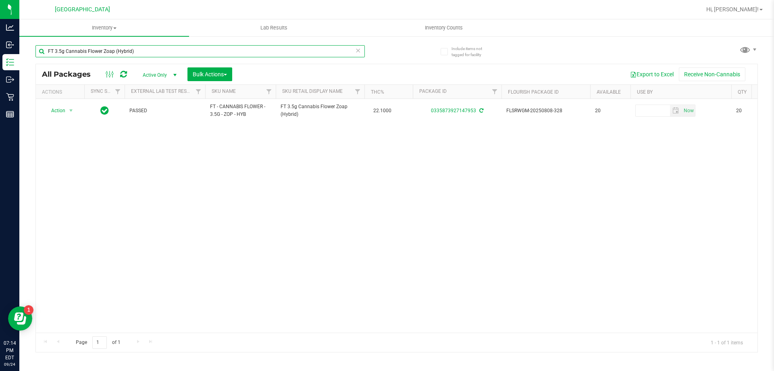
drag, startPoint x: 138, startPoint y: 50, endPoint x: 31, endPoint y: 45, distance: 107.4
click at [37, 46] on input "FT 3.5g Cannabis Flower Zoap (Hybrid)" at bounding box center [199, 51] width 329 height 12
paste input "FT 1g Vape Cart CDT Distillate Mercury Rising (Hybrid)"
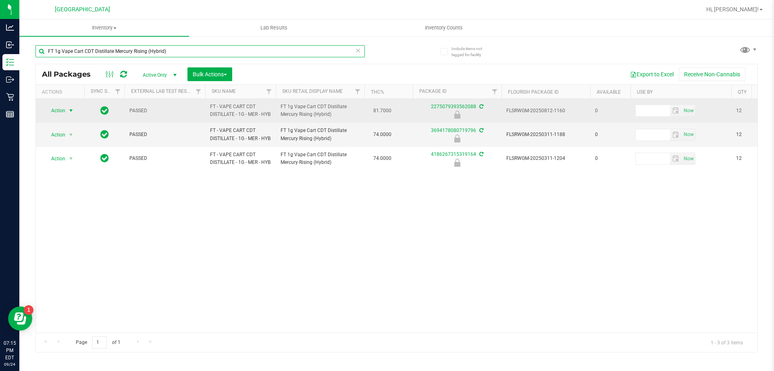
type input "FT 1g Vape Cart CDT Distillate Mercury Rising (Hybrid)"
click at [60, 114] on span "Action" at bounding box center [55, 110] width 22 height 11
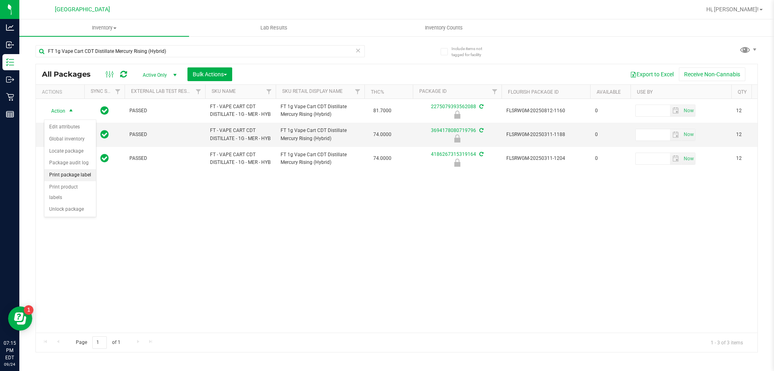
click at [74, 174] on li "Print package label" at bounding box center [70, 175] width 52 height 12
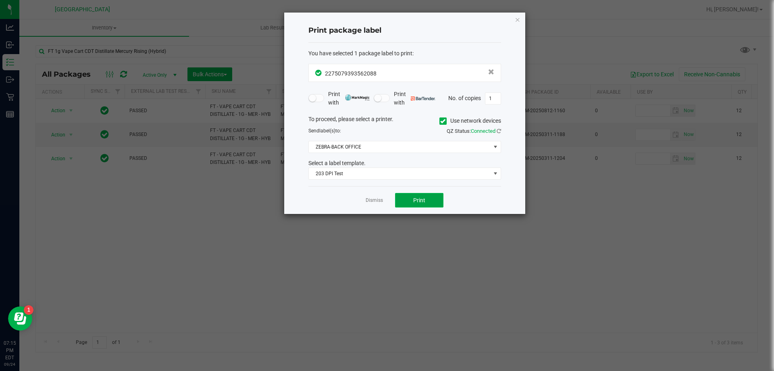
click at [421, 204] on button "Print" at bounding box center [419, 200] width 48 height 15
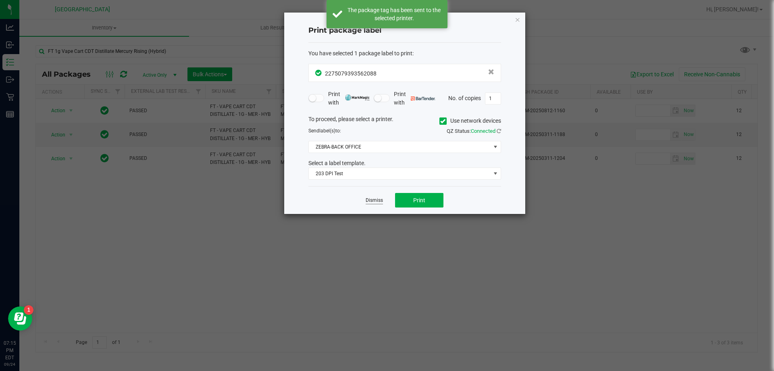
click at [378, 199] on link "Dismiss" at bounding box center [374, 200] width 17 height 7
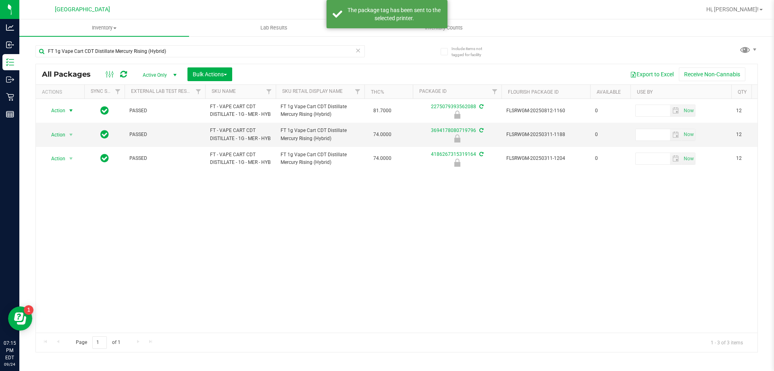
click at [378, 239] on div "Action Action Edit attributes Global inventory Locate package Package audit log…" at bounding box center [397, 215] width 722 height 233
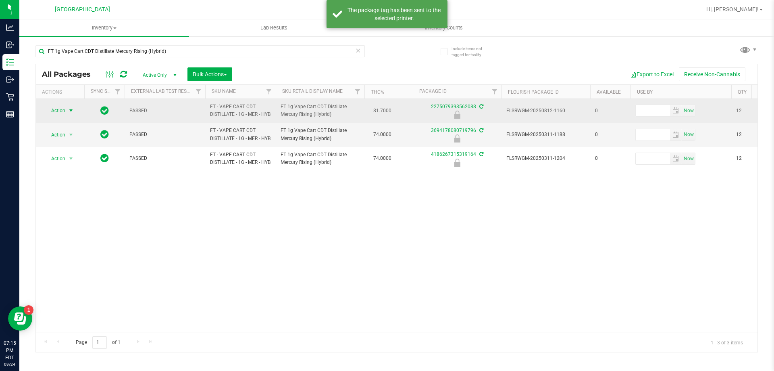
click at [56, 113] on span "Action" at bounding box center [55, 110] width 22 height 11
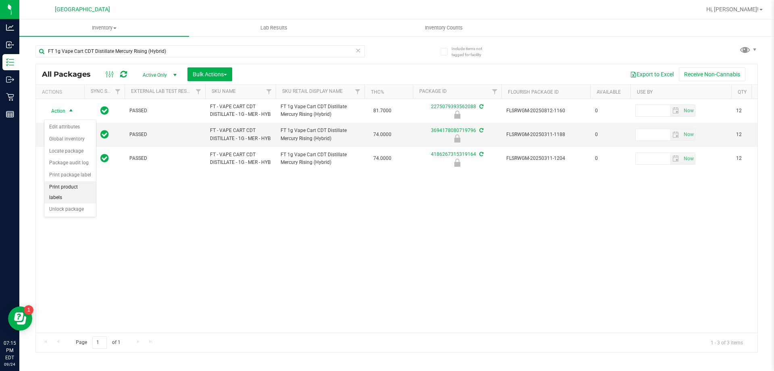
click at [60, 190] on li "Print product labels" at bounding box center [70, 192] width 52 height 22
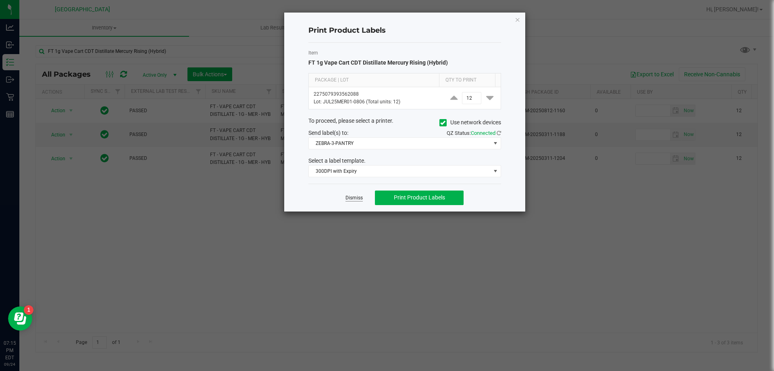
click at [347, 198] on link "Dismiss" at bounding box center [354, 197] width 17 height 7
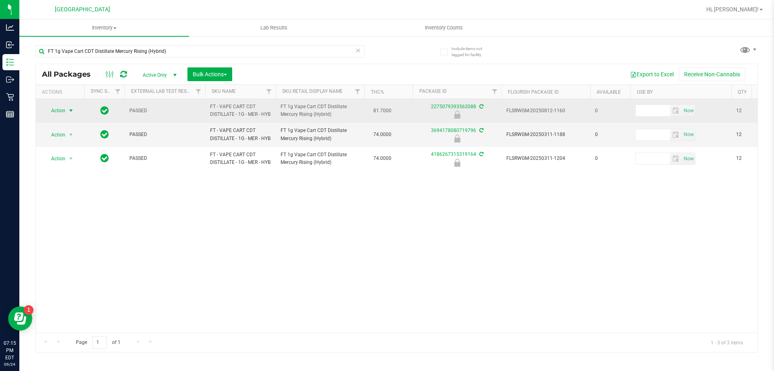
click at [58, 114] on span "Action" at bounding box center [55, 110] width 22 height 11
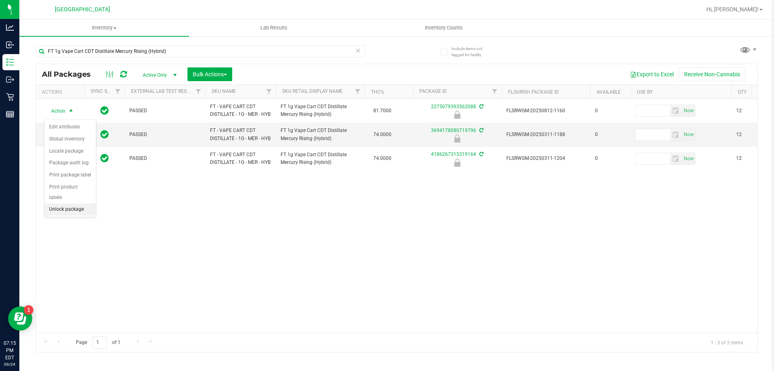
click at [58, 203] on li "Unlock package" at bounding box center [70, 209] width 52 height 12
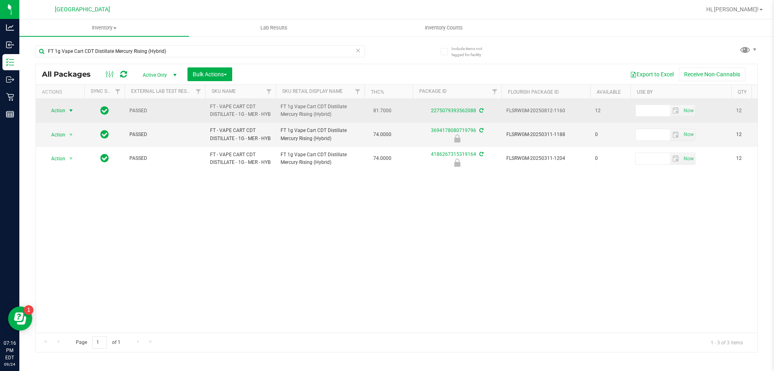
click at [58, 109] on span "Action" at bounding box center [55, 110] width 22 height 11
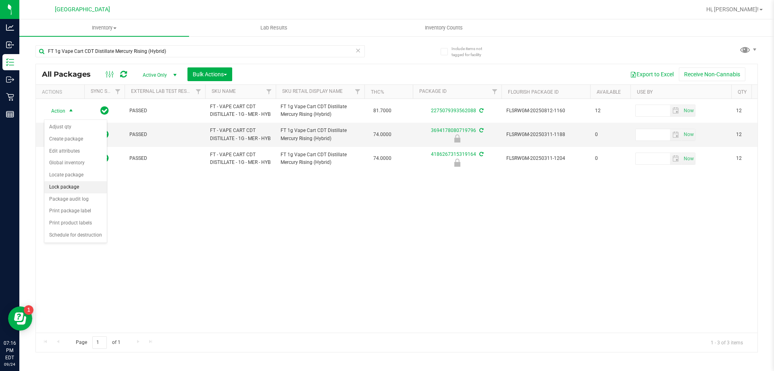
click at [68, 190] on li "Lock package" at bounding box center [75, 187] width 63 height 12
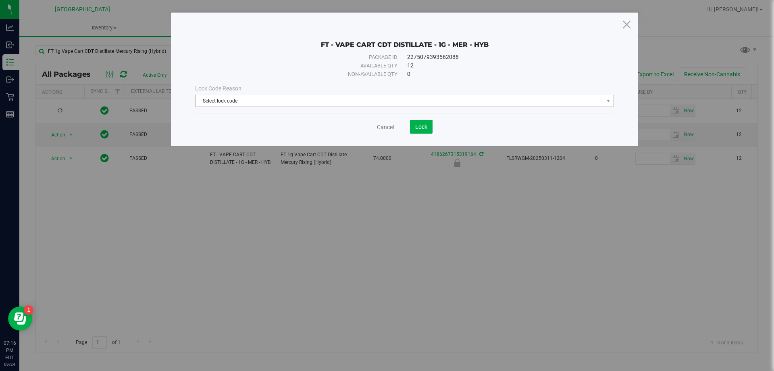
drag, startPoint x: 272, startPoint y: 93, endPoint x: 256, endPoint y: 98, distance: 17.0
click at [270, 93] on div "Lock Code Reason Select lock code Select lock code Newly Received Administrativ…" at bounding box center [404, 95] width 431 height 23
click at [252, 100] on span "Select lock code" at bounding box center [400, 100] width 408 height 11
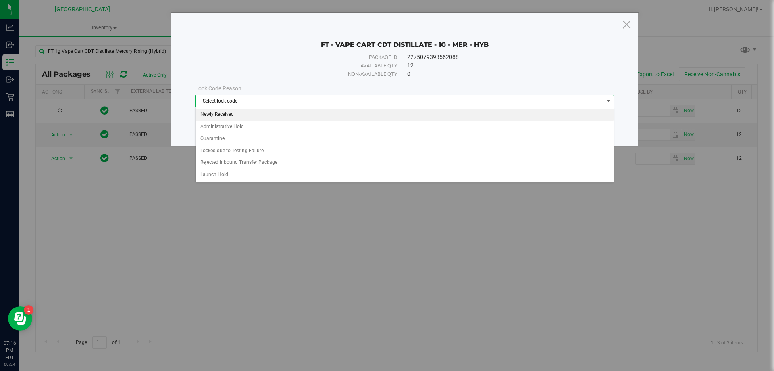
click at [224, 115] on li "Newly Received" at bounding box center [405, 114] width 418 height 12
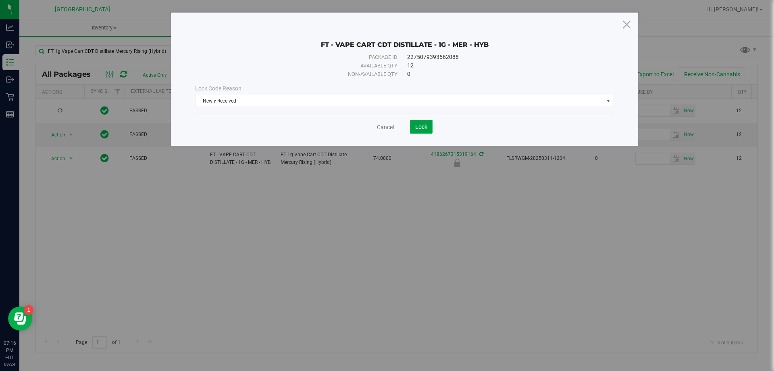
click at [412, 125] on button "Lock" at bounding box center [421, 127] width 23 height 14
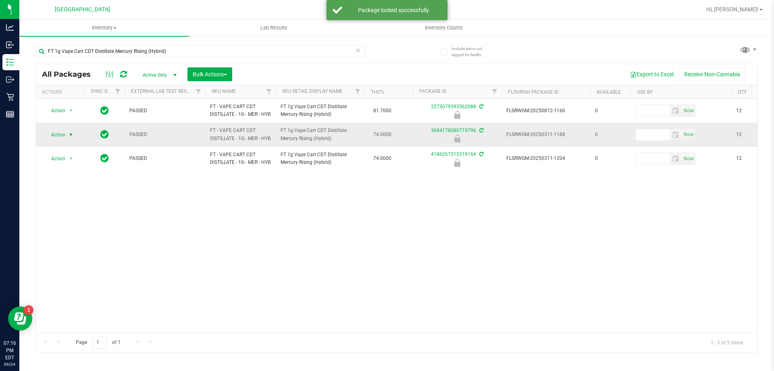
click at [64, 140] on span "Action" at bounding box center [55, 134] width 22 height 11
click at [65, 206] on li "Print package label" at bounding box center [70, 205] width 52 height 12
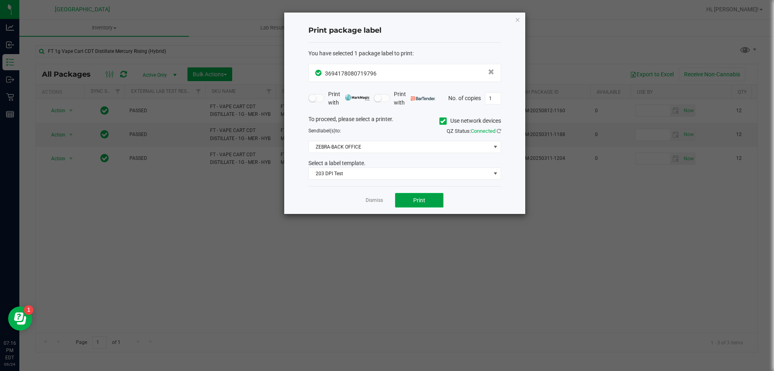
click at [427, 202] on button "Print" at bounding box center [419, 200] width 48 height 15
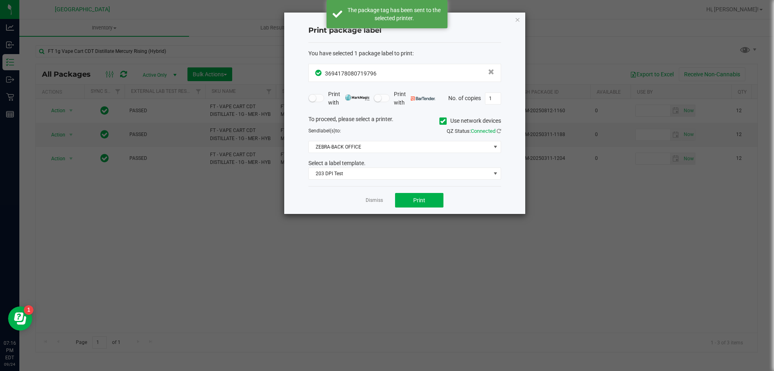
drag, startPoint x: 377, startPoint y: 201, endPoint x: 314, endPoint y: 197, distance: 63.0
click at [375, 201] on link "Dismiss" at bounding box center [374, 200] width 17 height 7
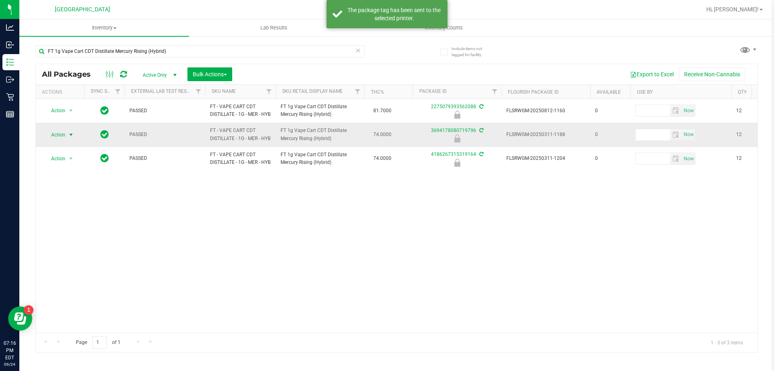
click at [60, 140] on span "Action" at bounding box center [55, 134] width 22 height 11
click at [77, 233] on li "Unlock package" at bounding box center [70, 239] width 52 height 12
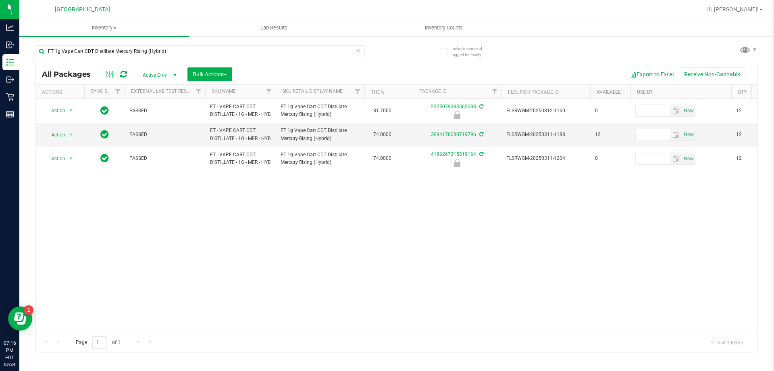
click at [692, 90] on div "All Packages Active Only Active Only Lab Samples Locked All External Internal B…" at bounding box center [396, 208] width 723 height 288
drag, startPoint x: 161, startPoint y: 54, endPoint x: 114, endPoint y: 54, distance: 47.2
click at [114, 54] on div "FT 1g Vape Cart CDT Distillate Mercury Rising (Hybrid)" at bounding box center [199, 54] width 329 height 19
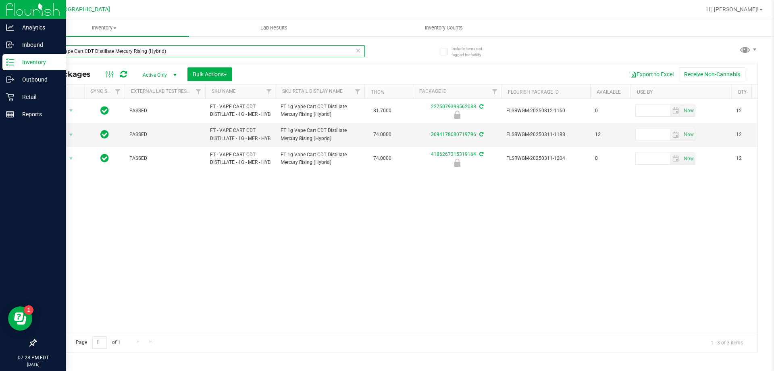
drag, startPoint x: 173, startPoint y: 52, endPoint x: 0, endPoint y: 67, distance: 174.0
click at [0, 67] on div "Analytics Inbound Inventory Outbound Retail Reports 07:28 PM EDT 09/24/2025 09/…" at bounding box center [387, 185] width 774 height 371
paste input "HT 5mg Grape Chews (Indica) 20ct"
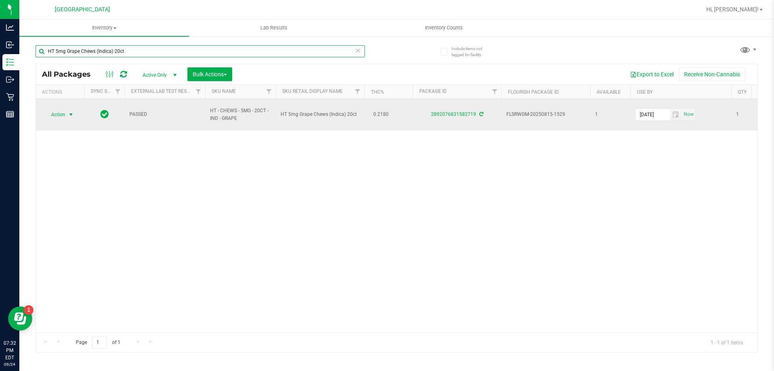
type input "HT 5mg Grape Chews (Indica) 20ct"
click at [48, 113] on span "Action" at bounding box center [55, 114] width 22 height 11
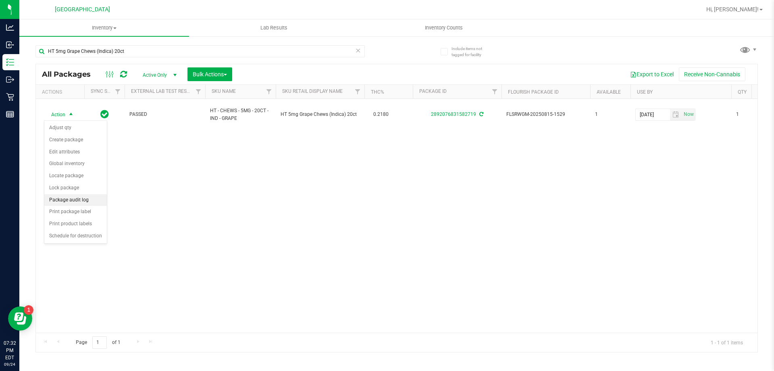
click at [75, 202] on li "Package audit log" at bounding box center [75, 200] width 63 height 12
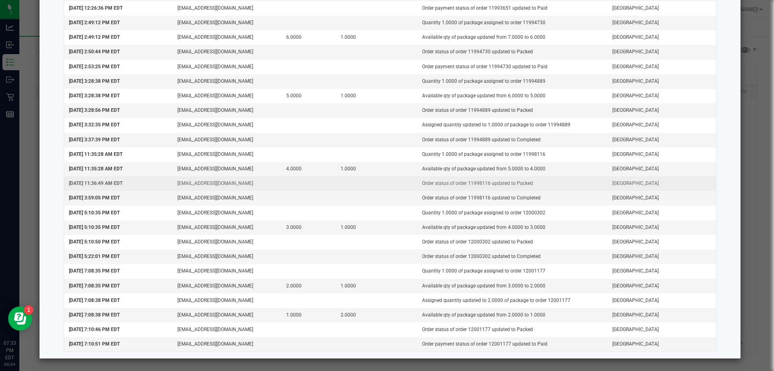
scroll to position [1190, 0]
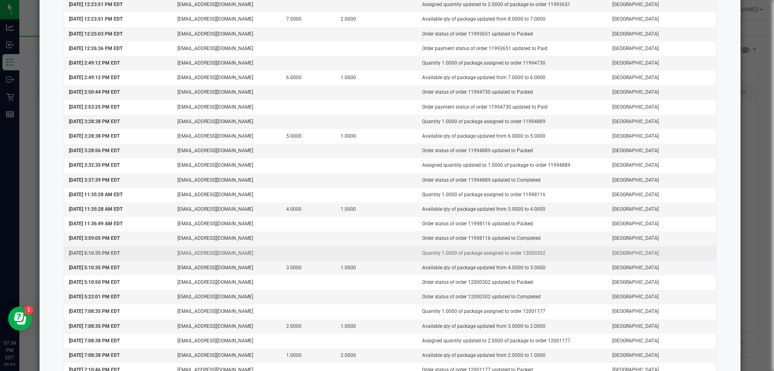
drag, startPoint x: 540, startPoint y: 252, endPoint x: 516, endPoint y: 252, distance: 24.6
click at [516, 252] on td "Quantity 1.0000 of package assigned to order 12000302" at bounding box center [512, 253] width 190 height 15
copy td "12000302"
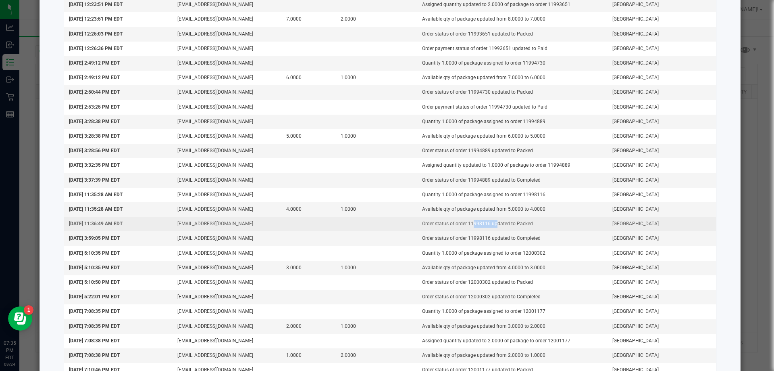
drag, startPoint x: 486, startPoint y: 223, endPoint x: 465, endPoint y: 223, distance: 21.4
click at [465, 223] on td "Order status of order 11998116 updated to Packed" at bounding box center [512, 224] width 190 height 15
click at [469, 227] on td "Order status of order 11998116 updated to Packed" at bounding box center [512, 224] width 190 height 15
drag, startPoint x: 484, startPoint y: 225, endPoint x: 462, endPoint y: 225, distance: 22.6
click at [462, 225] on td "Order status of order 11998116 updated to Packed" at bounding box center [512, 224] width 190 height 15
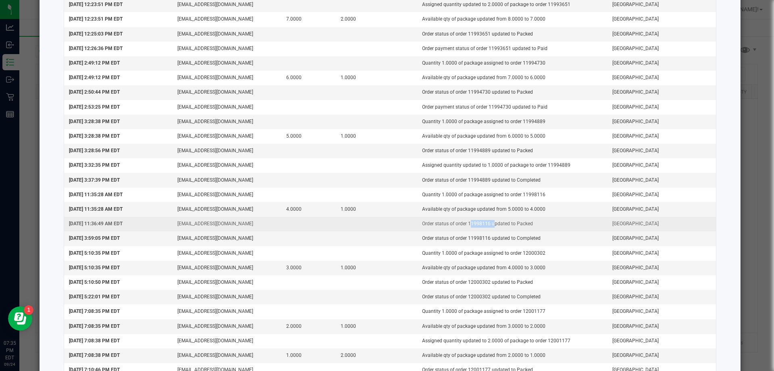
copy td "11998116"
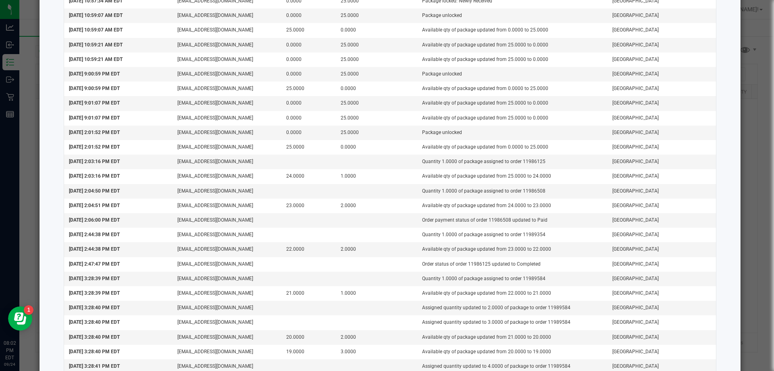
scroll to position [0, 0]
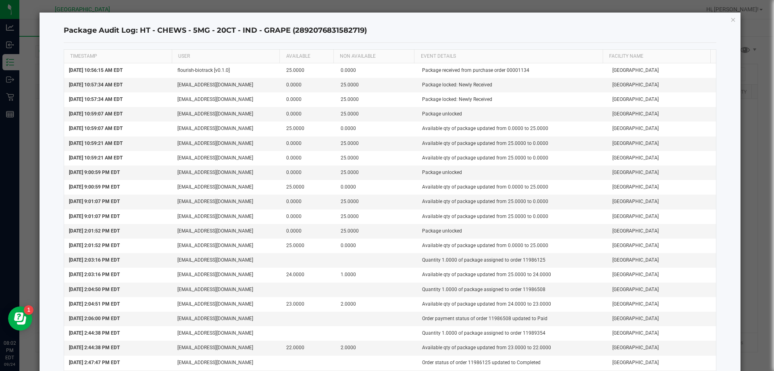
click at [731, 18] on icon "button" at bounding box center [734, 20] width 6 height 10
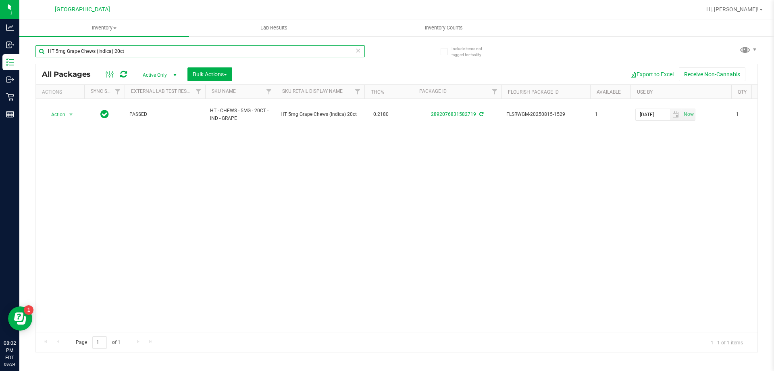
drag, startPoint x: 117, startPoint y: 56, endPoint x: 33, endPoint y: 66, distance: 84.5
click at [33, 66] on div "Include items not tagged for facility HT 5mg Grape Chews (Indica) 20ct All Pack…" at bounding box center [396, 158] width 755 height 246
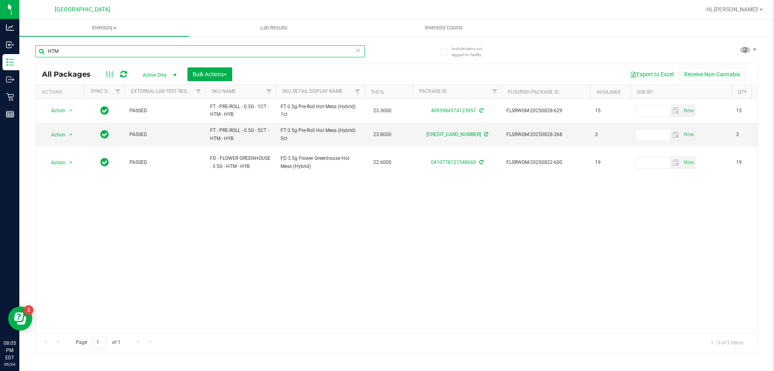
type input "HTM"
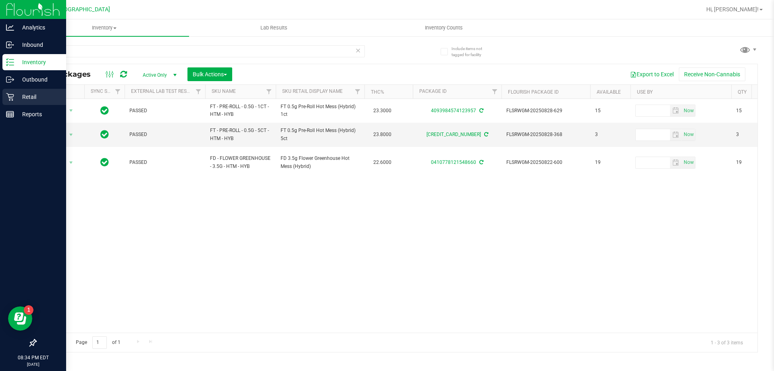
click at [10, 98] on icon at bounding box center [10, 97] width 8 height 8
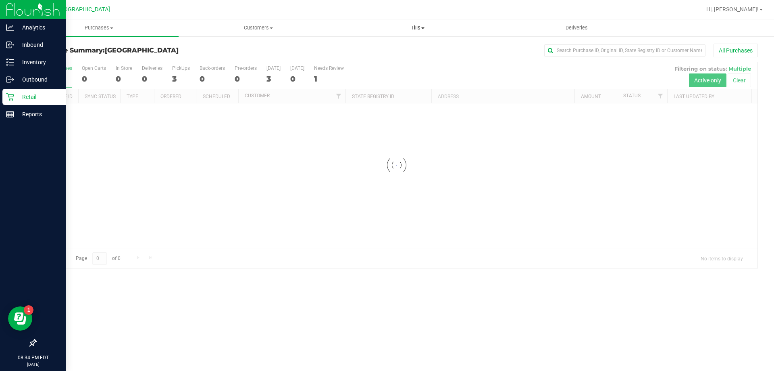
click at [422, 29] on span "Tills" at bounding box center [417, 27] width 158 height 7
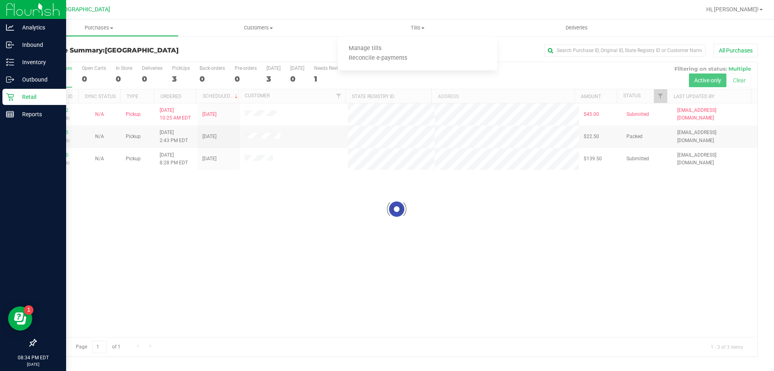
click at [90, 203] on div at bounding box center [397, 209] width 722 height 294
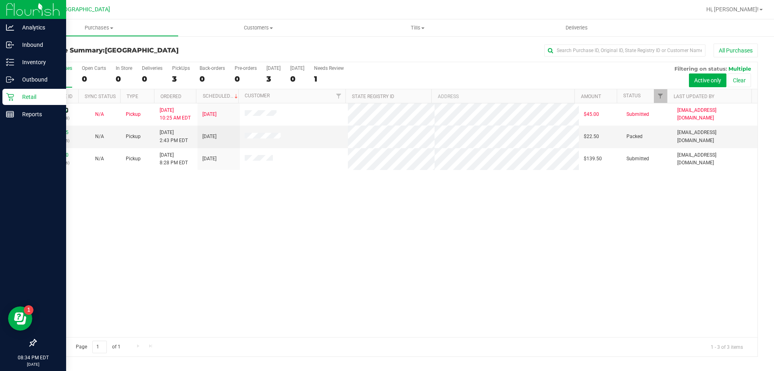
click at [56, 109] on link "11997732" at bounding box center [57, 110] width 23 height 6
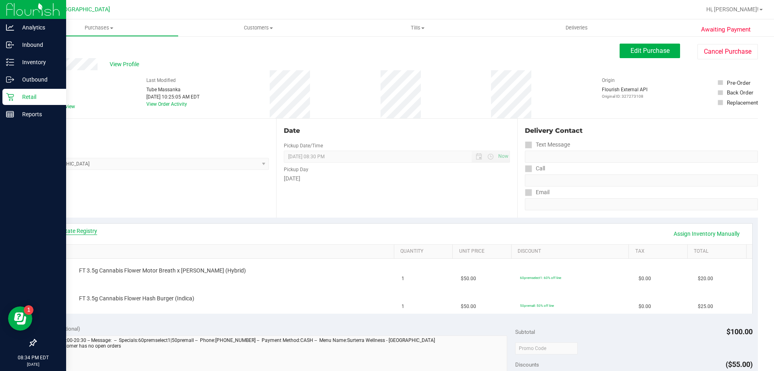
click at [72, 231] on link "View State Registry" at bounding box center [73, 231] width 48 height 8
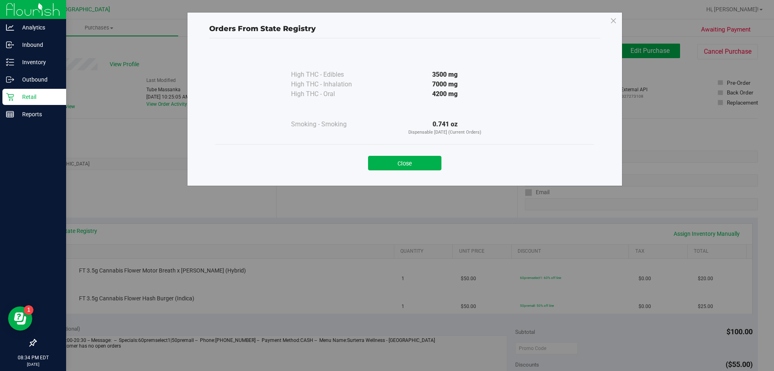
click at [72, 230] on div "Orders From State Registry High THC - Edibles 3500 mg" at bounding box center [390, 185] width 780 height 371
click at [400, 165] on button "Close" at bounding box center [404, 163] width 73 height 15
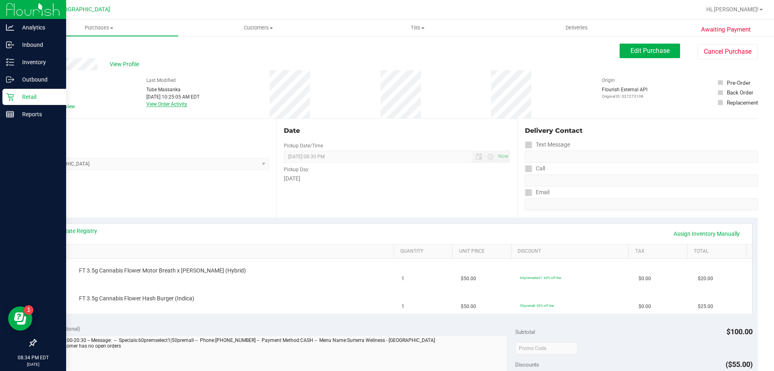
click at [154, 102] on link "View Order Activity" at bounding box center [166, 104] width 41 height 6
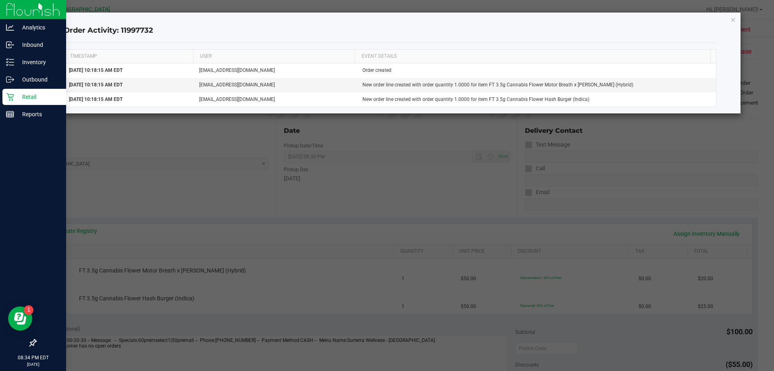
click at [742, 20] on ngb-modal-window "Order Activity: 11997732 TIMESTAMP USER EVENT DETAILS Sep 24, 2025 10:18:15 AM …" at bounding box center [390, 185] width 780 height 371
click at [735, 19] on icon "button" at bounding box center [734, 20] width 6 height 10
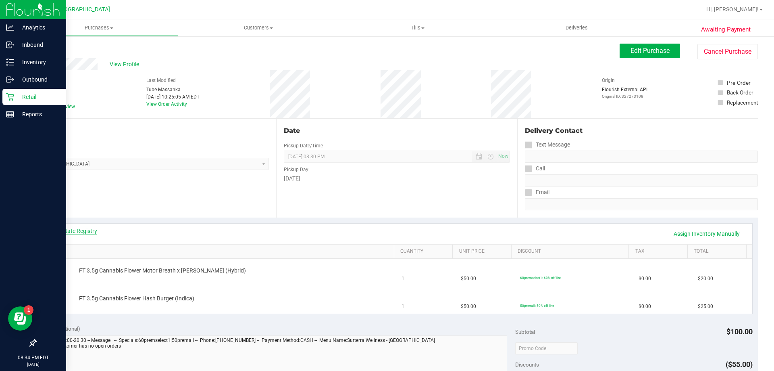
click at [80, 228] on link "View State Registry" at bounding box center [73, 231] width 48 height 8
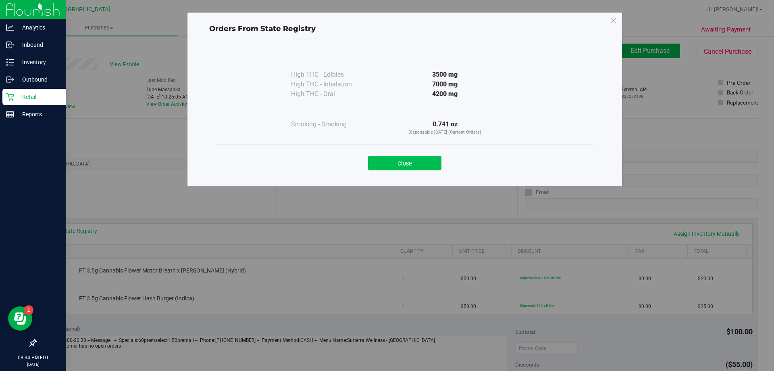
click at [388, 165] on button "Close" at bounding box center [404, 163] width 73 height 15
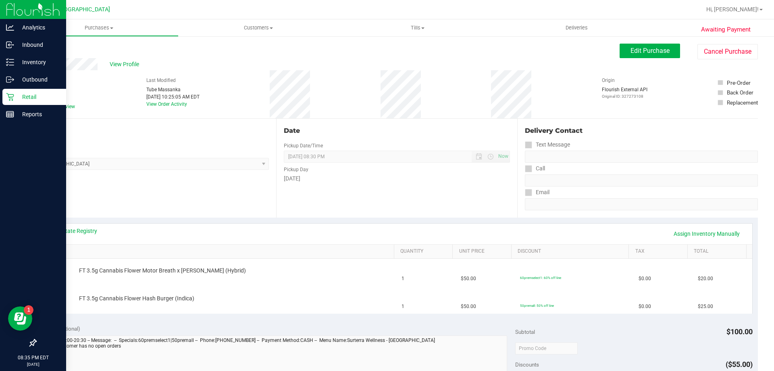
click at [624, 58] on div "Edit Purchase Cancel Purchase" at bounding box center [689, 52] width 138 height 16
click at [631, 52] on span "Edit Purchase" at bounding box center [650, 51] width 39 height 8
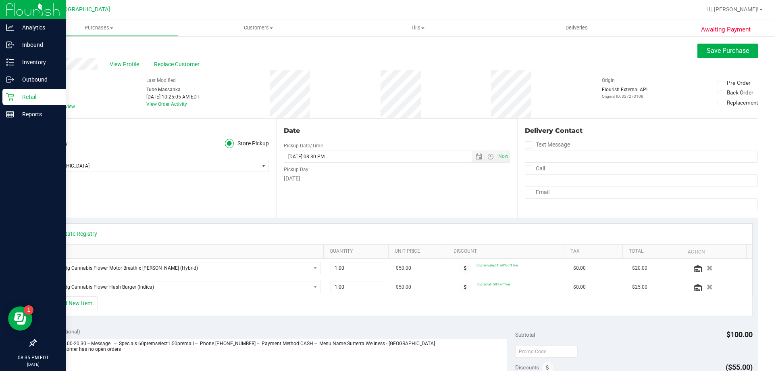
click at [38, 106] on icon at bounding box center [39, 106] width 5 height 0
click at [0, 0] on input "Needs review" at bounding box center [0, 0] width 0 height 0
click at [42, 104] on span at bounding box center [38, 106] width 7 height 7
click at [0, 0] on input "Needs review" at bounding box center [0, 0] width 0 height 0
click at [713, 49] on span "Save Purchase" at bounding box center [728, 51] width 42 height 8
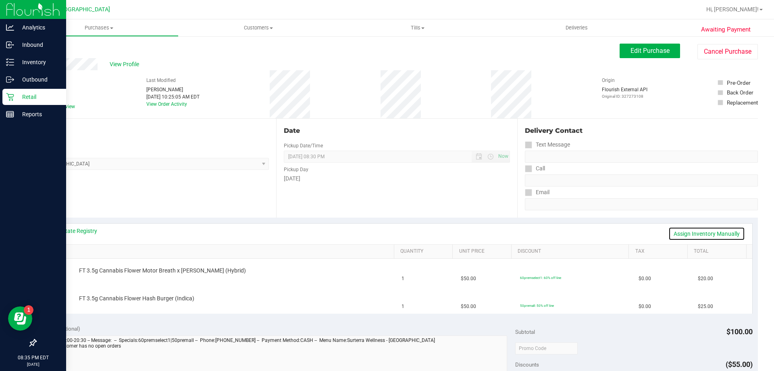
click at [696, 234] on link "Assign Inventory Manually" at bounding box center [707, 234] width 77 height 14
click at [96, 276] on link "Add Package" at bounding box center [93, 276] width 29 height 6
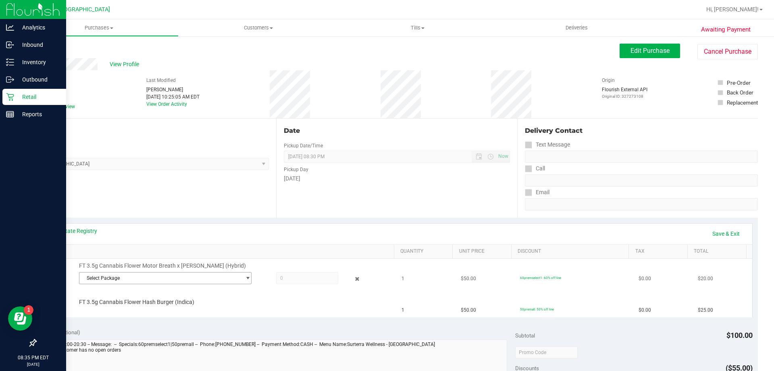
click at [156, 282] on span "Select Package" at bounding box center [160, 277] width 162 height 11
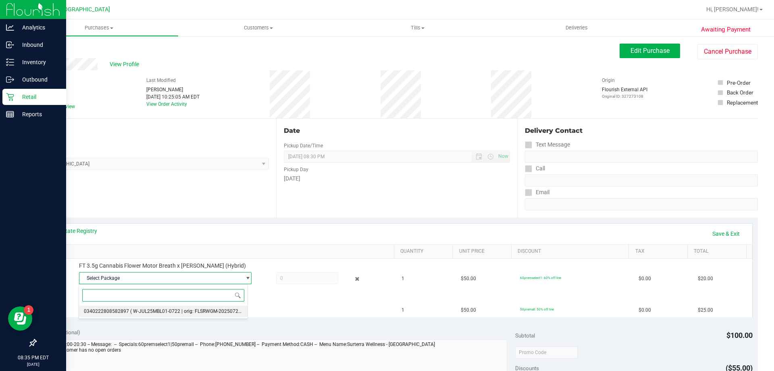
click at [151, 315] on li "0340222808582897 ( W-JUL25MBL01-0722 | orig: FLSRWGM-20250728-331 )" at bounding box center [163, 310] width 169 height 11
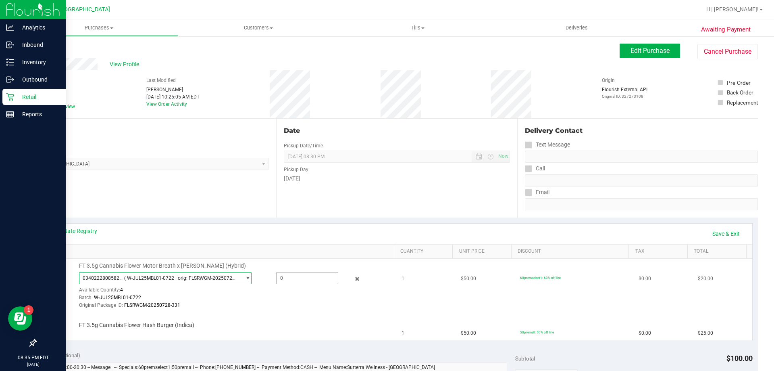
click at [283, 277] on span at bounding box center [307, 278] width 62 height 12
type input "1"
type input "1.0000"
click at [218, 326] on div "FT 3.5g Cannabis Flower Hash Burger (Indica)" at bounding box center [232, 325] width 315 height 8
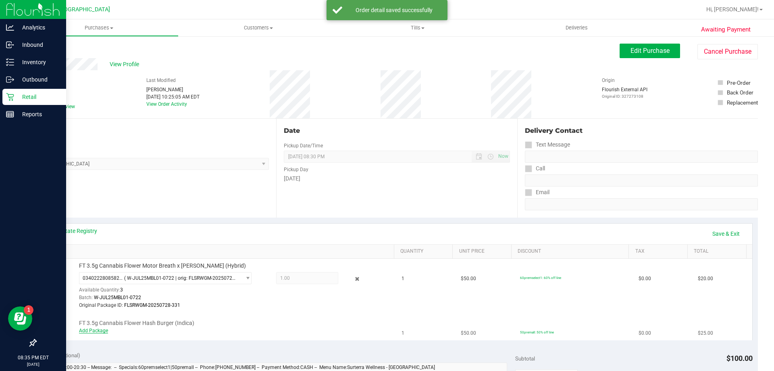
click at [96, 332] on link "Add Package" at bounding box center [93, 330] width 29 height 6
click at [116, 331] on span "Select Package" at bounding box center [160, 331] width 162 height 11
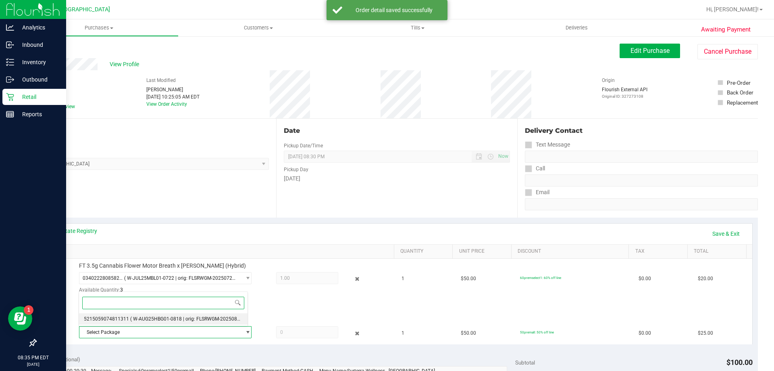
click at [194, 319] on span "( W-AUG25HBG01-0818 | orig: FLSRWGM-20250825-512 )" at bounding box center [192, 319] width 125 height 6
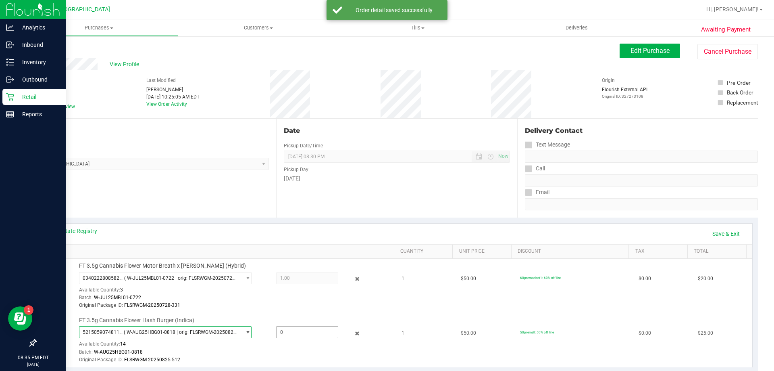
click at [298, 333] on span at bounding box center [307, 332] width 62 height 12
type input "1"
type input "1.0000"
click at [373, 195] on div "Date Pickup Date/Time 09/24/2025 Now 09/24/2025 08:30 PM Now Pickup Day Wednesd…" at bounding box center [396, 168] width 241 height 99
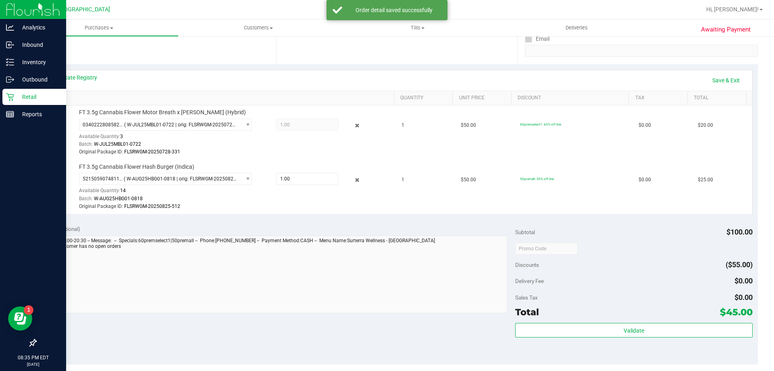
scroll to position [161, 0]
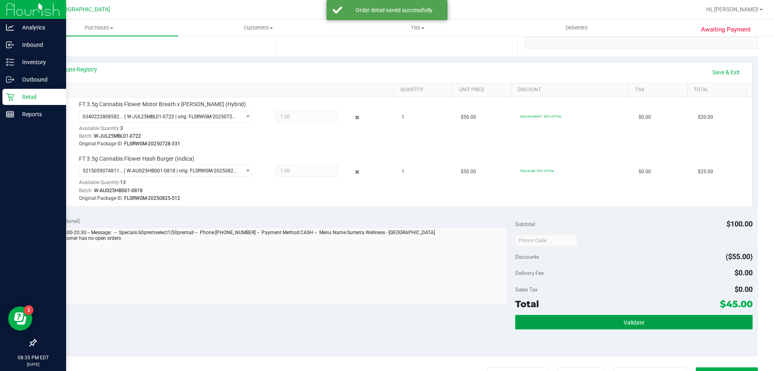
click at [664, 321] on button "Validate" at bounding box center [633, 322] width 237 height 15
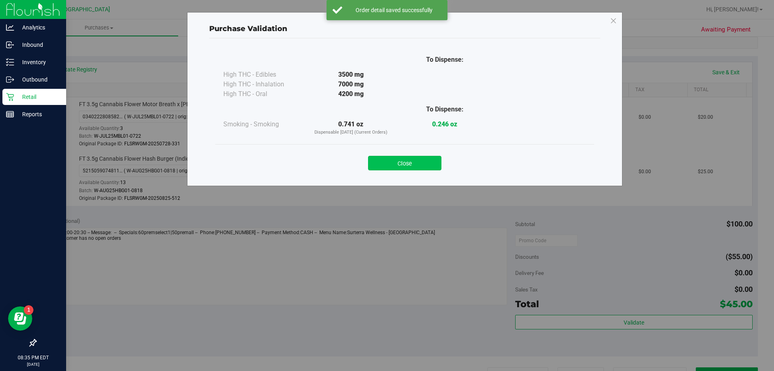
click at [425, 160] on button "Close" at bounding box center [404, 163] width 73 height 15
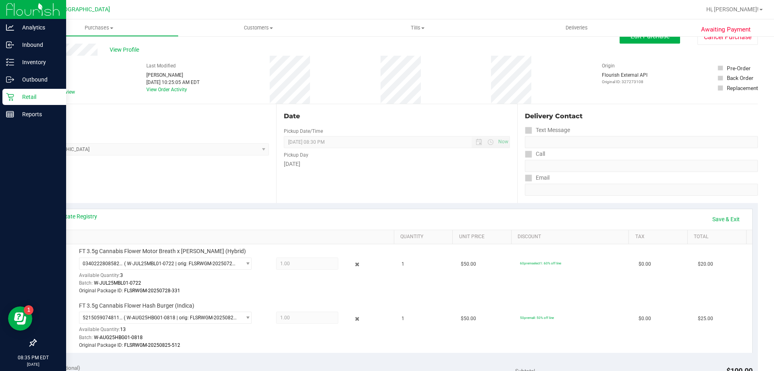
scroll to position [0, 0]
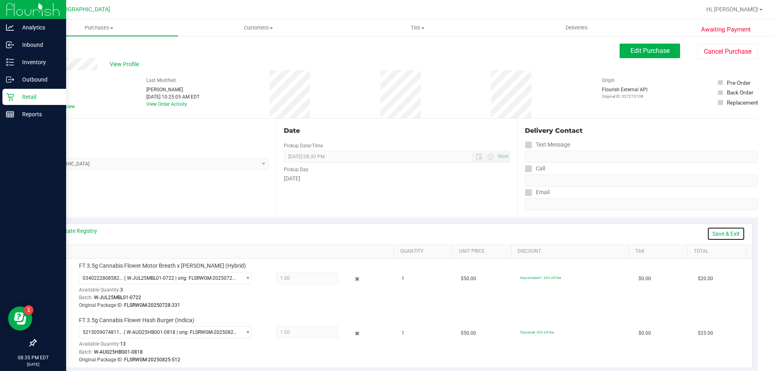
click at [730, 233] on link "Save & Exit" at bounding box center [726, 234] width 38 height 14
click at [713, 235] on link "Assign Inventory Manually" at bounding box center [707, 234] width 77 height 14
click at [355, 279] on icon at bounding box center [357, 278] width 8 height 9
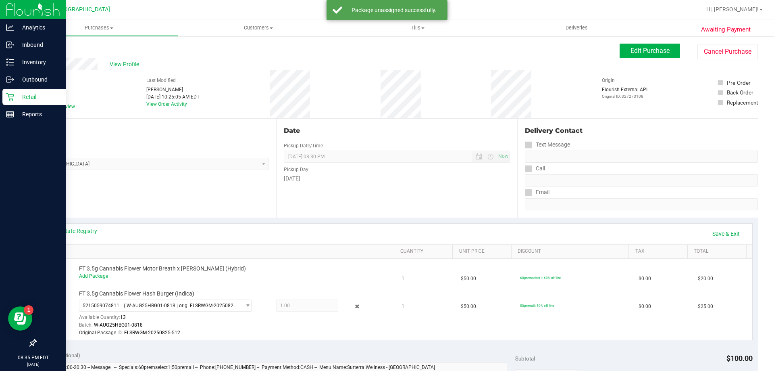
click at [353, 306] on icon at bounding box center [357, 306] width 8 height 9
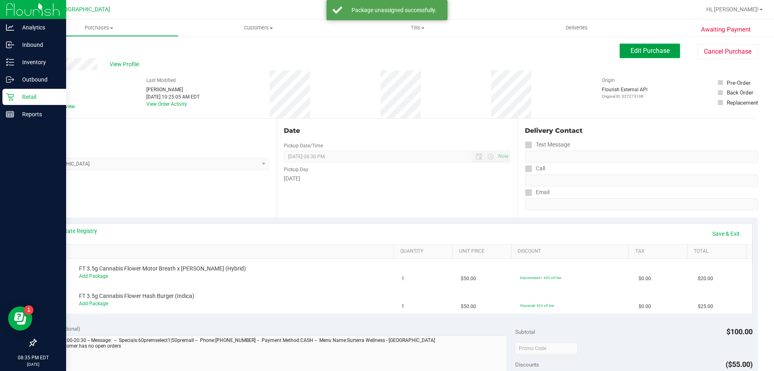
click at [639, 46] on button "Edit Purchase" at bounding box center [650, 51] width 60 height 15
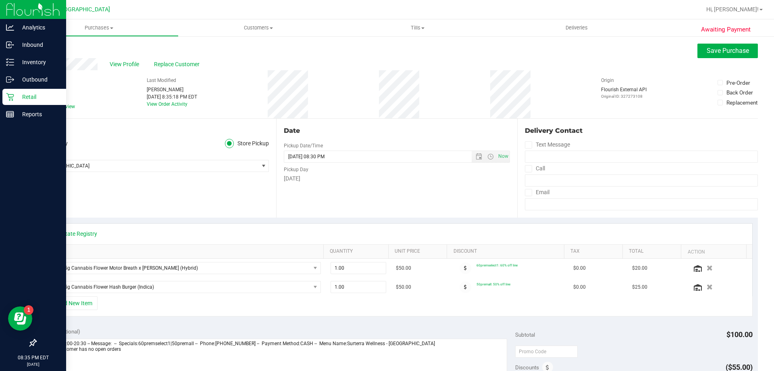
click at [39, 106] on icon at bounding box center [39, 106] width 5 height 0
click at [0, 0] on input "Needs review" at bounding box center [0, 0] width 0 height 0
click at [722, 54] on button "Save Purchase" at bounding box center [728, 51] width 60 height 15
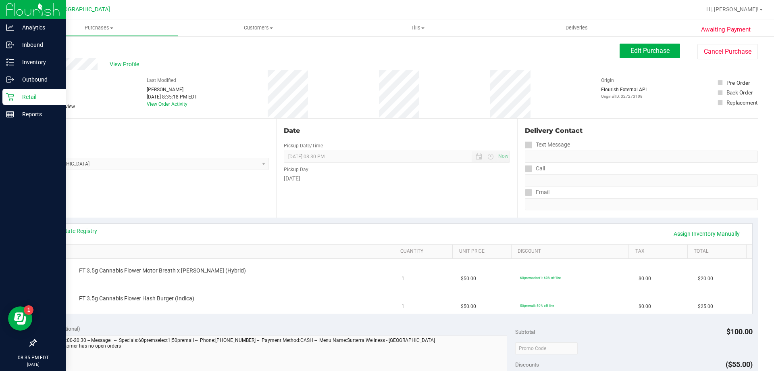
click at [19, 94] on p "Retail" at bounding box center [38, 97] width 48 height 10
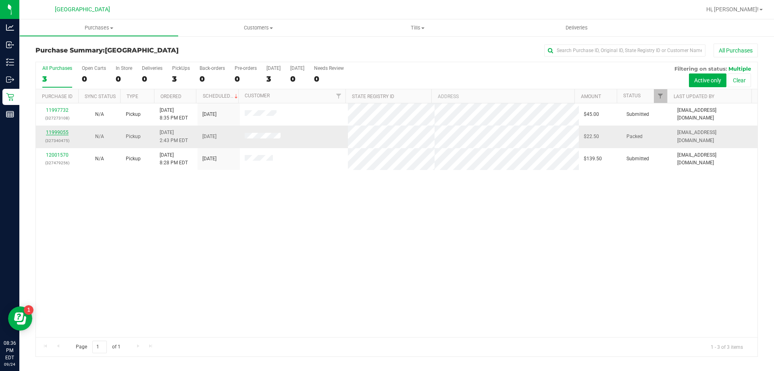
click at [60, 131] on link "11999055" at bounding box center [57, 132] width 23 height 6
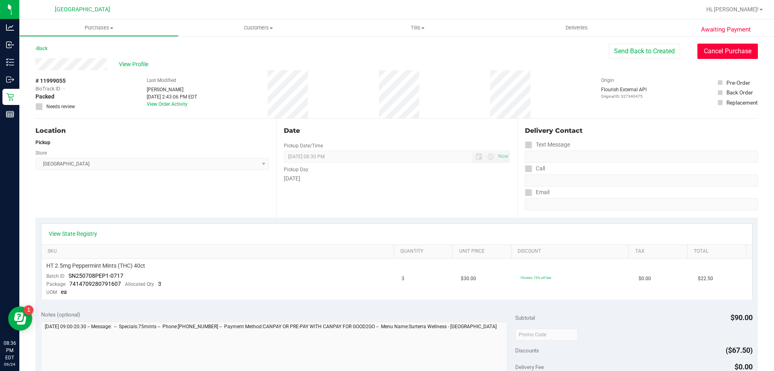
click at [708, 53] on button "Cancel Purchase" at bounding box center [728, 51] width 60 height 15
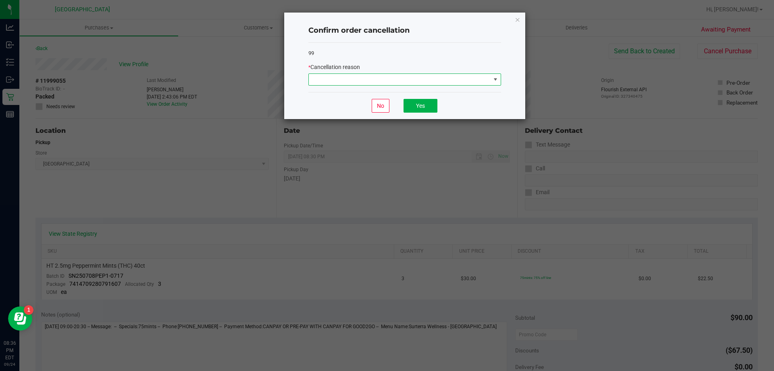
click at [498, 76] on span at bounding box center [495, 79] width 10 height 11
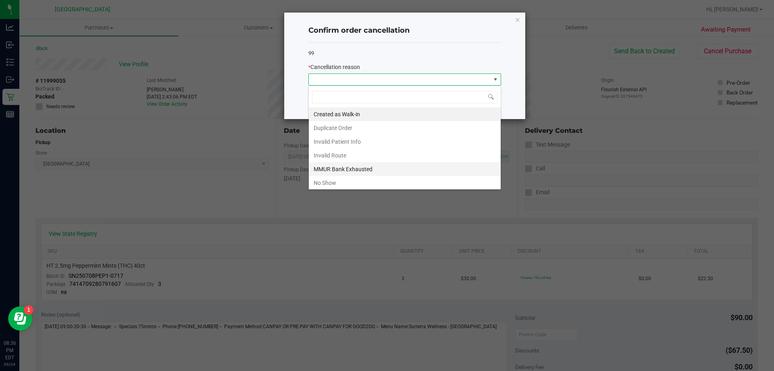
scroll to position [12, 193]
click at [361, 177] on li "No Show" at bounding box center [405, 183] width 192 height 14
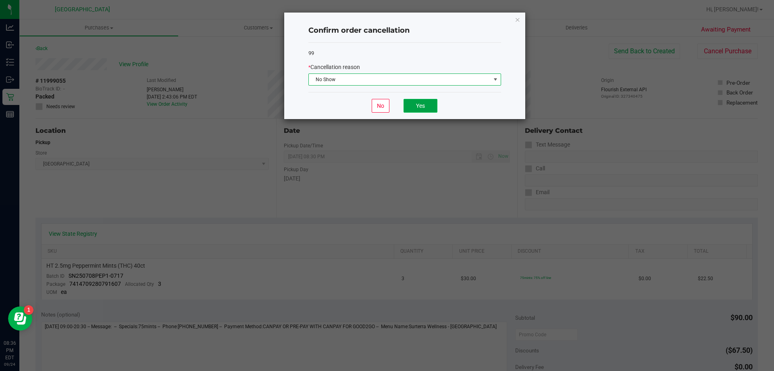
click at [424, 106] on button "Yes" at bounding box center [421, 106] width 34 height 14
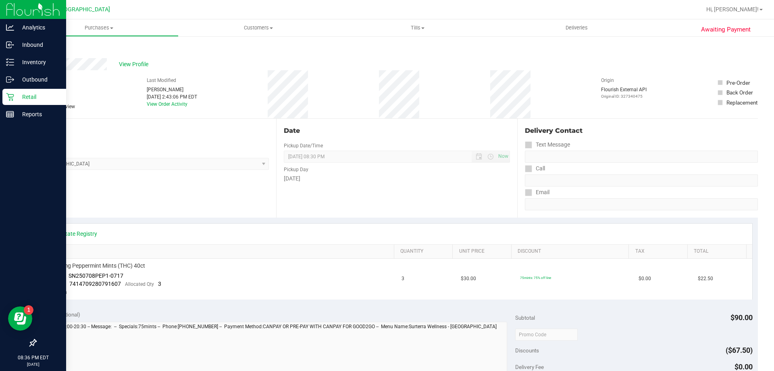
click at [15, 95] on p "Retail" at bounding box center [38, 97] width 48 height 10
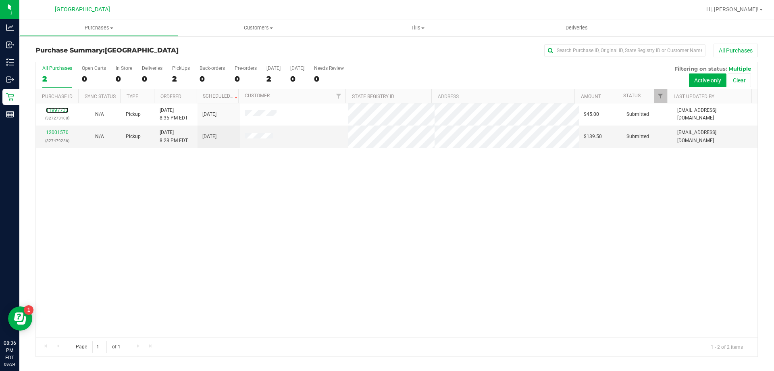
click at [63, 109] on link "11997732" at bounding box center [57, 110] width 23 height 6
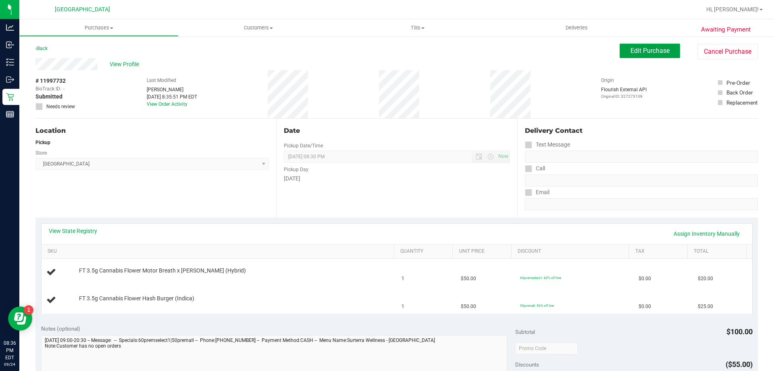
click at [657, 46] on button "Edit Purchase" at bounding box center [650, 51] width 60 height 15
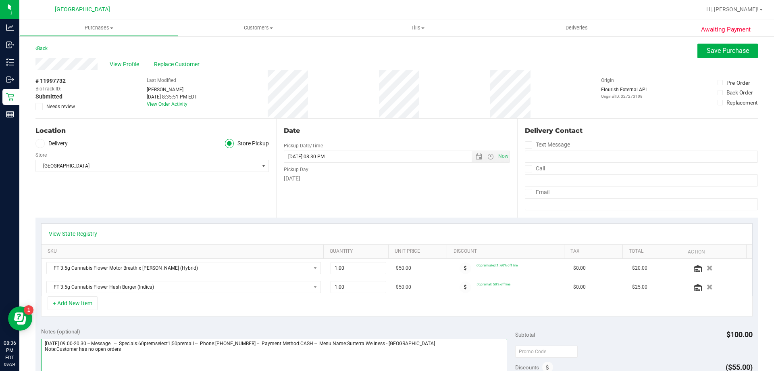
drag, startPoint x: 123, startPoint y: 351, endPoint x: 41, endPoint y: 349, distance: 81.9
click at [41, 349] on textarea at bounding box center [274, 376] width 467 height 77
type textarea "Wednesday 09/24/2025 09:00-20:30 -- Message: -- Specials:60premselect1|50premal…"
click at [707, 52] on span "Save Purchase" at bounding box center [728, 51] width 42 height 8
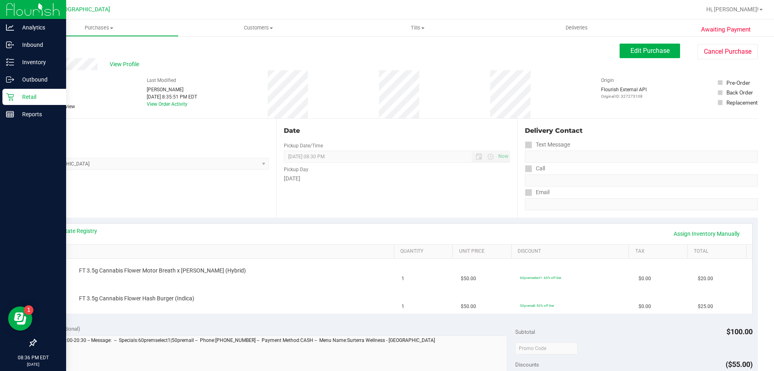
click at [4, 90] on div "Retail" at bounding box center [34, 97] width 64 height 16
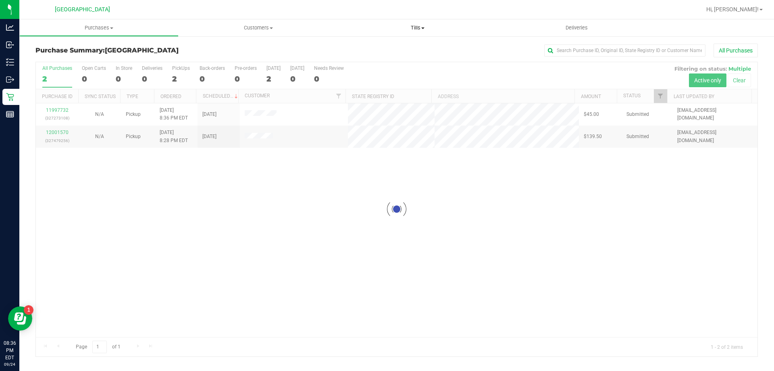
click at [416, 25] on span "Tills" at bounding box center [417, 27] width 159 height 7
click at [387, 46] on span "Manage tills" at bounding box center [365, 48] width 54 height 7
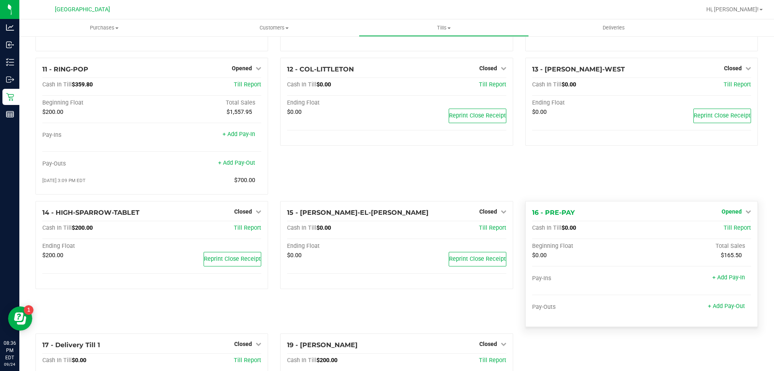
scroll to position [362, 0]
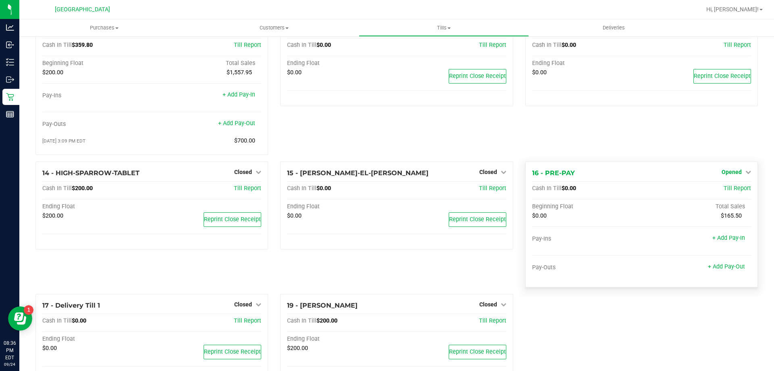
click at [732, 173] on span "Opened" at bounding box center [732, 172] width 20 height 6
click at [719, 186] on div "Close Till" at bounding box center [733, 188] width 60 height 10
click at [722, 191] on link "Close Till" at bounding box center [733, 188] width 22 height 6
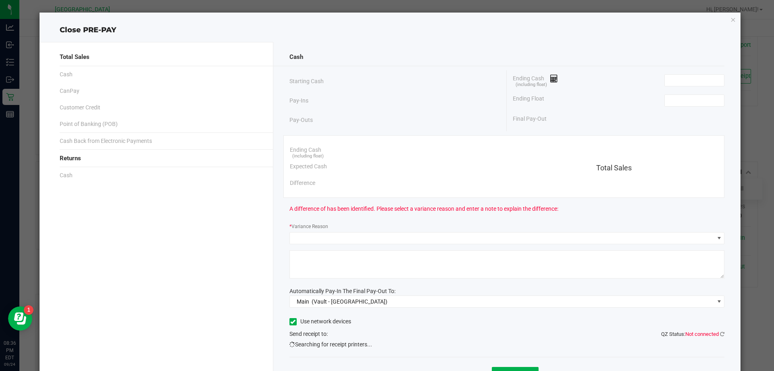
click at [658, 87] on div "Ending Cash (including float)" at bounding box center [619, 80] width 212 height 20
click at [665, 85] on input at bounding box center [694, 80] width 59 height 11
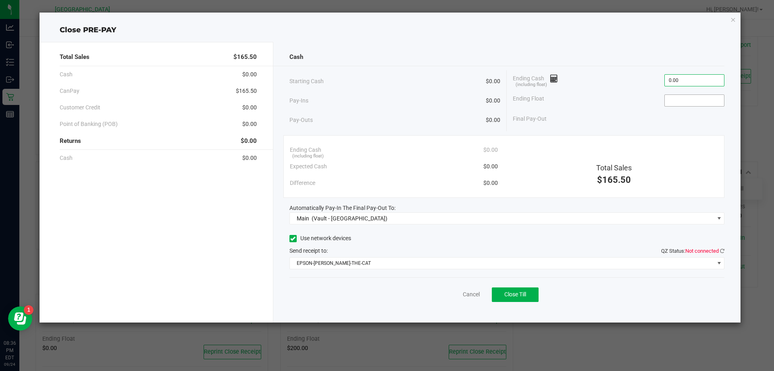
type input "$0.00"
click at [672, 102] on input at bounding box center [694, 100] width 59 height 11
type input "$0.00"
click at [517, 299] on button "Close Till" at bounding box center [515, 294] width 47 height 15
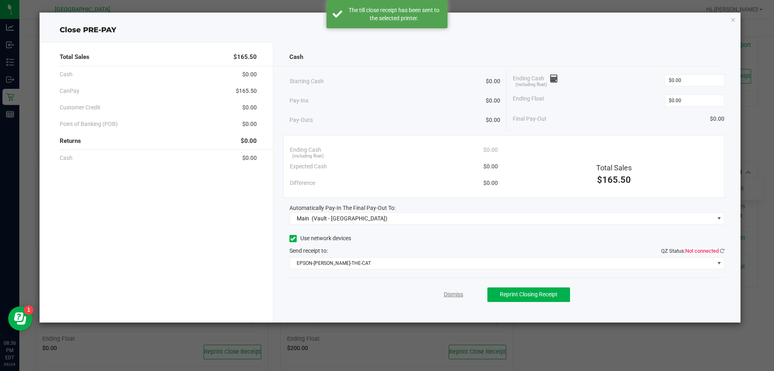
click at [456, 294] on link "Dismiss" at bounding box center [453, 294] width 19 height 8
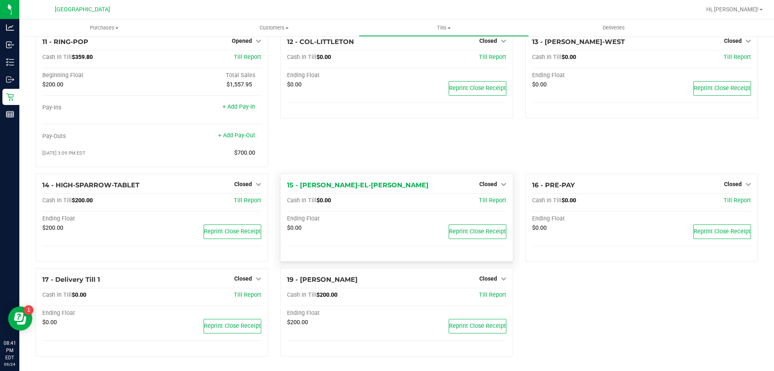
scroll to position [191, 0]
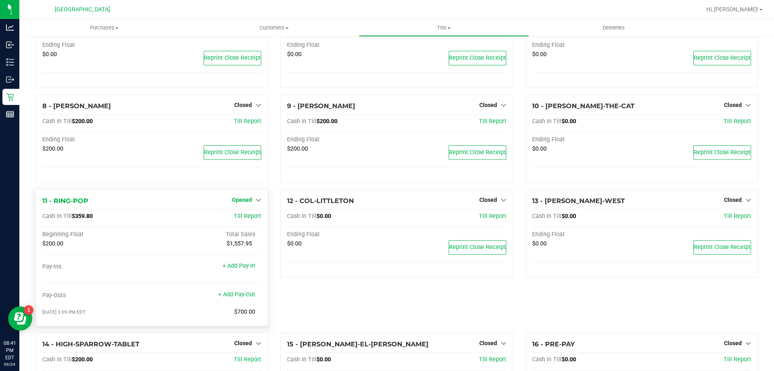
click at [235, 200] on span "Opened" at bounding box center [242, 199] width 20 height 6
click at [234, 221] on div "Close Till" at bounding box center [243, 216] width 60 height 10
click at [235, 219] on link "Close Till" at bounding box center [243, 216] width 22 height 6
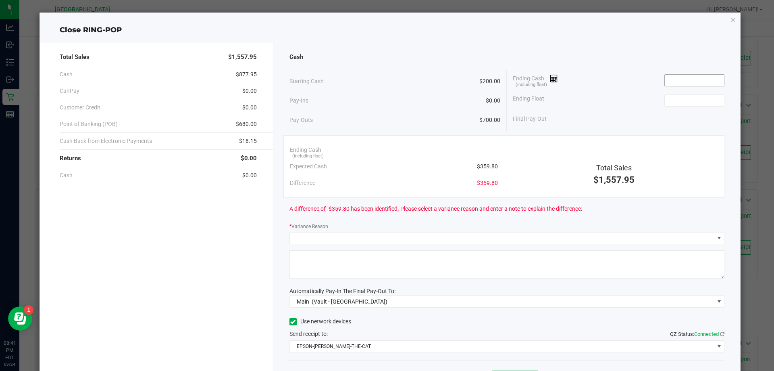
click at [669, 82] on input at bounding box center [694, 80] width 59 height 11
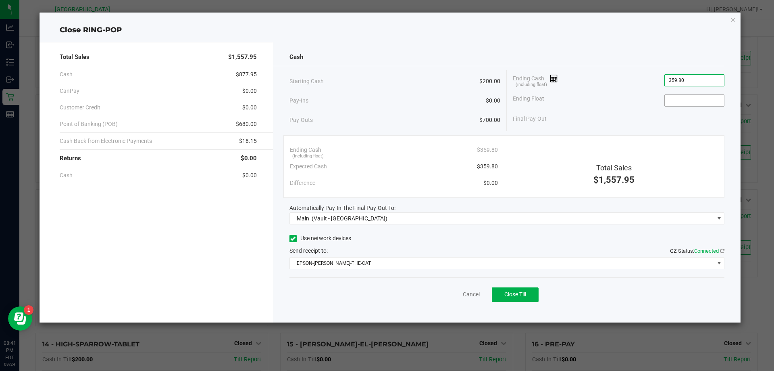
type input "$359.80"
click at [673, 99] on input at bounding box center [694, 100] width 59 height 11
type input "$200.00"
click at [301, 282] on div "Cancel Close Till" at bounding box center [508, 292] width 436 height 31
click at [516, 290] on button "Close Till" at bounding box center [515, 294] width 47 height 15
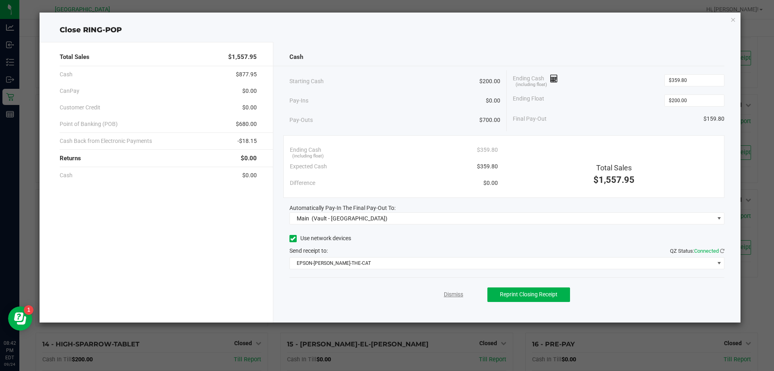
click at [456, 292] on link "Dismiss" at bounding box center [453, 294] width 19 height 8
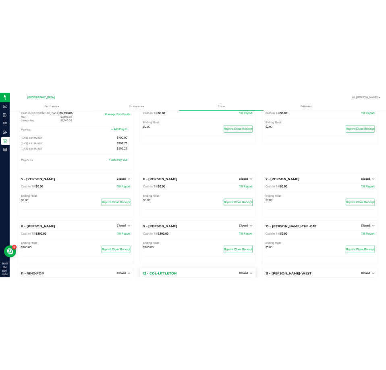
scroll to position [0, 0]
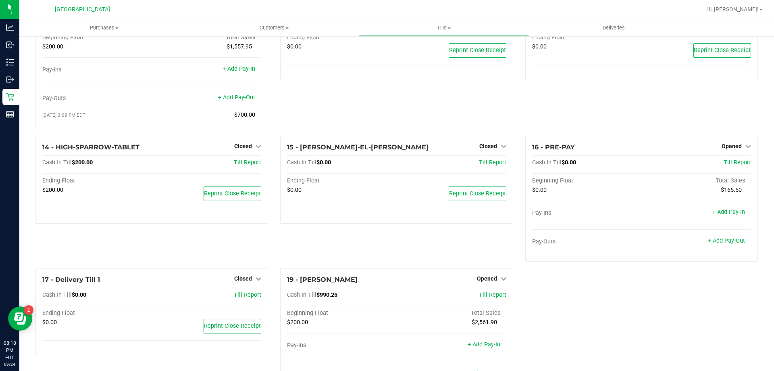
scroll to position [427, 0]
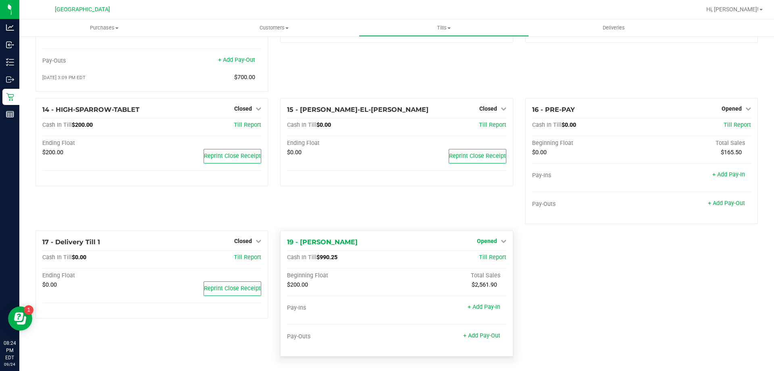
click at [501, 243] on icon at bounding box center [504, 241] width 6 height 6
click at [487, 257] on link "Close Till" at bounding box center [488, 257] width 22 height 6
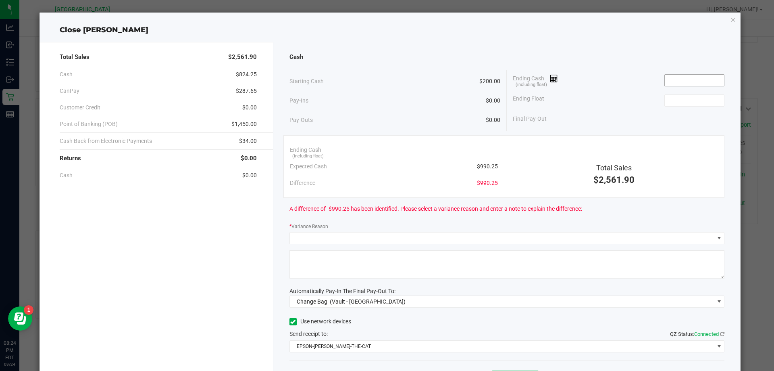
click at [704, 78] on input at bounding box center [694, 80] width 59 height 11
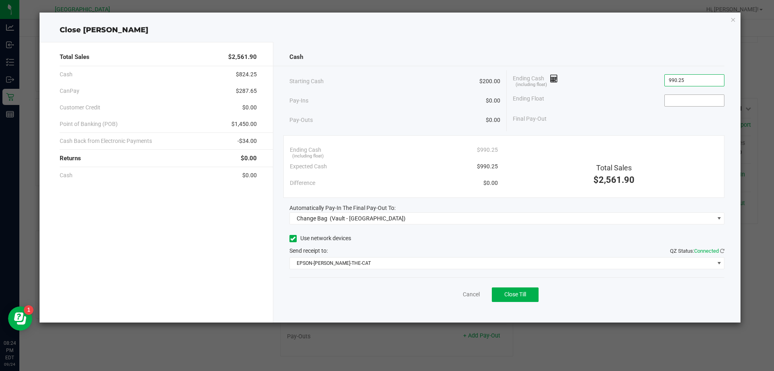
type input "$990.25"
click at [698, 96] on input at bounding box center [694, 100] width 59 height 11
type input "$200.00"
drag, startPoint x: 661, startPoint y: 132, endPoint x: 518, endPoint y: 148, distance: 143.7
click at [661, 132] on div "Cash Starting Cash $200.00 Pay-Ins $0.00 Pay-Outs $0.00 Ending Cash (including …" at bounding box center [507, 182] width 468 height 280
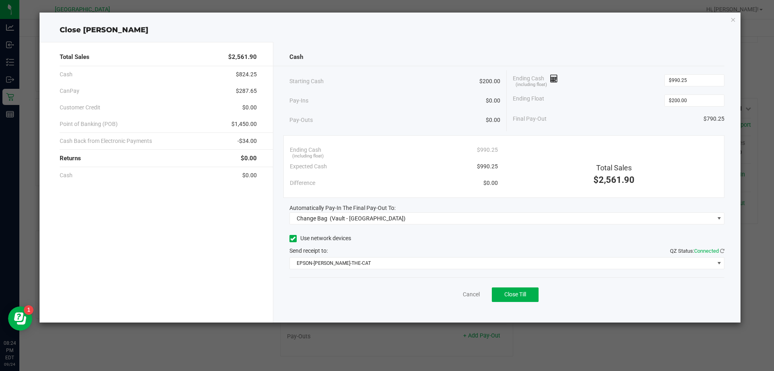
drag, startPoint x: 417, startPoint y: 206, endPoint x: 409, endPoint y: 211, distance: 9.2
click at [416, 207] on div "Automatically Pay-In The Final Pay-Out To:" at bounding box center [508, 208] width 436 height 8
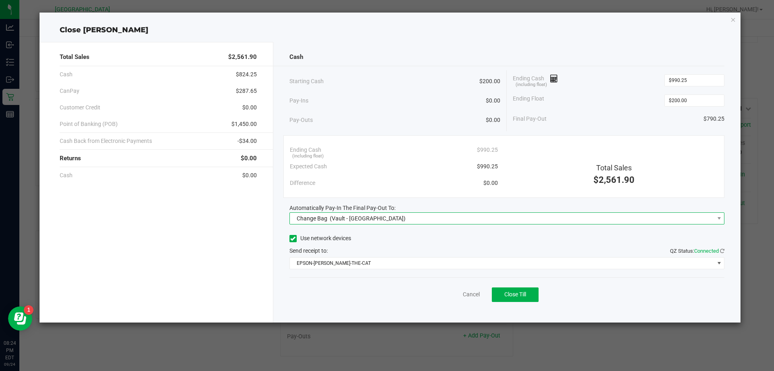
click at [408, 213] on span "Change Bag (Vault - Orange Park WC)" at bounding box center [502, 218] width 425 height 11
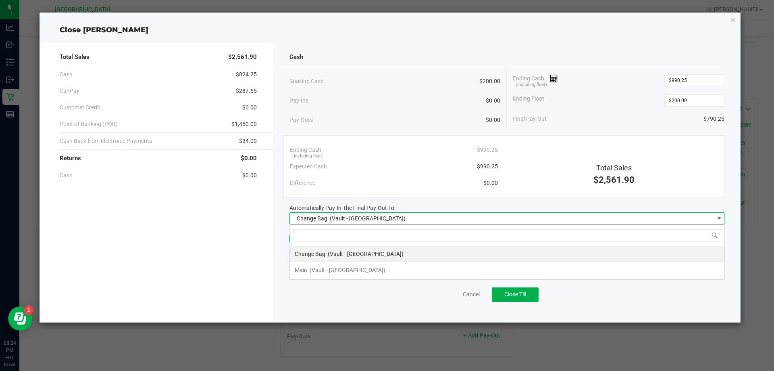
scroll to position [12, 435]
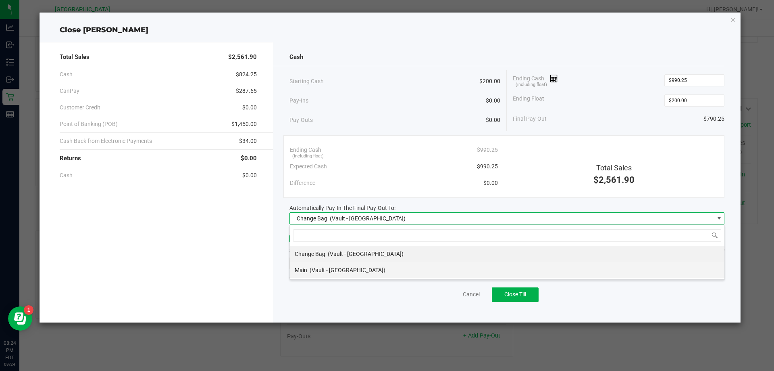
click at [330, 267] on span "(Vault - Orange Park WC)" at bounding box center [348, 270] width 76 height 6
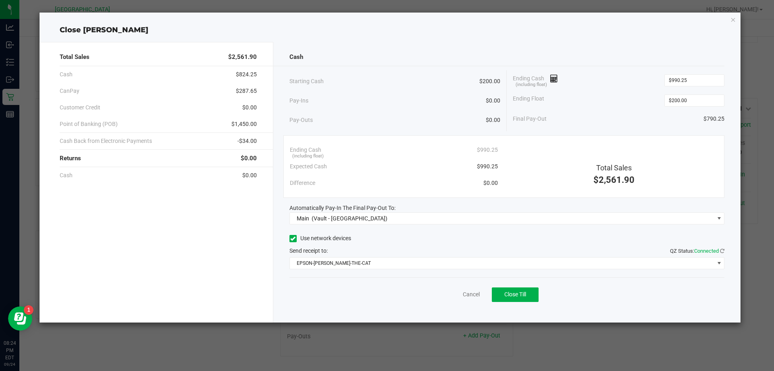
click at [328, 292] on div "Cancel Close Till" at bounding box center [508, 292] width 436 height 31
click at [594, 299] on div "Cancel Close Till" at bounding box center [508, 292] width 436 height 31
click at [517, 295] on span "Close Till" at bounding box center [515, 294] width 22 height 6
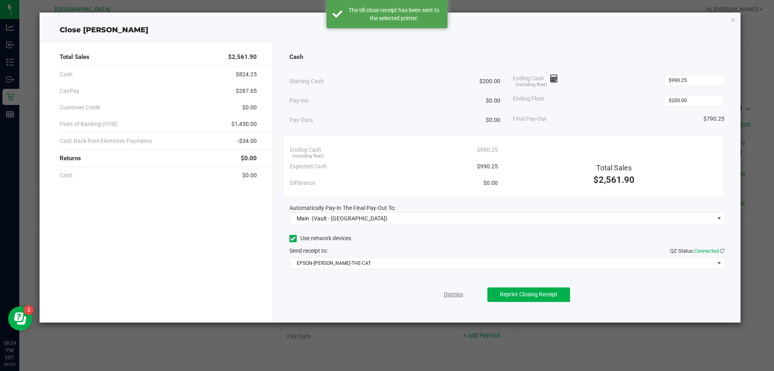
click at [452, 293] on link "Dismiss" at bounding box center [453, 294] width 19 height 8
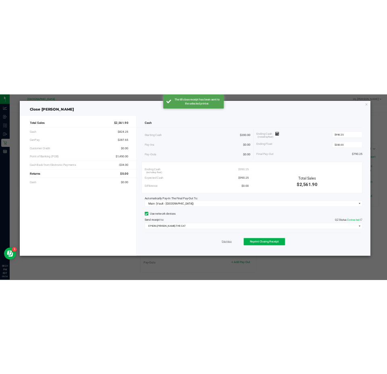
scroll to position [390, 0]
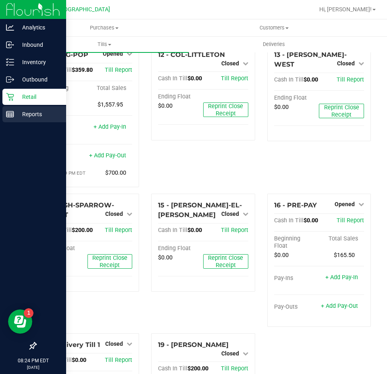
click at [20, 117] on p "Reports" at bounding box center [38, 114] width 48 height 10
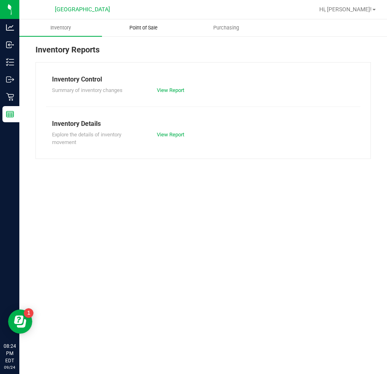
click at [140, 25] on span "Point of Sale" at bounding box center [144, 27] width 50 height 7
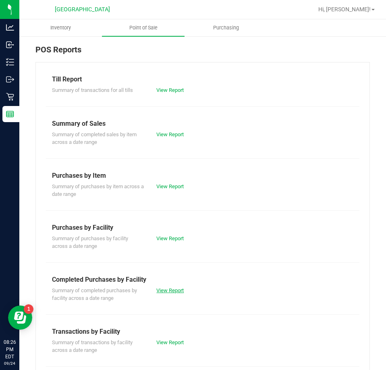
click at [181, 290] on link "View Report" at bounding box center [169, 291] width 27 height 6
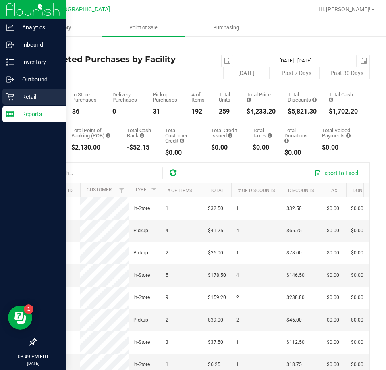
click at [17, 93] on p "Retail" at bounding box center [38, 97] width 48 height 10
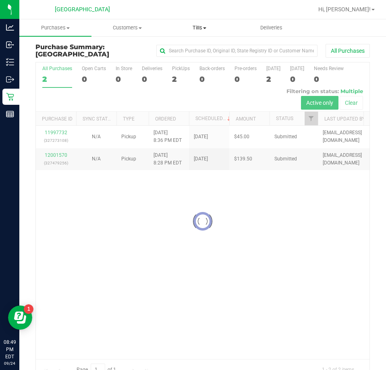
click at [195, 27] on span "Tills" at bounding box center [199, 27] width 71 height 7
click at [180, 52] on span "Manage tills" at bounding box center [190, 48] width 54 height 7
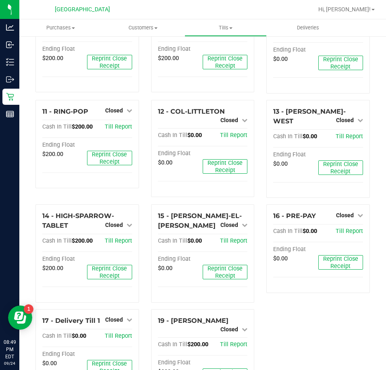
scroll to position [293, 0]
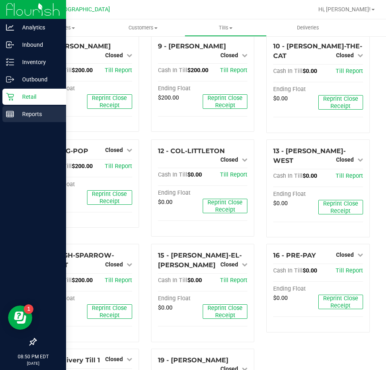
click at [11, 113] on line at bounding box center [11, 115] width 0 height 4
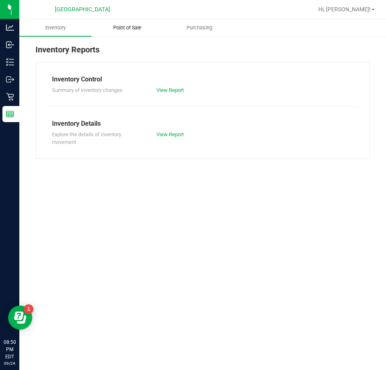
click at [131, 26] on span "Point of Sale" at bounding box center [127, 27] width 50 height 7
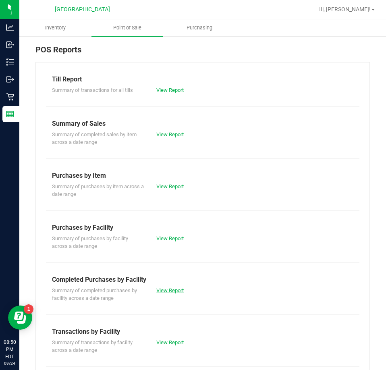
click at [171, 291] on link "View Report" at bounding box center [169, 291] width 27 height 6
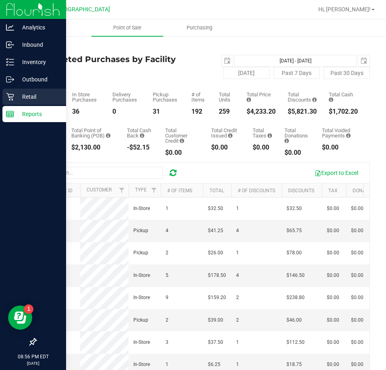
click at [8, 97] on icon at bounding box center [10, 97] width 8 height 8
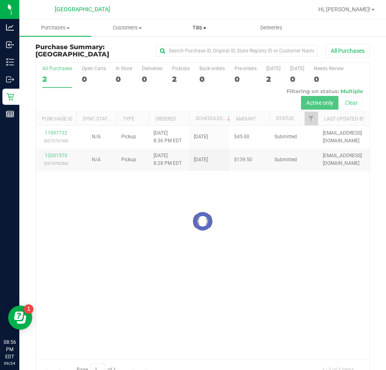
click at [196, 29] on span "Tills" at bounding box center [199, 27] width 71 height 7
click at [192, 50] on span "Manage tills" at bounding box center [190, 48] width 54 height 7
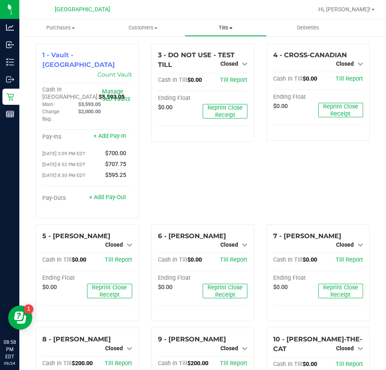
click at [228, 25] on span "Tills" at bounding box center [226, 27] width 82 height 7
click at [213, 58] on span "Reconcile e-payments" at bounding box center [225, 58] width 80 height 7
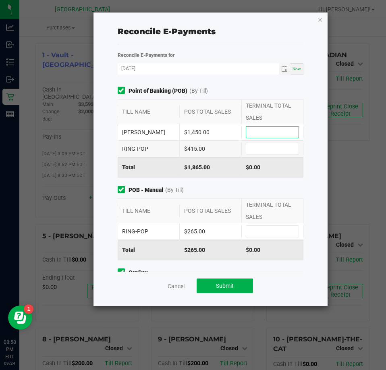
click at [252, 129] on input at bounding box center [272, 132] width 52 height 11
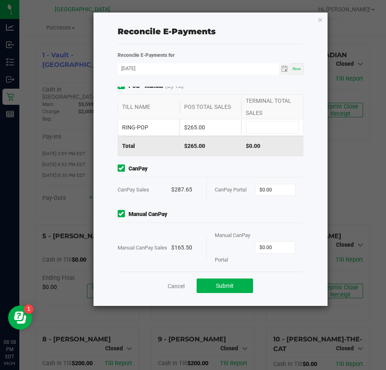
scroll to position [111, 0]
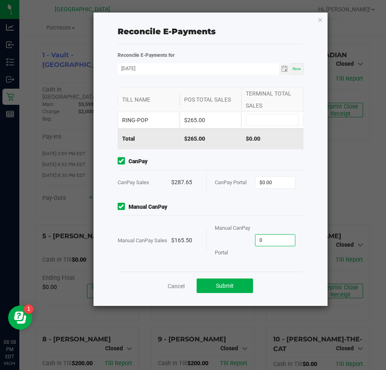
click at [275, 239] on input "0" at bounding box center [276, 240] width 40 height 11
type input "$165.50"
click at [249, 217] on div "Manual CanPay Portal" at bounding box center [235, 240] width 40 height 49
click at [266, 183] on input "0" at bounding box center [276, 182] width 40 height 11
type input "$287.65"
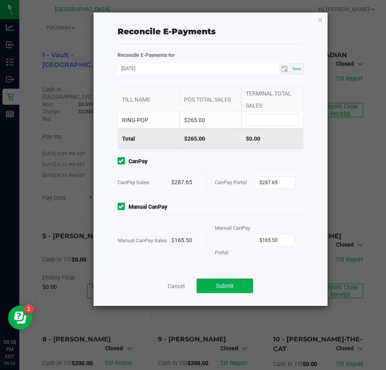
click at [259, 205] on span "Manual CanPay" at bounding box center [211, 207] width 186 height 8
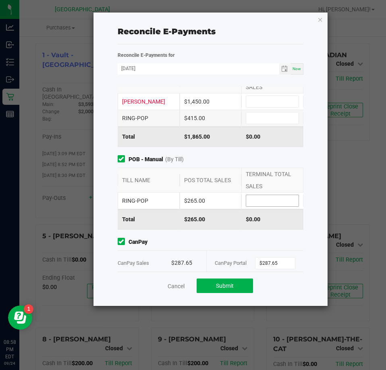
click at [260, 205] on input at bounding box center [272, 200] width 52 height 11
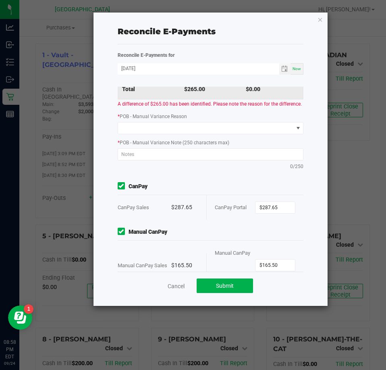
scroll to position [194, 0]
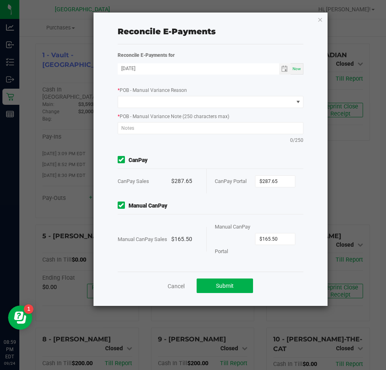
type input "$0.00"
click at [275, 213] on div "Manual CanPay Manual CanPay Sales $165.50 Manual CanPay Portal $165.50" at bounding box center [211, 233] width 198 height 62
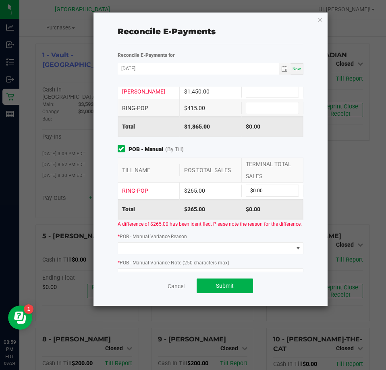
scroll to position [0, 0]
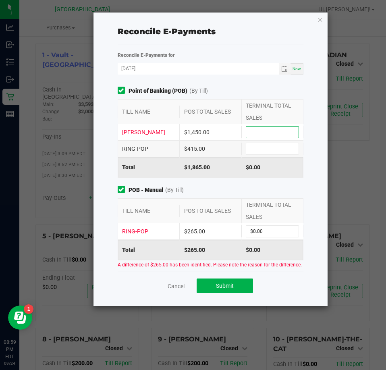
click at [253, 131] on input at bounding box center [272, 132] width 52 height 11
type input "$1,450.00"
click at [257, 149] on input at bounding box center [272, 148] width 52 height 11
click at [258, 151] on input at bounding box center [272, 148] width 52 height 11
type input "$415.00"
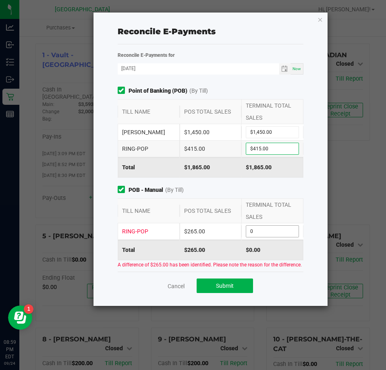
click at [263, 229] on input "0" at bounding box center [272, 231] width 52 height 11
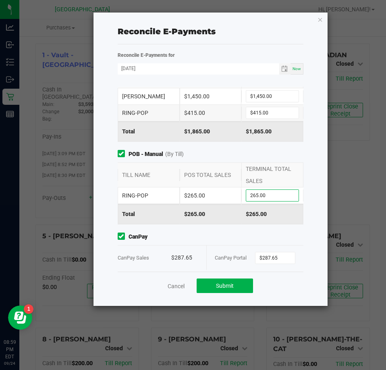
scroll to position [111, 0]
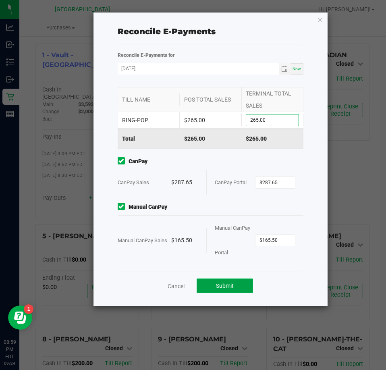
type input "$265.00"
click at [210, 283] on button "Submit" at bounding box center [225, 286] width 56 height 15
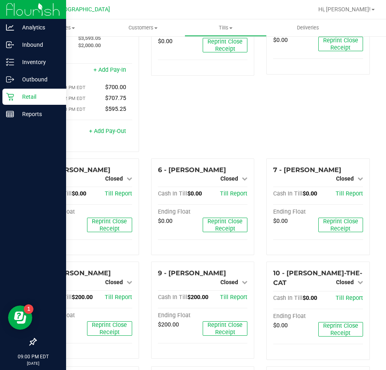
scroll to position [81, 0]
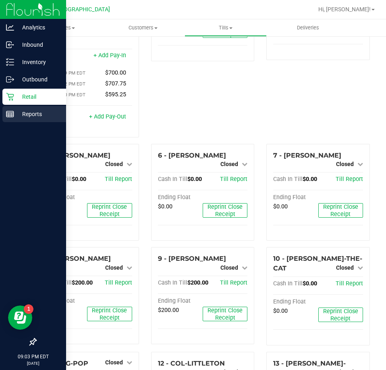
click at [35, 115] on p "Reports" at bounding box center [38, 114] width 48 height 10
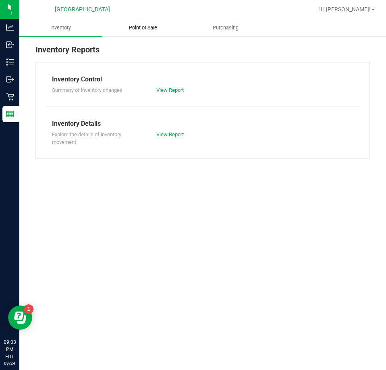
click at [148, 25] on span "Point of Sale" at bounding box center [143, 27] width 50 height 7
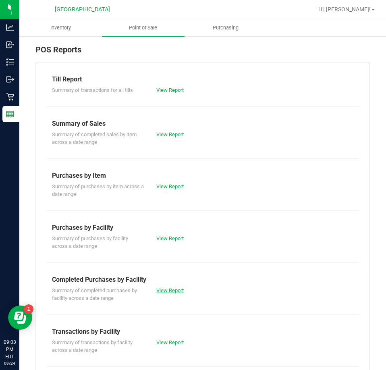
click at [171, 288] on link "View Report" at bounding box center [169, 291] width 27 height 6
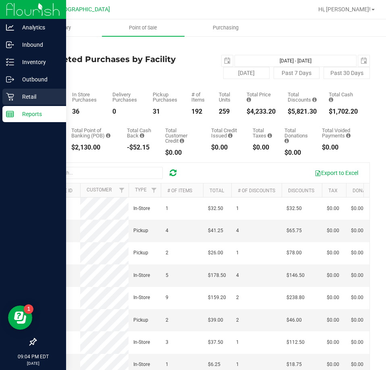
click at [14, 96] on p "Retail" at bounding box center [38, 97] width 48 height 10
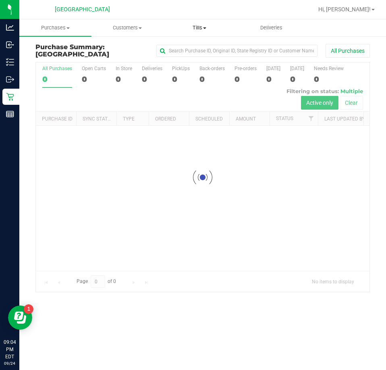
click at [196, 28] on span "Tills" at bounding box center [199, 27] width 71 height 7
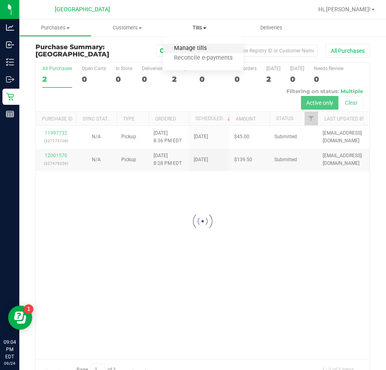
click at [187, 49] on span "Manage tills" at bounding box center [190, 48] width 54 height 7
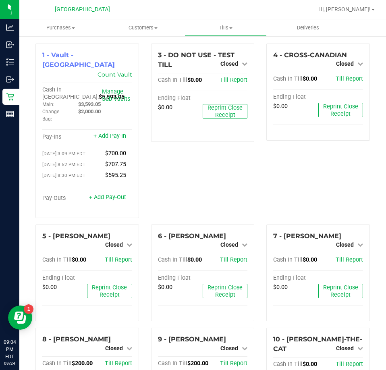
click at [177, 184] on div "3 - DO NOT USE - TEST TILL Closed Open Till Cash In Till $0.00 Till Report Endi…" at bounding box center [203, 134] width 116 height 181
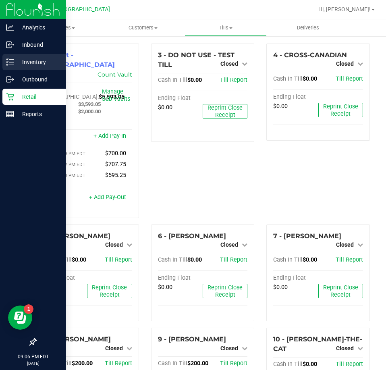
click at [25, 61] on p "Inventory" at bounding box center [38, 62] width 48 height 10
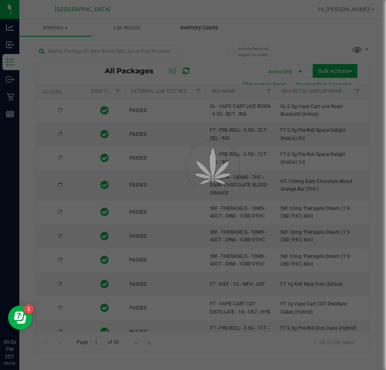
click at [196, 29] on div at bounding box center [193, 185] width 386 height 370
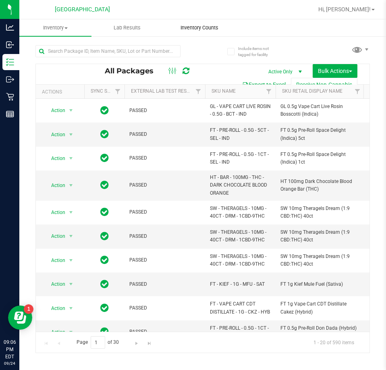
click at [196, 29] on span "Inventory Counts" at bounding box center [200, 27] width 60 height 7
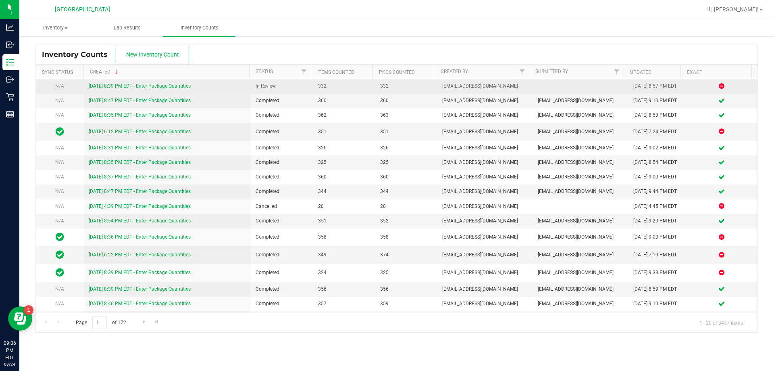
click at [163, 86] on link "9/24/25 8:39 PM EDT - Enter Package Quantities" at bounding box center [140, 86] width 102 height 6
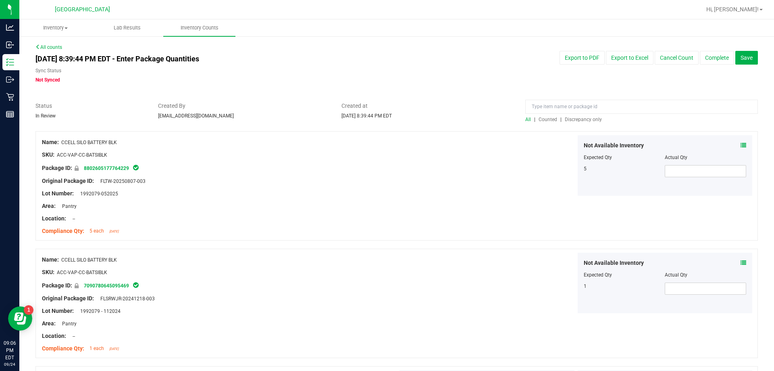
click at [590, 117] on span "Discrepancy only" at bounding box center [583, 120] width 37 height 6
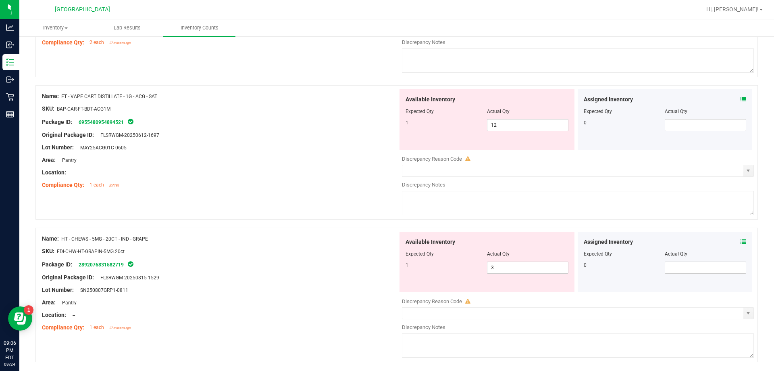
scroll to position [215, 0]
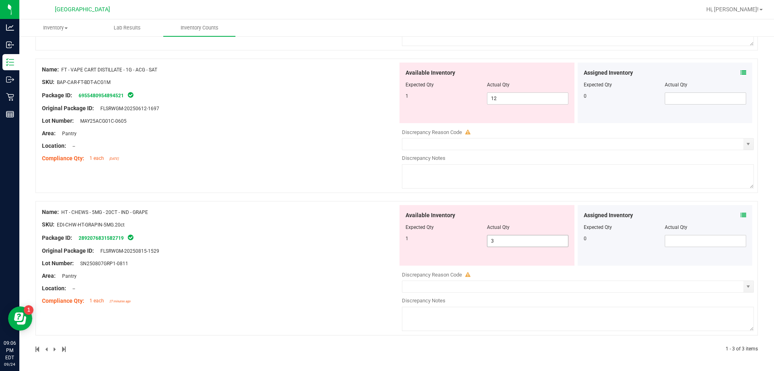
click at [516, 241] on span "3 3" at bounding box center [527, 241] width 81 height 12
type input "1"
click at [290, 173] on div "Name: FT - VAPE CART DISTILLATE - 1G - ACG - SAT SKU: BAP-CAR-FT-BDT-ACG1M Pack…" at bounding box center [396, 125] width 723 height 134
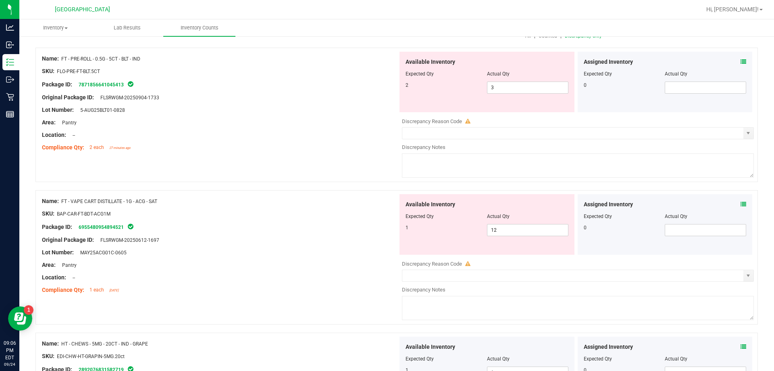
scroll to position [69, 0]
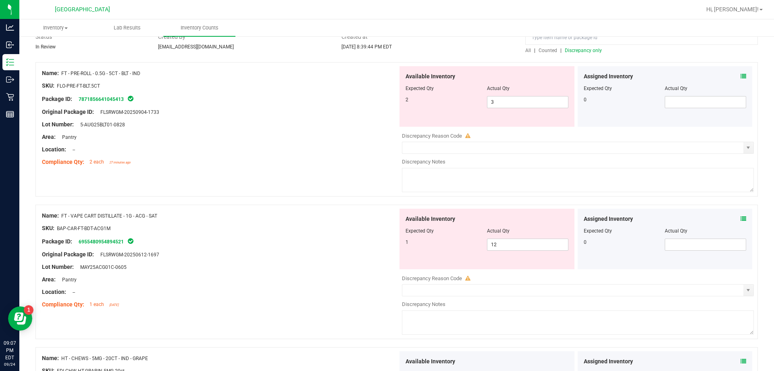
drag, startPoint x: 171, startPoint y: 215, endPoint x: 61, endPoint y: 217, distance: 109.3
click at [61, 217] on div "Name: FT - VAPE CART DISTILLATE - 1G - ACG - SAT" at bounding box center [220, 215] width 356 height 8
copy div "FT - VAPE CART DISTILLATE - 1G - ACG - SAT"
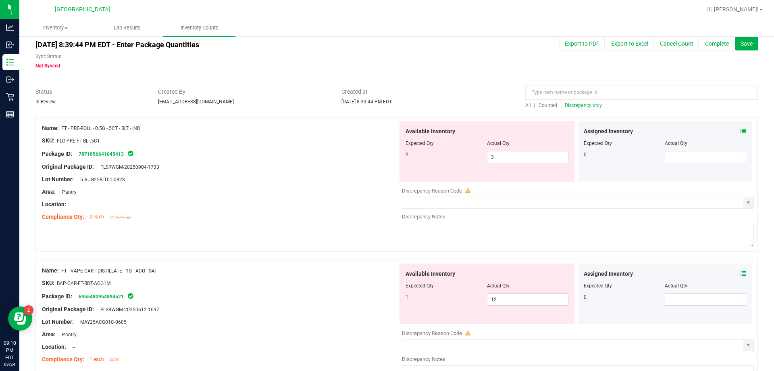
scroll to position [0, 0]
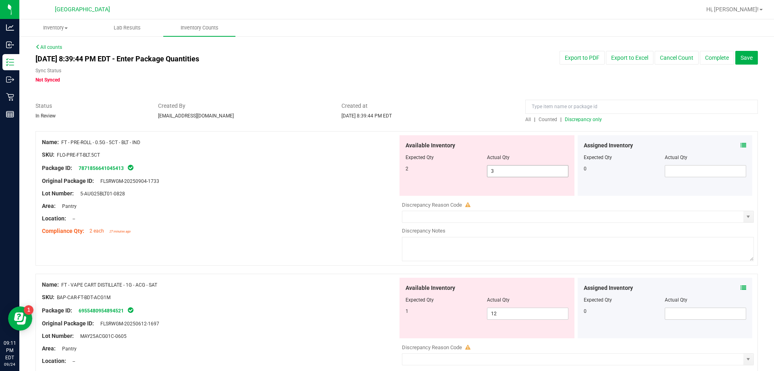
click at [500, 171] on span "3 3" at bounding box center [527, 171] width 81 height 12
type input "2"
click at [504, 309] on div "Available Inventory Expected Qty Actual Qty 1 12 12" at bounding box center [487, 307] width 175 height 60
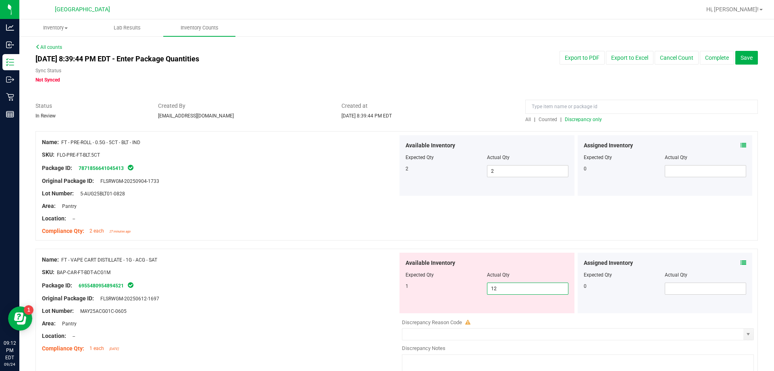
click at [501, 287] on input "12" at bounding box center [528, 288] width 81 height 11
type input "1"
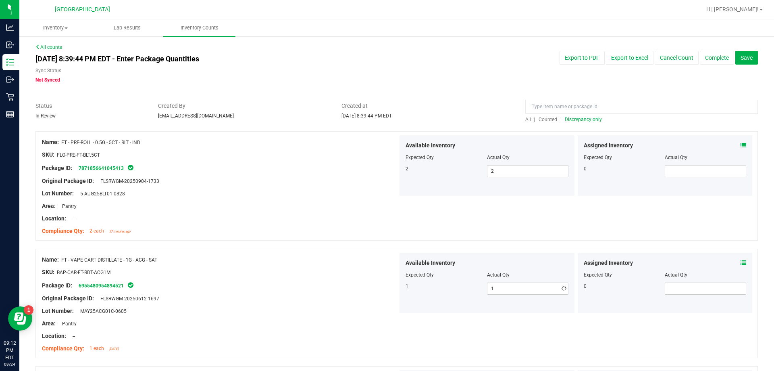
drag, startPoint x: 332, startPoint y: 246, endPoint x: 338, endPoint y: 245, distance: 5.7
click at [332, 245] on div at bounding box center [396, 244] width 723 height 8
click at [744, 62] on button "Save" at bounding box center [747, 58] width 23 height 14
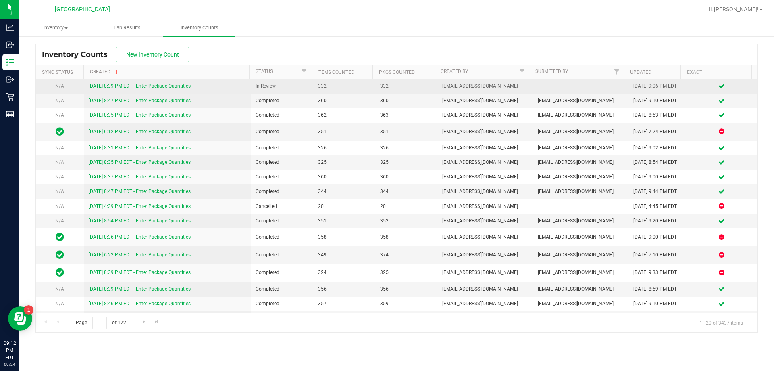
click at [107, 85] on link "9/24/25 8:39 PM EDT - Enter Package Quantities" at bounding box center [140, 86] width 102 height 6
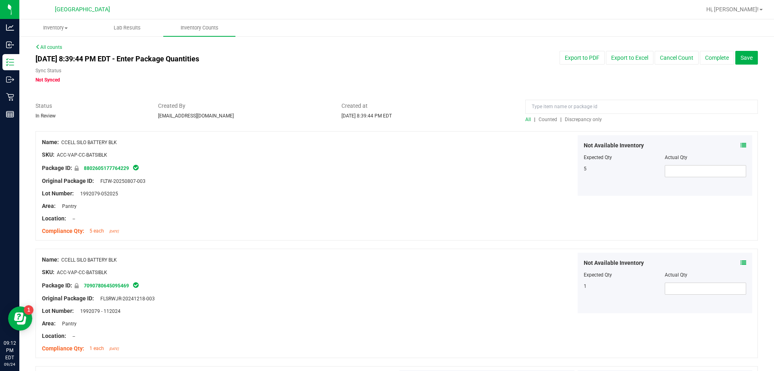
click at [575, 119] on span "Discrepancy only" at bounding box center [583, 120] width 37 height 6
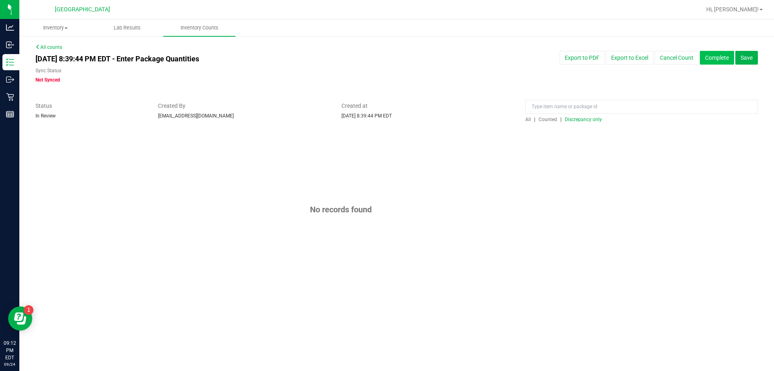
click at [716, 57] on button "Complete" at bounding box center [717, 58] width 34 height 14
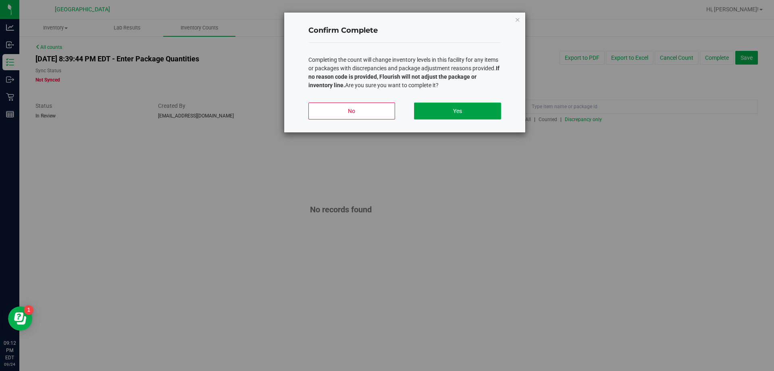
click at [480, 110] on button "Yes" at bounding box center [457, 110] width 87 height 17
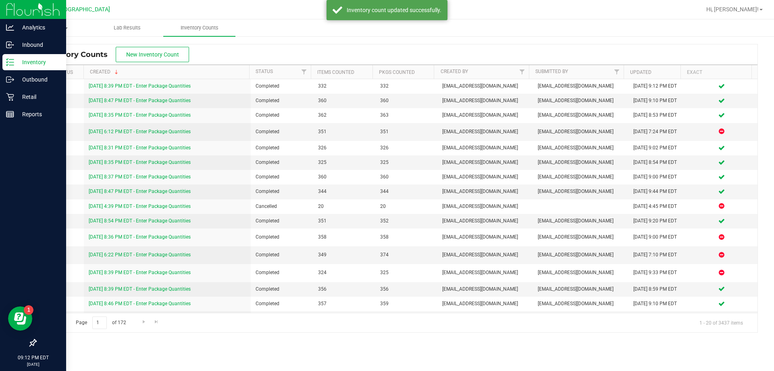
click at [38, 66] on p "Inventory" at bounding box center [38, 62] width 48 height 10
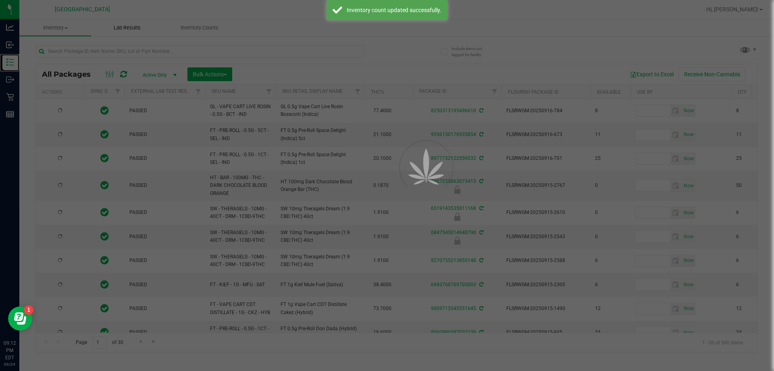
type input "2026-03-16"
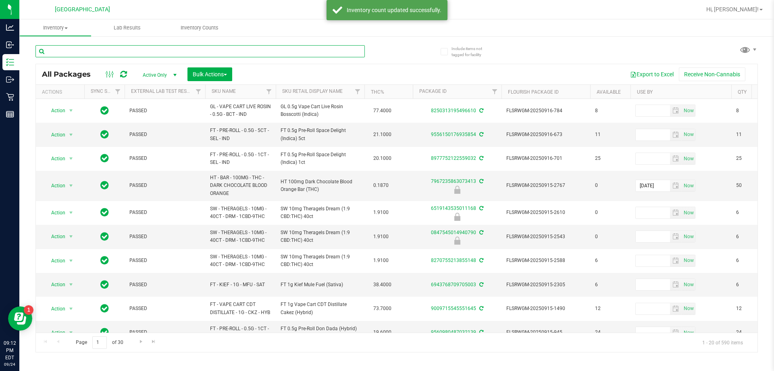
click at [79, 52] on input "text" at bounding box center [199, 51] width 329 height 12
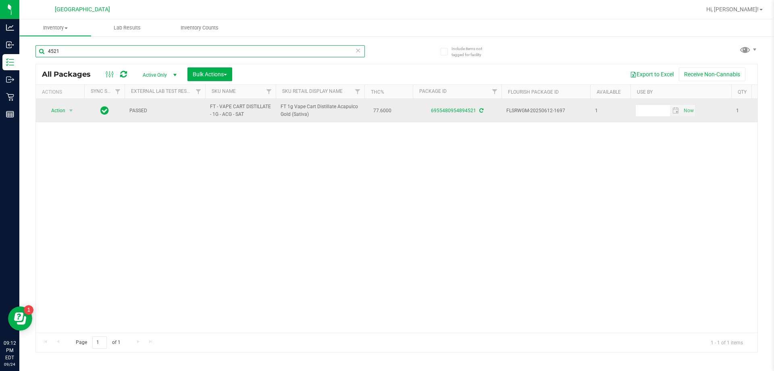
type input "4521"
click at [51, 105] on span "Action" at bounding box center [55, 110] width 22 height 11
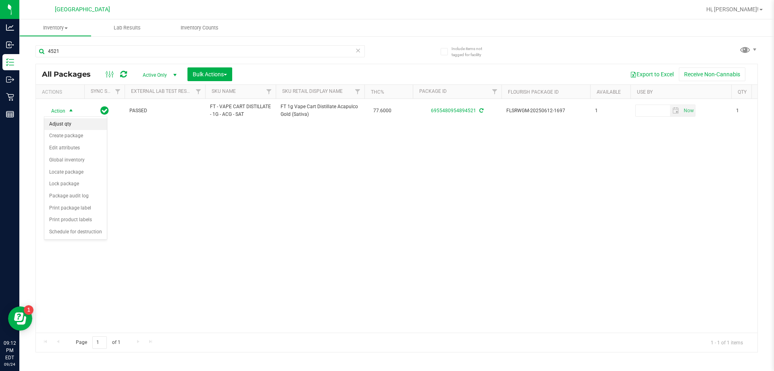
click at [66, 125] on li "Adjust qty" at bounding box center [75, 124] width 63 height 12
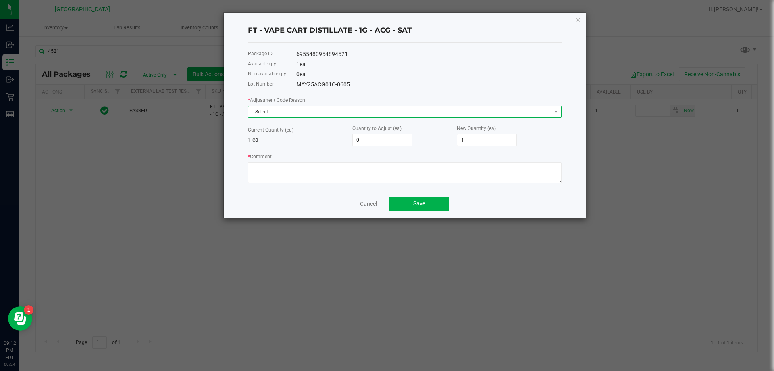
click at [272, 114] on span "Select" at bounding box center [399, 111] width 303 height 11
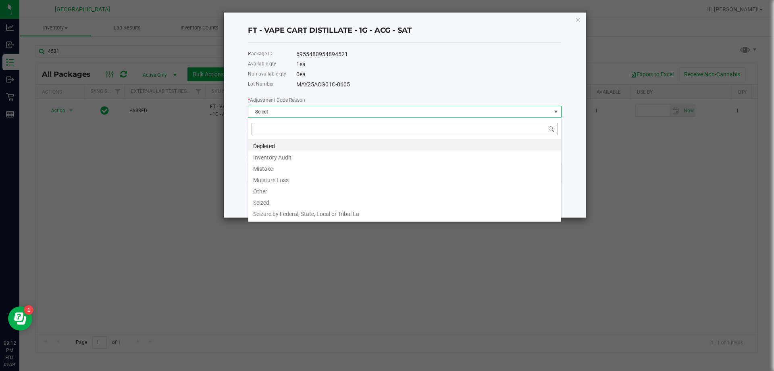
scroll to position [12, 314]
click at [266, 169] on li "Mistake" at bounding box center [404, 167] width 313 height 11
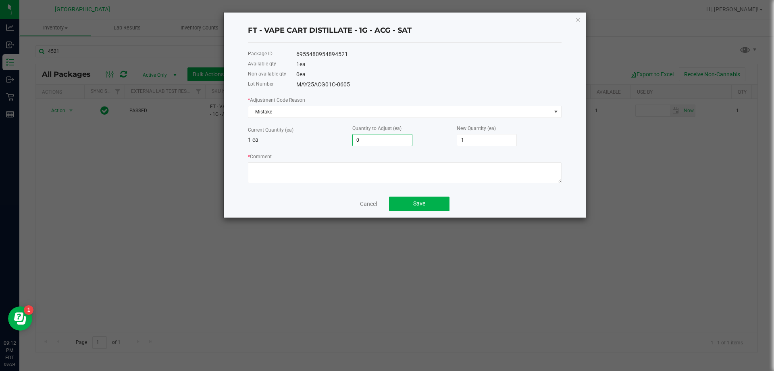
click at [383, 138] on input "0" at bounding box center [382, 139] width 59 height 11
type input "0"
click at [350, 173] on textarea "* Comment" at bounding box center [405, 172] width 314 height 21
drag, startPoint x: 433, startPoint y: 30, endPoint x: 242, endPoint y: 34, distance: 190.4
click at [242, 34] on div "FT - VAPE CART DISTILLATE - 1G - ACG - SAT Package ID 6955480954894521 Availabl…" at bounding box center [405, 115] width 362 height 205
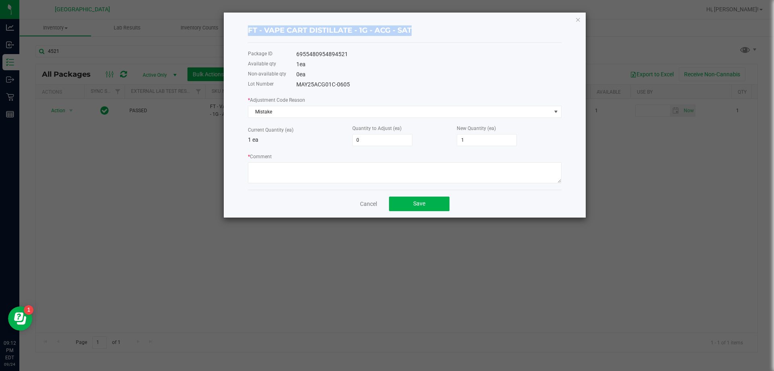
copy h4 "FT - VAPE CART DISTILLATE - 1G - ACG - SAT"
click at [266, 170] on textarea "* Comment" at bounding box center [405, 172] width 314 height 21
paste textarea "FT - VAPE CART DISTILLATE - 1G - ACG - SAT"
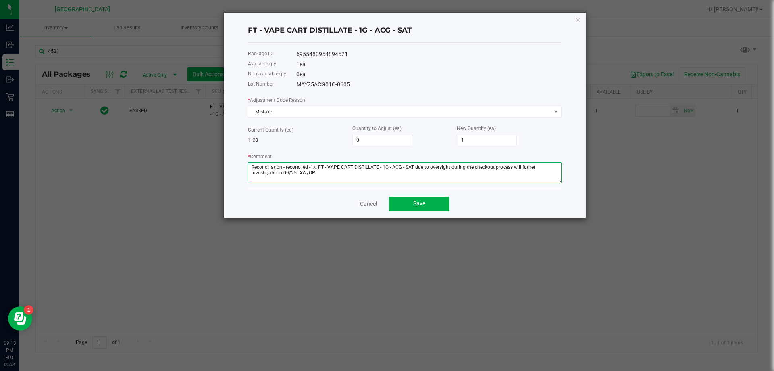
click at [526, 167] on textarea "* Comment" at bounding box center [405, 172] width 314 height 21
click at [456, 179] on textarea "* Comment" at bounding box center [405, 172] width 314 height 21
type textarea "Reconciliation - reconciled -1x: FT - VAPE CART DISTILLATE - 1G - ACG - SAT due…"
click at [414, 202] on span "Save" at bounding box center [419, 203] width 12 height 6
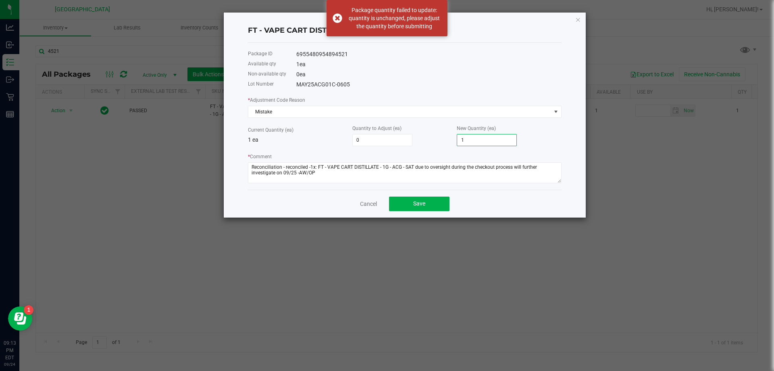
click at [468, 136] on input "1" at bounding box center [486, 139] width 59 height 11
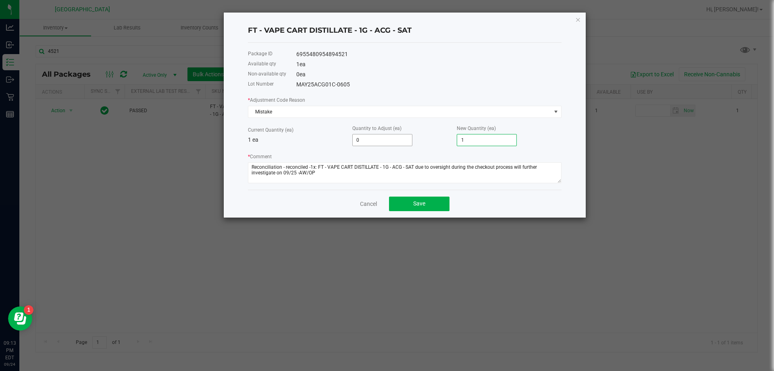
click at [378, 136] on input "0" at bounding box center [382, 139] width 59 height 11
type input "-1"
type input "0"
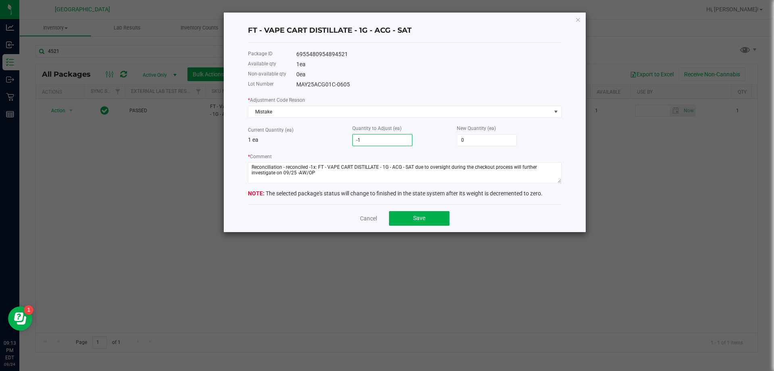
type input "-1"
click at [282, 210] on div "Cancel Save" at bounding box center [405, 218] width 314 height 28
drag, startPoint x: 338, startPoint y: 173, endPoint x: 250, endPoint y: 166, distance: 88.6
click at [250, 166] on textarea "* Comment" at bounding box center [405, 172] width 314 height 21
click at [420, 220] on span "Save" at bounding box center [419, 218] width 12 height 6
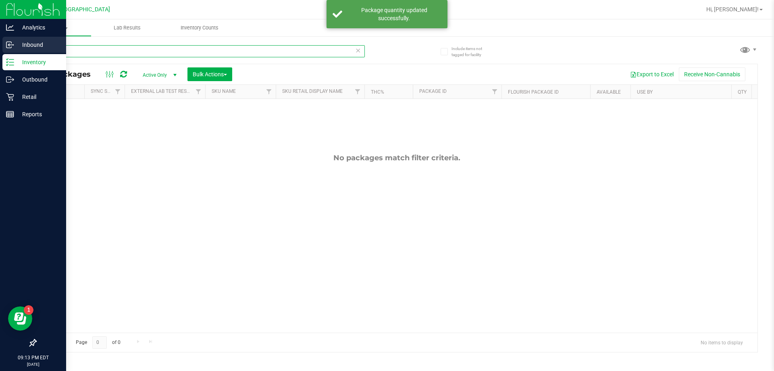
drag, startPoint x: 71, startPoint y: 50, endPoint x: 17, endPoint y: 49, distance: 53.2
click at [20, 50] on div "Include items not tagged for facility 4521 All Packages Active Only Active Only…" at bounding box center [396, 158] width 755 height 246
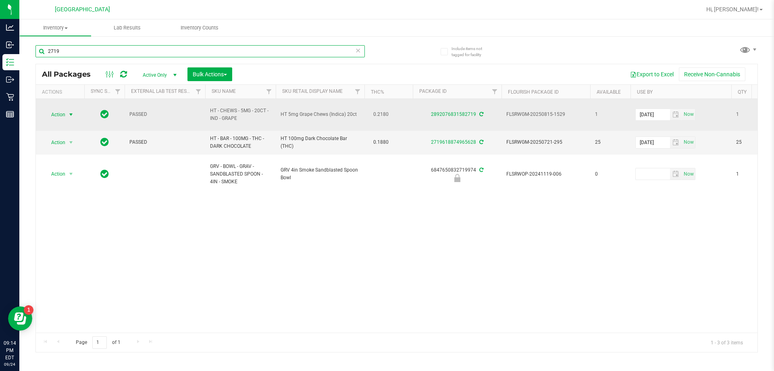
type input "2719"
click at [56, 110] on span "Action" at bounding box center [55, 114] width 22 height 11
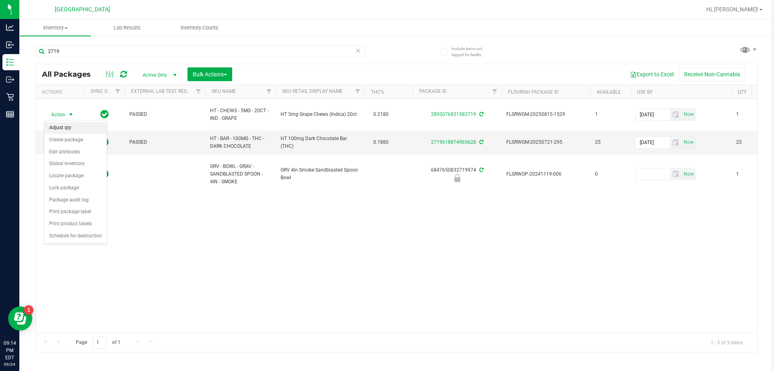
click at [68, 128] on li "Adjust qty" at bounding box center [75, 128] width 63 height 12
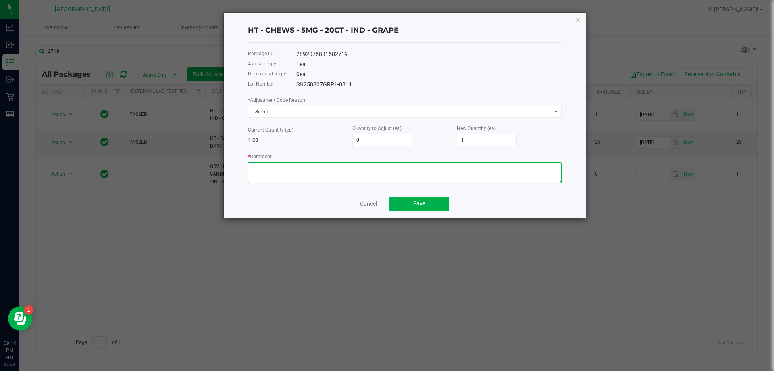
click at [308, 171] on textarea "* Comment" at bounding box center [405, 172] width 314 height 21
drag, startPoint x: 404, startPoint y: 32, endPoint x: 236, endPoint y: 25, distance: 168.7
click at [236, 25] on div "HT - CHEWS - 5MG - 20CT - IND - GRAPE Package ID 2892076831582719 Available qty…" at bounding box center [405, 115] width 362 height 205
copy h4 "HT - CHEWS - 5MG - 20CT - IND - GRAPE"
click at [329, 167] on textarea "* Comment" at bounding box center [405, 172] width 314 height 21
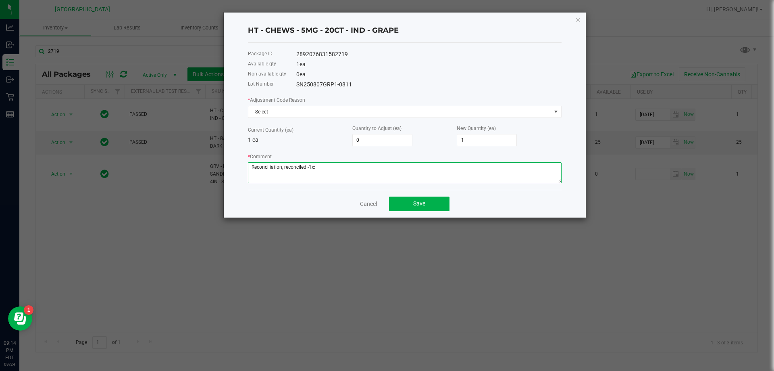
paste textarea "HT - CHEWS - 5MG - 20CT - IND - GRAPE"
click at [542, 168] on textarea "* Comment" at bounding box center [405, 172] width 314 height 21
drag, startPoint x: 431, startPoint y: 172, endPoint x: 223, endPoint y: 150, distance: 208.8
click at [223, 150] on div "HT - CHEWS - 5MG - 20CT - IND - GRAPE Package ID 2892076831582719 Available qty…" at bounding box center [404, 115] width 363 height 206
type textarea "Reconciliation, reconciled -1x: HT - CHEWS - 5MG - 20CT - IND - GRAPE due to po…"
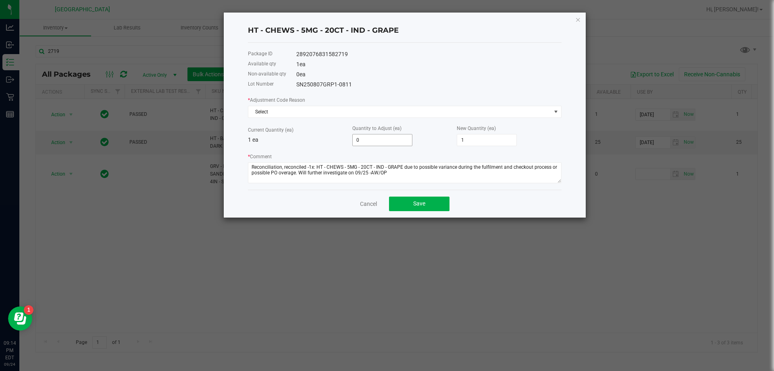
click at [382, 136] on input "0" at bounding box center [382, 139] width 59 height 11
type input "-1"
type input "0"
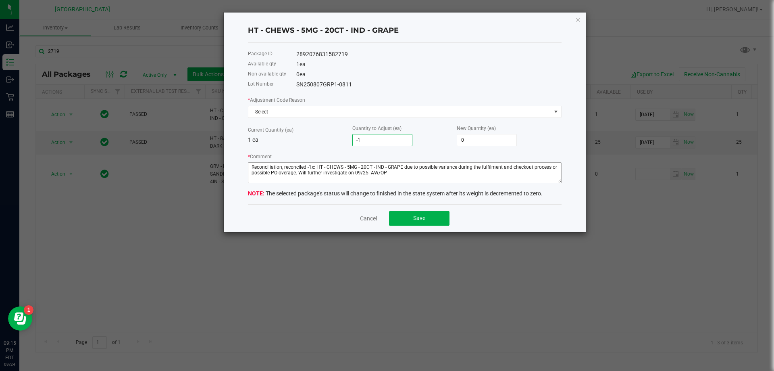
type input "-1"
drag, startPoint x: 391, startPoint y: 175, endPoint x: 160, endPoint y: 127, distance: 235.6
click at [160, 127] on ngb-modal-window "HT - CHEWS - 5MG - 20CT - IND - GRAPE Package ID 2892076831582719 Available qty…" at bounding box center [390, 185] width 780 height 371
click at [425, 217] on span "Save" at bounding box center [419, 218] width 12 height 6
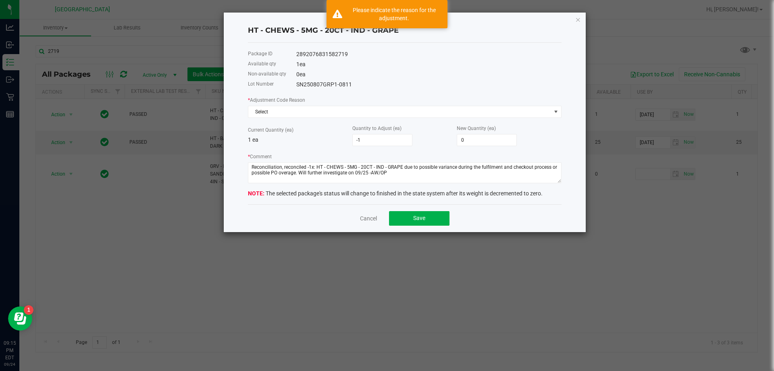
click at [353, 97] on div "* Adjustment Code Reason Select" at bounding box center [405, 107] width 314 height 22
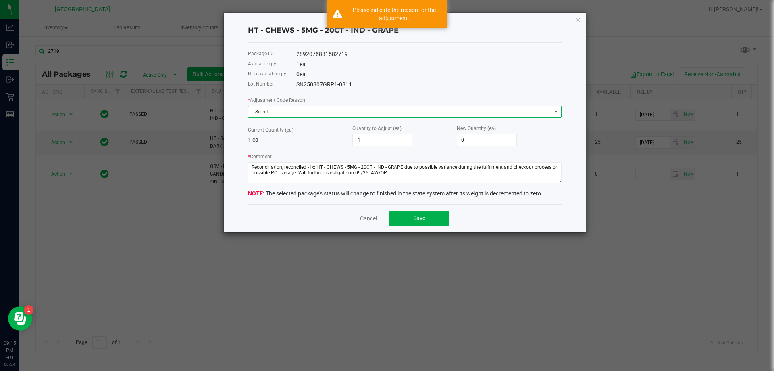
click at [361, 110] on span "Select" at bounding box center [399, 111] width 303 height 11
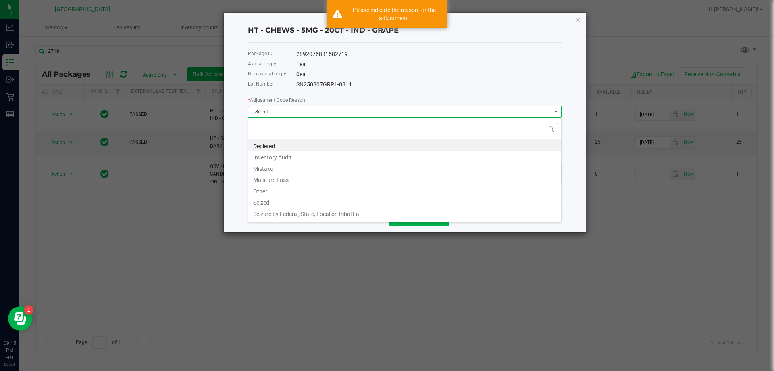
scroll to position [12, 314]
click at [290, 167] on li "Mistake" at bounding box center [404, 167] width 313 height 11
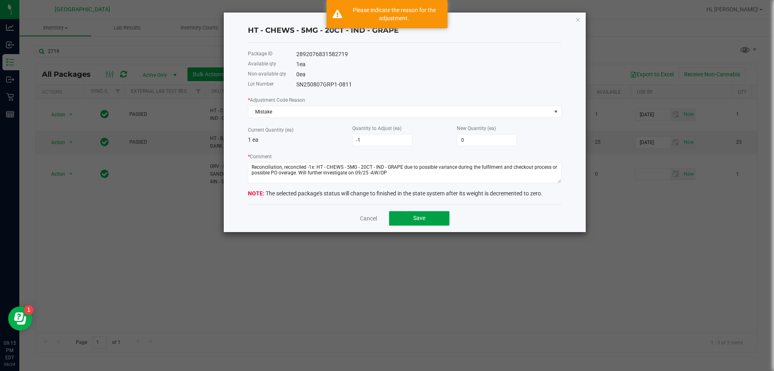
click at [421, 219] on span "Save" at bounding box center [419, 218] width 12 height 6
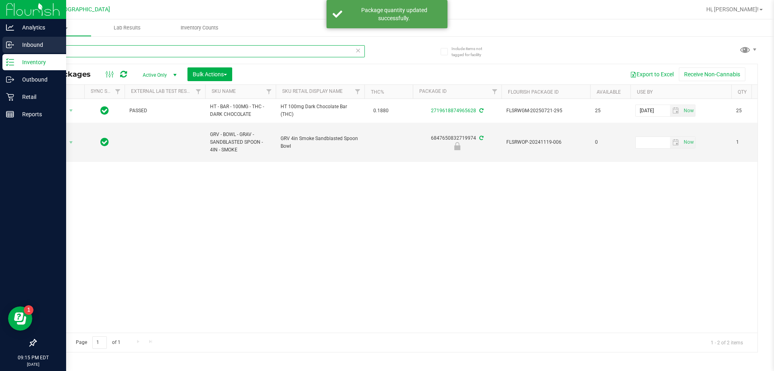
drag, startPoint x: 100, startPoint y: 45, endPoint x: 0, endPoint y: 50, distance: 100.2
click at [4, 46] on div "Analytics Inbound Inventory Outbound Retail Reports 09:15 PM EDT 09/24/2025 09/…" at bounding box center [387, 185] width 774 height 371
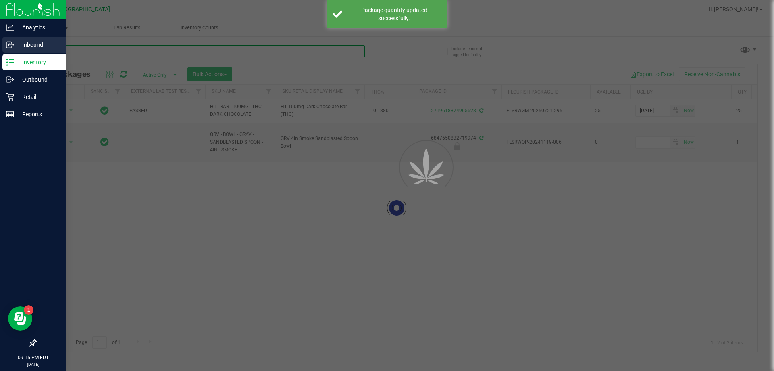
type input "5"
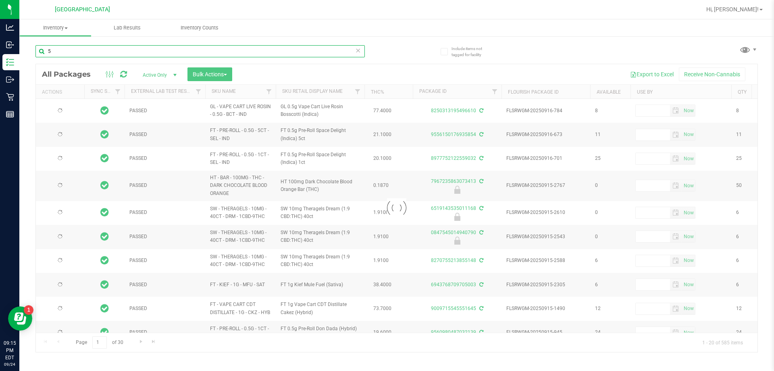
type input "2026-03-16"
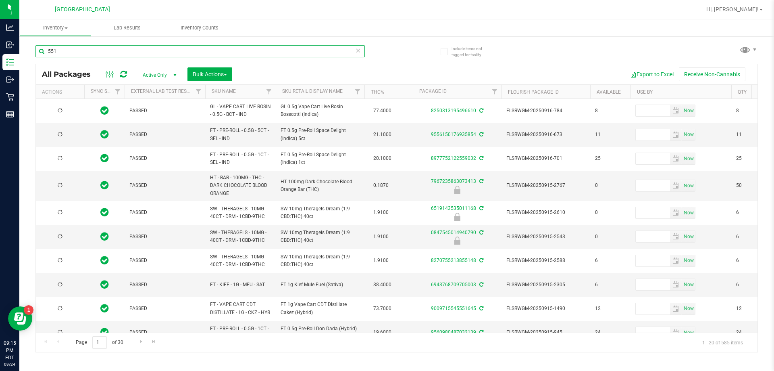
type input "5513"
type input "2026-03-16"
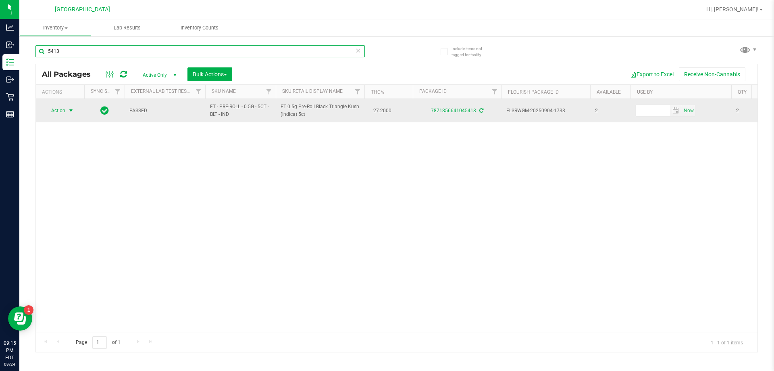
type input "5413"
click at [63, 106] on span "Action" at bounding box center [55, 110] width 22 height 11
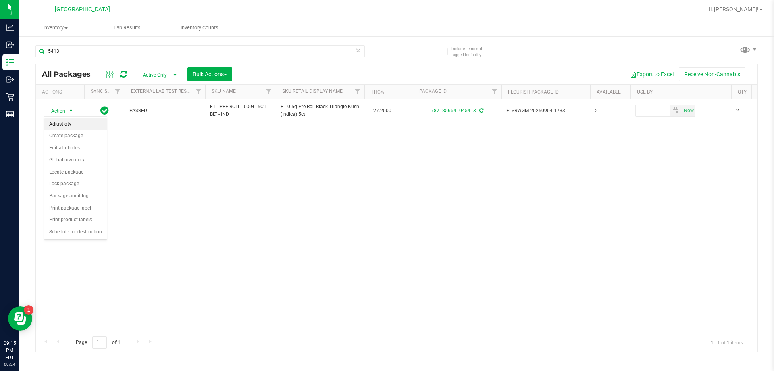
click at [59, 123] on li "Adjust qty" at bounding box center [75, 124] width 63 height 12
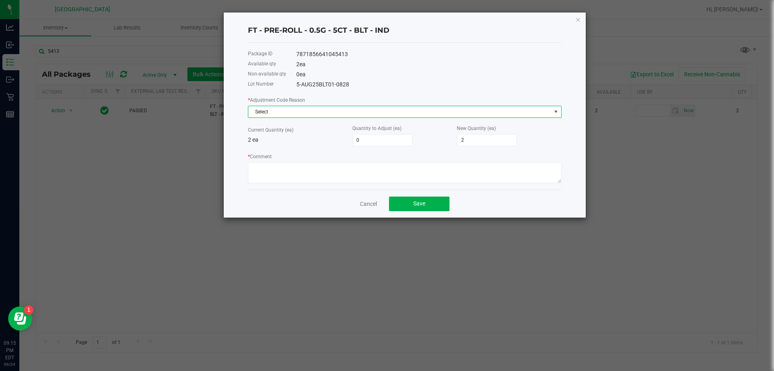
click at [369, 117] on span "Select" at bounding box center [399, 111] width 303 height 11
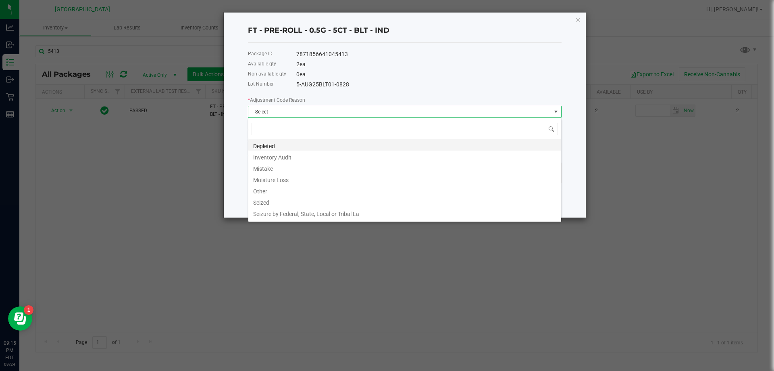
scroll to position [12, 314]
click at [262, 165] on li "Mistake" at bounding box center [404, 167] width 313 height 11
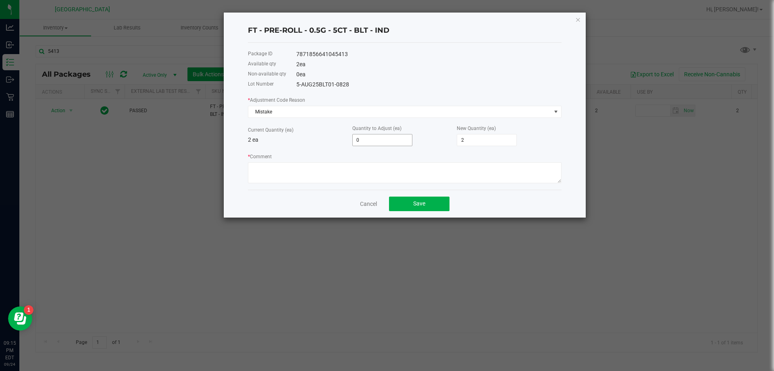
drag, startPoint x: 428, startPoint y: 125, endPoint x: 408, endPoint y: 139, distance: 24.1
click at [427, 125] on div "Quantity to Adjust (ea) 0" at bounding box center [404, 135] width 104 height 22
click at [400, 142] on input "0" at bounding box center [382, 139] width 59 height 11
type input "1"
type input "3"
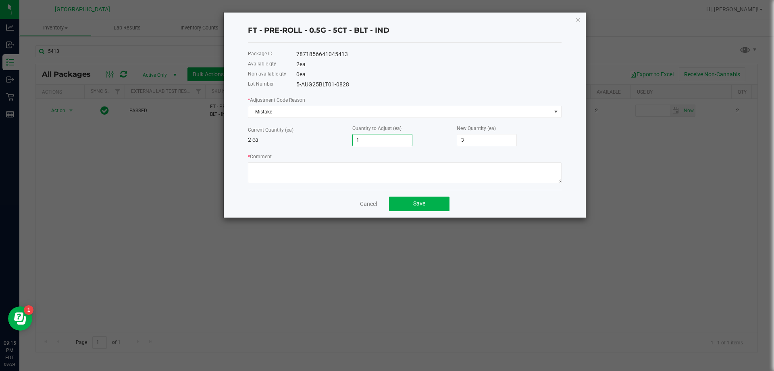
type input "1"
drag, startPoint x: 375, startPoint y: 159, endPoint x: 369, endPoint y: 176, distance: 18.1
click at [375, 160] on div "* Comment" at bounding box center [405, 167] width 314 height 31
click at [369, 176] on textarea "* Comment" at bounding box center [405, 172] width 314 height 21
drag, startPoint x: 415, startPoint y: 32, endPoint x: 231, endPoint y: 22, distance: 183.8
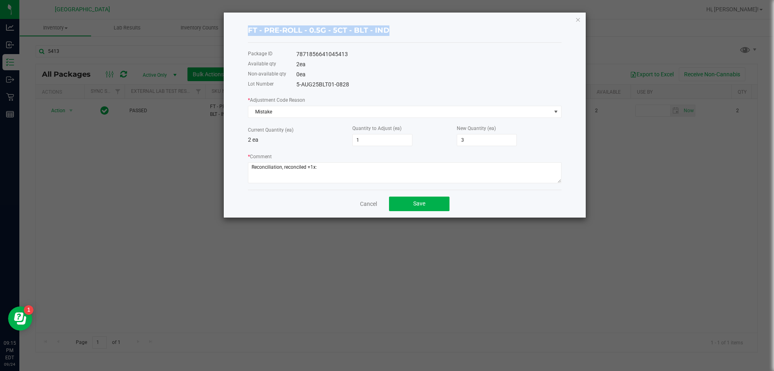
click at [230, 21] on div "FT - PRE-ROLL - 0.5G - 5CT - BLT - IND Package ID 7871856641045413 Available qt…" at bounding box center [405, 115] width 362 height 205
copy h4 "FT - PRE-ROLL - 0.5G - 5CT - BLT - IND"
click at [353, 172] on textarea "* Comment" at bounding box center [405, 172] width 314 height 21
paste textarea "FT - PRE-ROLL - 0.5G - 5CT - BLT - IND"
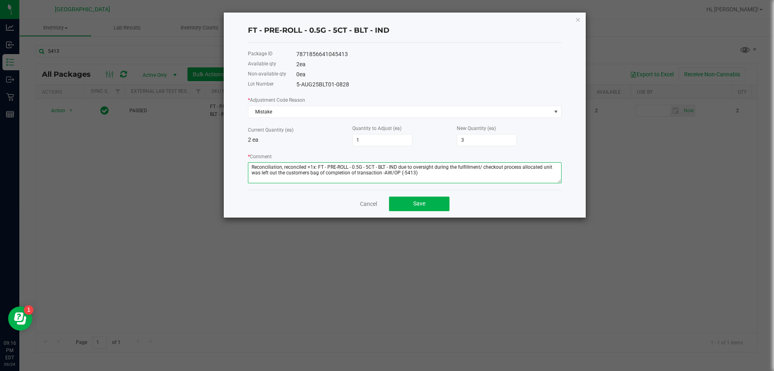
drag, startPoint x: 430, startPoint y: 173, endPoint x: 231, endPoint y: 152, distance: 200.3
click at [229, 152] on div "FT - PRE-ROLL - 0.5G - 5CT - BLT - IND Package ID 7871856641045413 Available qt…" at bounding box center [405, 115] width 362 height 205
type textarea "Reconciliation, reconciled +1x: FT - PRE-ROLL - 0.5G - 5CT - BLT - IND due to o…"
click at [283, 193] on div "Cancel Save" at bounding box center [405, 204] width 314 height 28
click at [411, 202] on button "Save" at bounding box center [419, 203] width 60 height 15
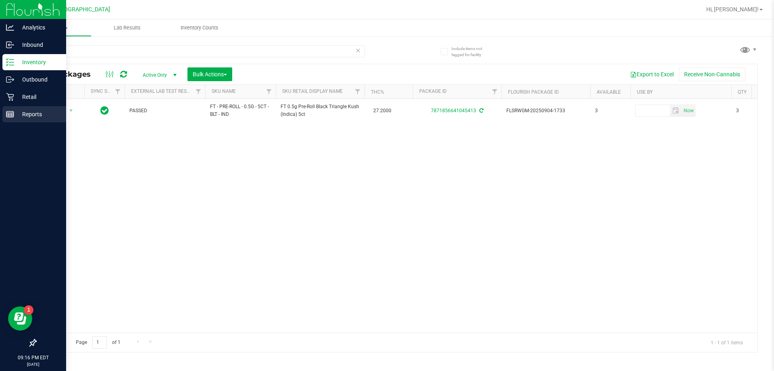
drag, startPoint x: 106, startPoint y: 211, endPoint x: 2, endPoint y: 121, distance: 137.5
click at [106, 209] on div "Action Action Adjust qty Create package Edit attributes Global inventory Locate…" at bounding box center [397, 215] width 722 height 233
click at [14, 97] on icon at bounding box center [10, 97] width 8 height 8
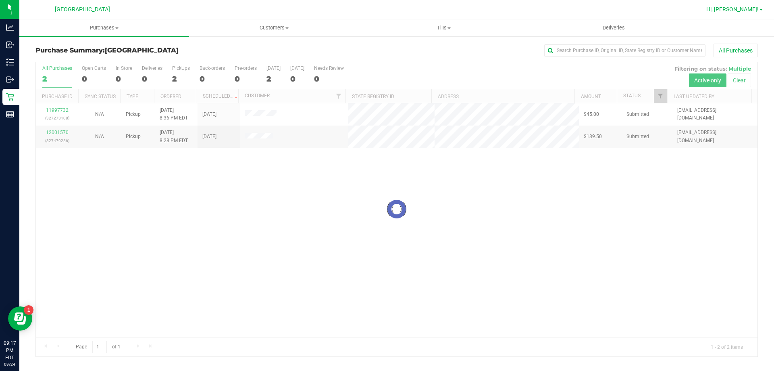
click at [744, 7] on span "Hi, Ashanti!" at bounding box center [733, 9] width 52 height 6
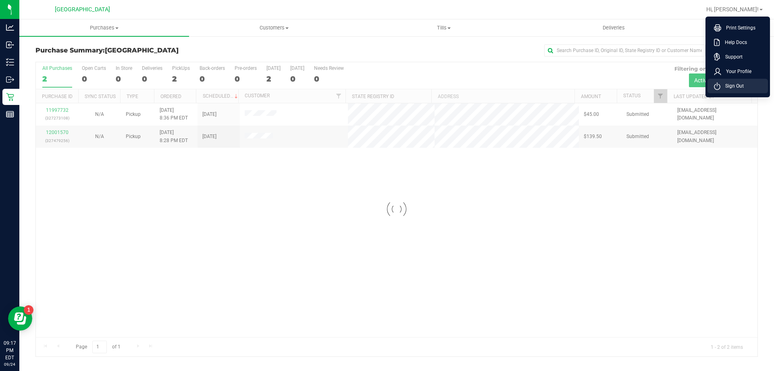
click at [722, 86] on span "Sign Out" at bounding box center [732, 86] width 23 height 8
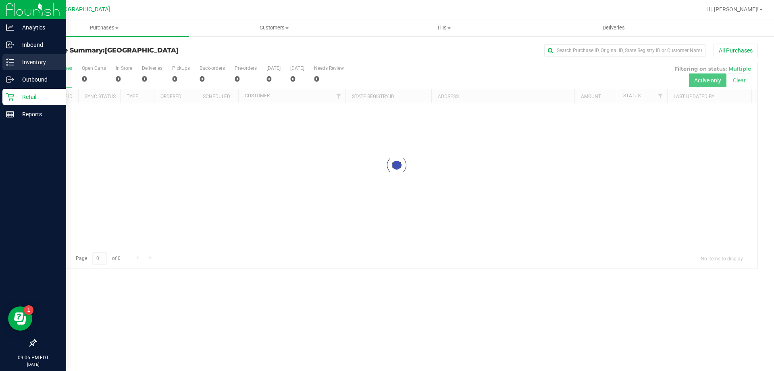
click at [35, 58] on p "Inventory" at bounding box center [38, 62] width 48 height 10
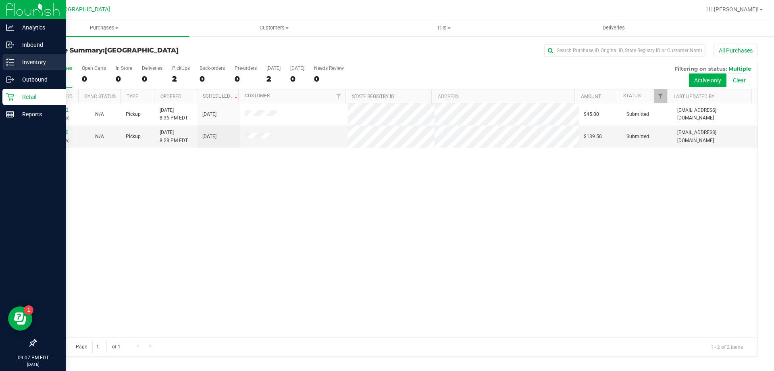
click at [19, 68] on div "Inventory" at bounding box center [34, 62] width 64 height 16
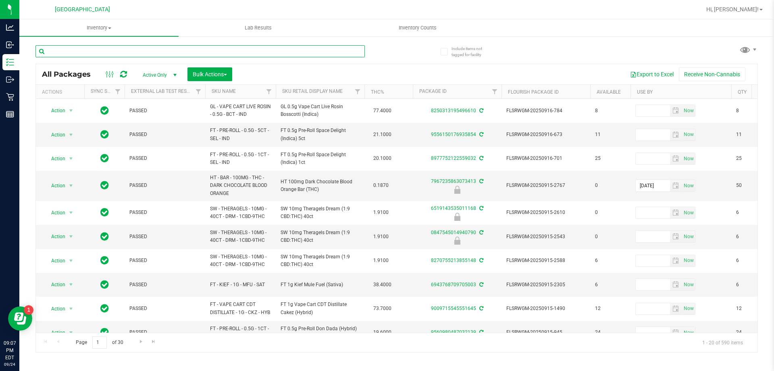
click at [97, 48] on input "text" at bounding box center [199, 51] width 329 height 12
paste input "FT - VAPE CART DISTILLATE - 1G - ACG - SAT"
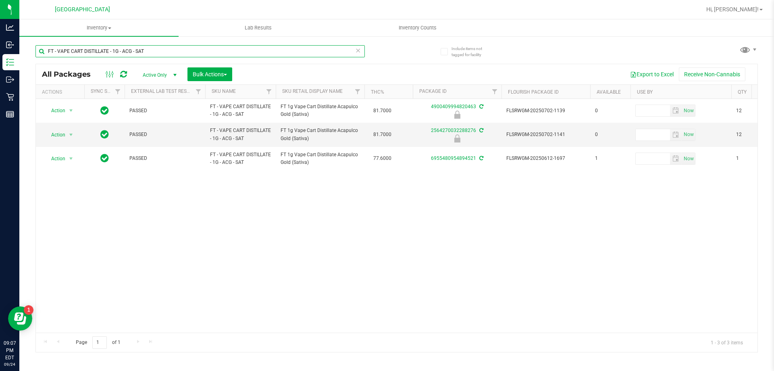
type input "FT - VAPE CART DISTILLATE - 1G - ACG - SAT"
click at [515, 198] on div "Action Action Edit attributes Global inventory Locate package Package audit log…" at bounding box center [397, 215] width 722 height 233
click at [69, 135] on span "select" at bounding box center [71, 134] width 6 height 6
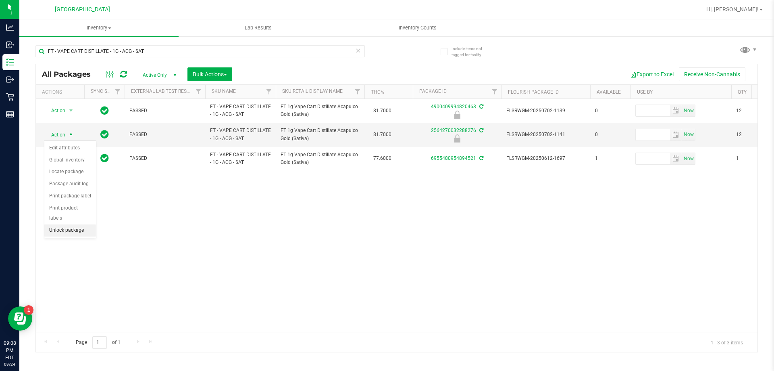
click at [66, 224] on li "Unlock package" at bounding box center [70, 230] width 52 height 12
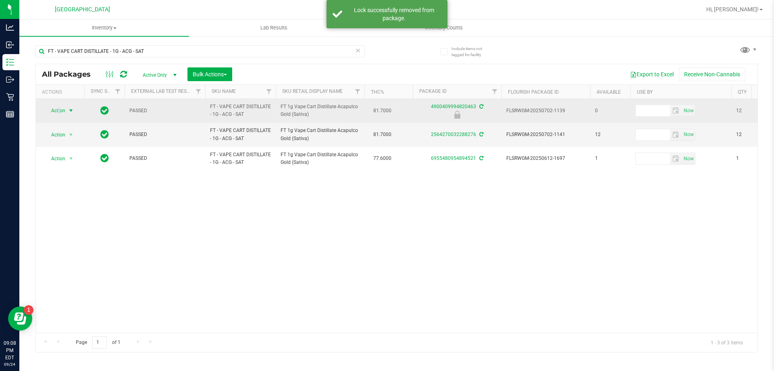
click at [59, 113] on span "Action" at bounding box center [55, 110] width 22 height 11
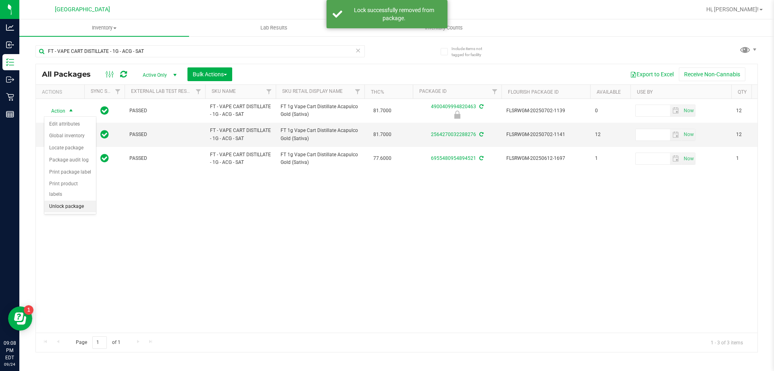
click at [60, 200] on li "Unlock package" at bounding box center [70, 206] width 52 height 12
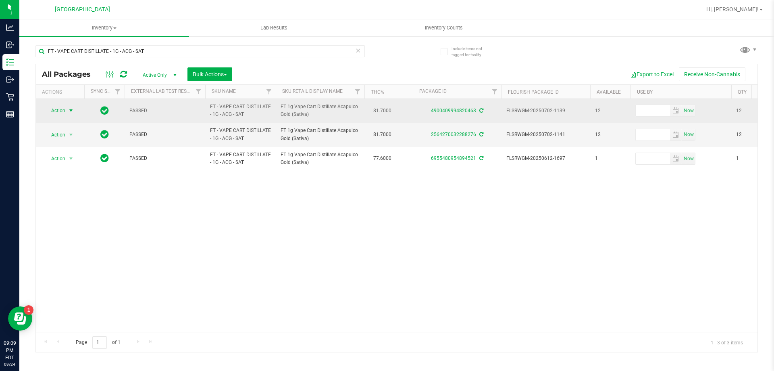
click at [60, 111] on span "Action" at bounding box center [55, 110] width 22 height 11
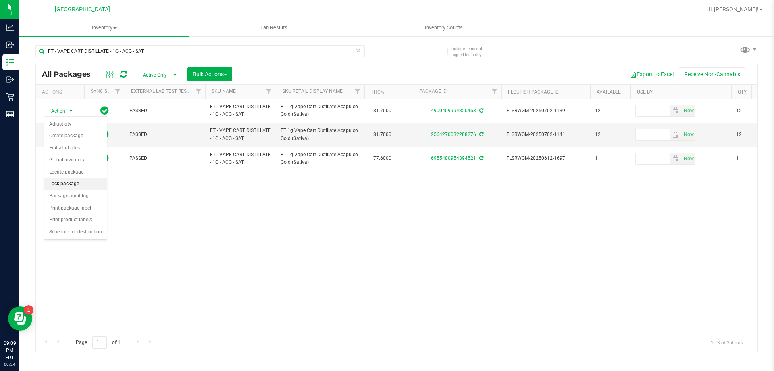
click at [62, 181] on li "Lock package" at bounding box center [75, 184] width 63 height 12
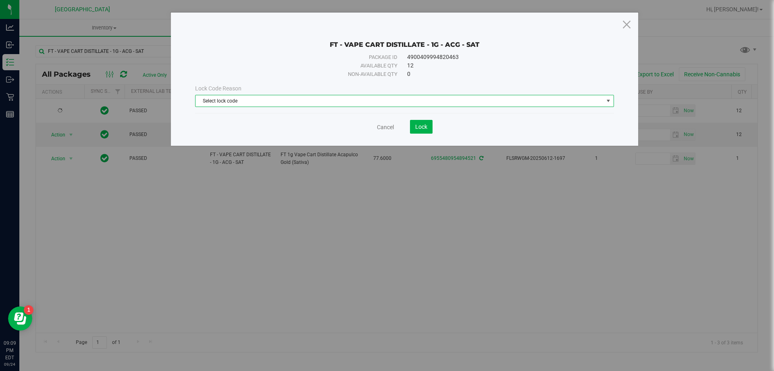
click at [231, 103] on span "Select lock code" at bounding box center [400, 100] width 408 height 11
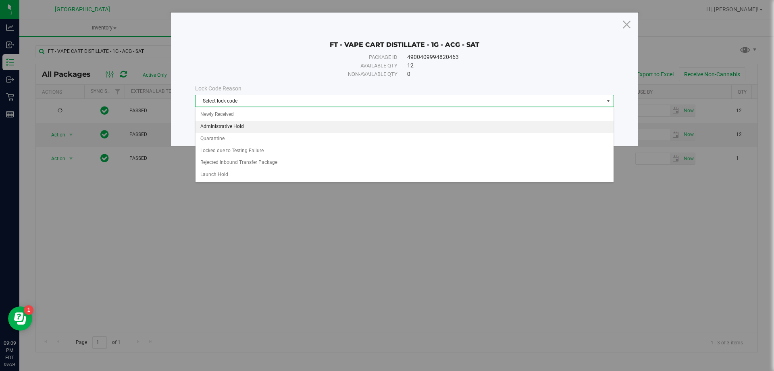
click at [227, 124] on li "Administrative Hold" at bounding box center [405, 127] width 418 height 12
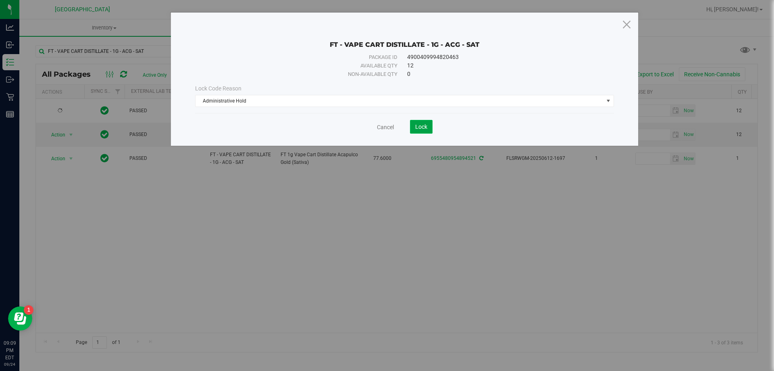
click at [428, 121] on button "Lock" at bounding box center [421, 127] width 23 height 14
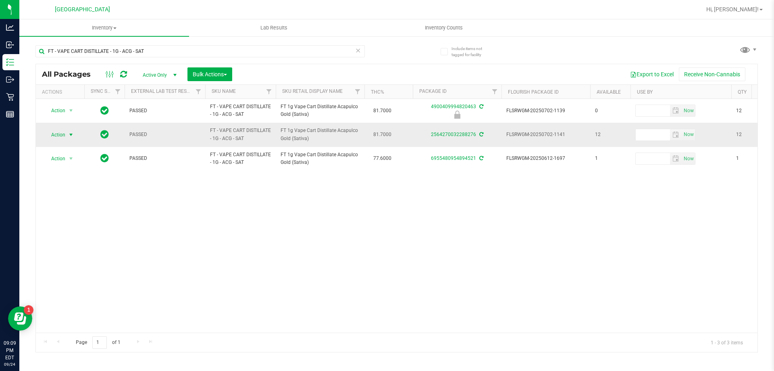
click at [62, 134] on span "Action" at bounding box center [55, 134] width 22 height 11
click at [66, 205] on li "Lock package" at bounding box center [75, 208] width 63 height 12
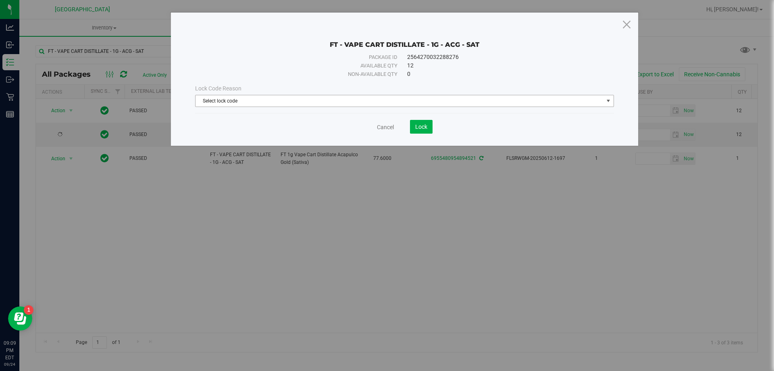
click at [329, 94] on div "Lock Code Reason Select lock code Select lock code Newly Received Administrativ…" at bounding box center [404, 95] width 431 height 23
click at [272, 102] on span "Select lock code" at bounding box center [400, 100] width 408 height 11
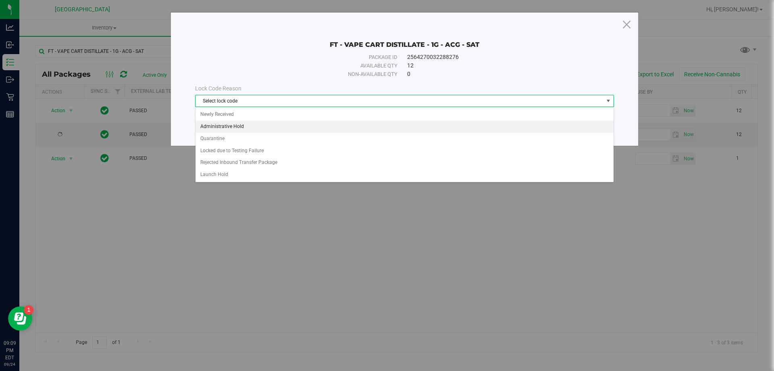
click at [232, 125] on li "Administrative Hold" at bounding box center [405, 127] width 418 height 12
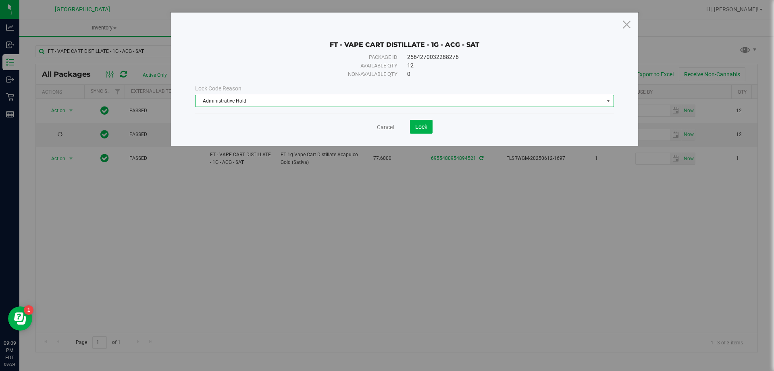
click at [367, 104] on span "Administrative Hold" at bounding box center [400, 100] width 408 height 11
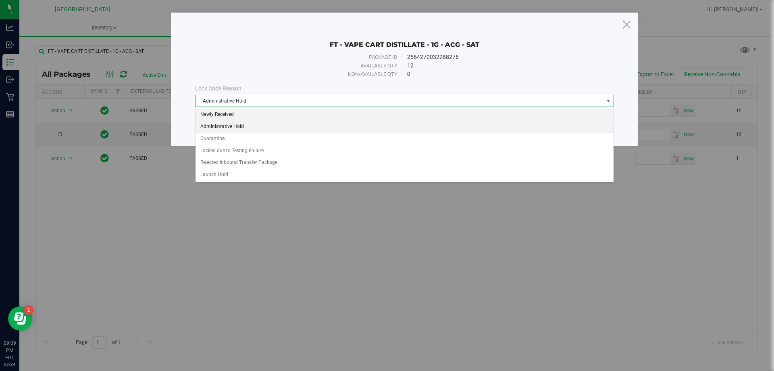
click at [235, 112] on li "Newly Received" at bounding box center [405, 114] width 418 height 12
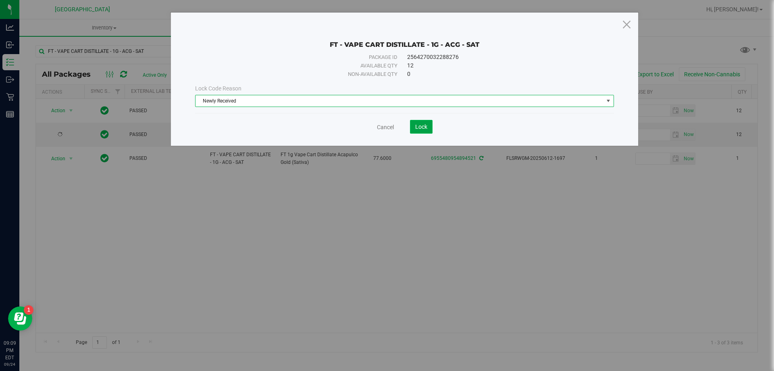
click at [427, 125] on span "Lock" at bounding box center [421, 126] width 12 height 6
